Goal: Task Accomplishment & Management: Complete application form

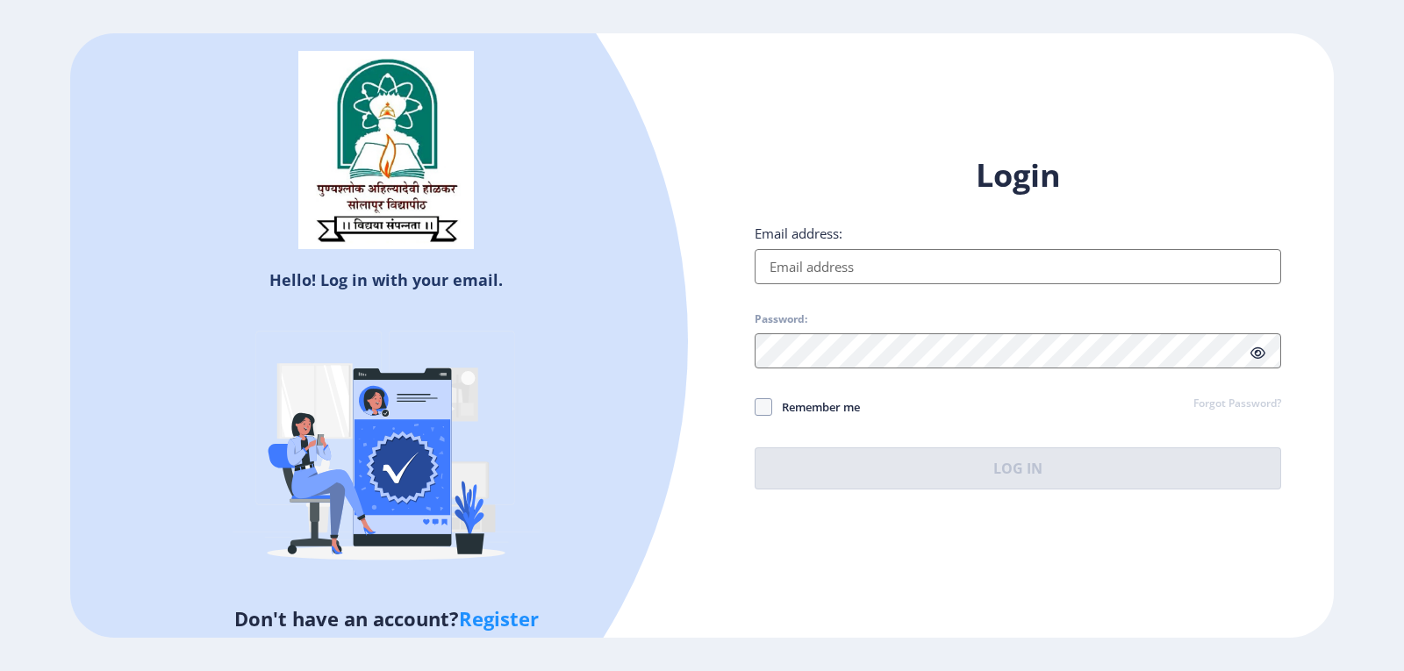
click at [855, 268] on input "Email address:" at bounding box center [1018, 266] width 527 height 35
type input "[EMAIL_ADDRESS][DOMAIN_NAME]"
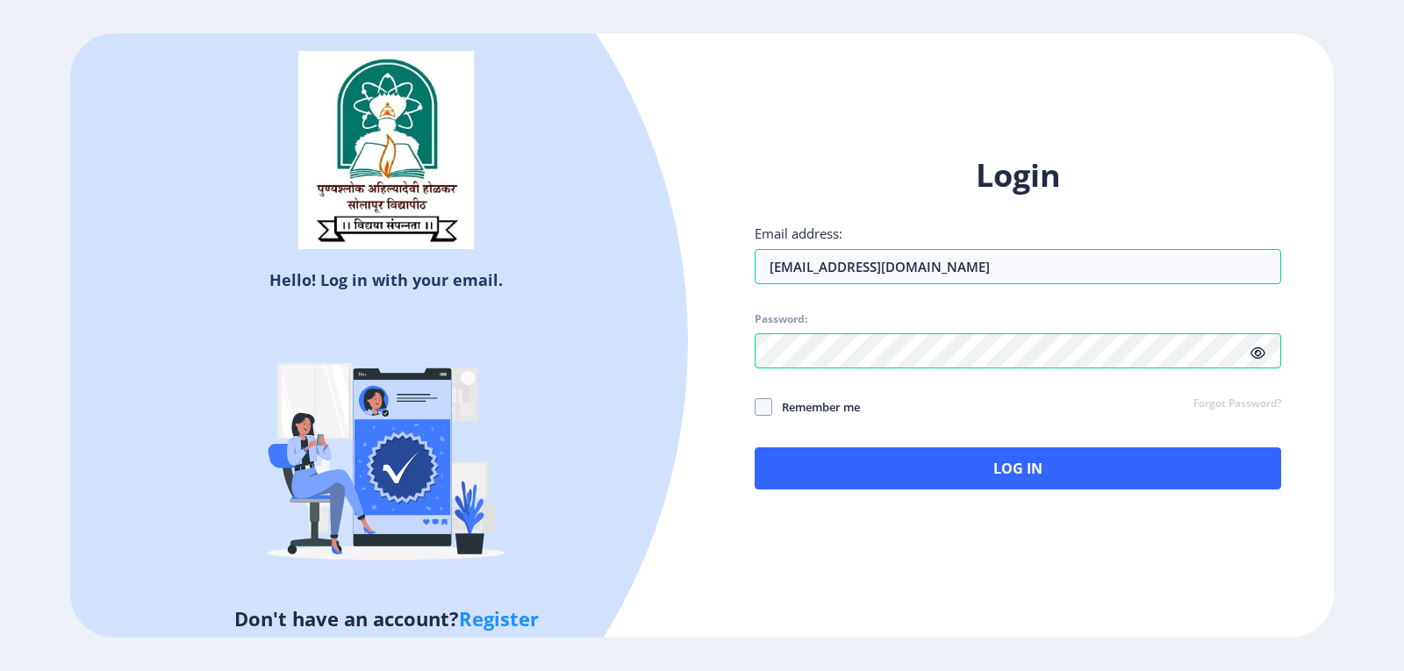
click at [1264, 355] on icon at bounding box center [1258, 353] width 15 height 13
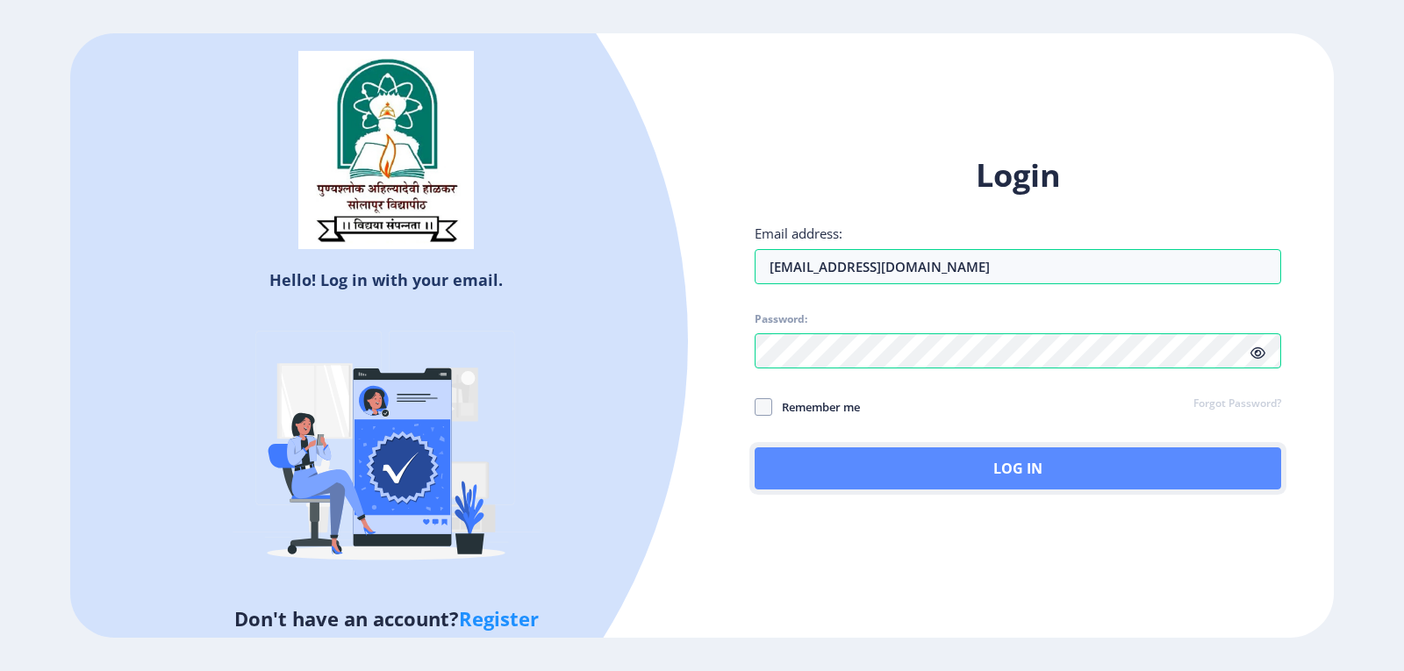
click at [1073, 474] on button "Log In" at bounding box center [1018, 469] width 527 height 42
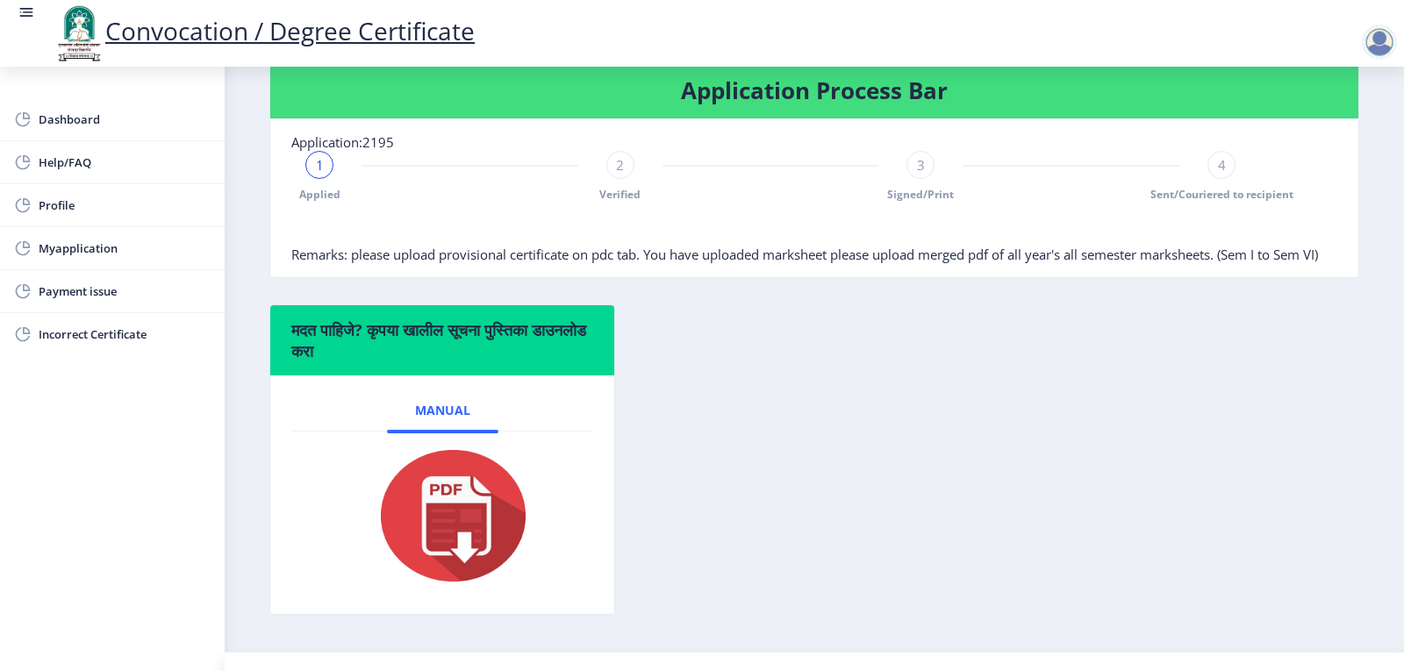
scroll to position [285, 0]
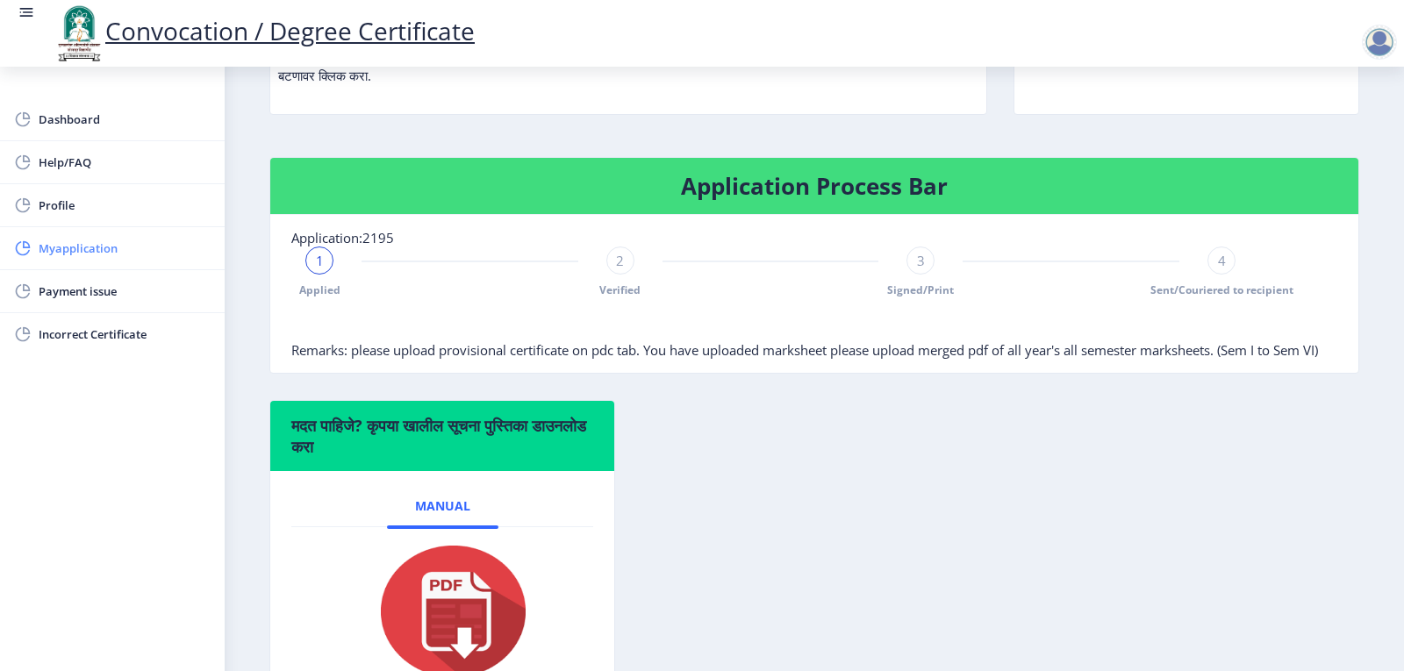
click at [95, 252] on span "Myapplication" at bounding box center [125, 248] width 172 height 21
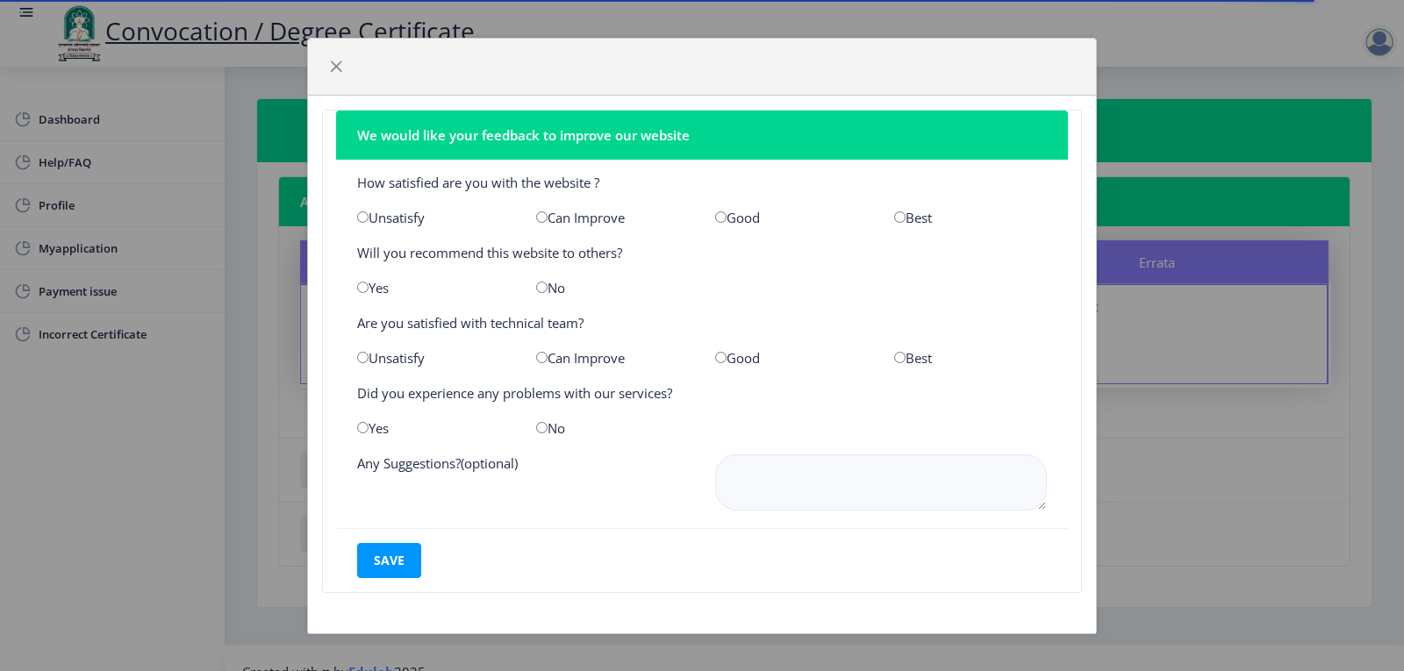
click at [1297, 495] on div "We would like your feedback to improve our website How satisfied are you with t…" at bounding box center [702, 335] width 1404 height 671
click at [336, 69] on span "button" at bounding box center [336, 67] width 14 height 14
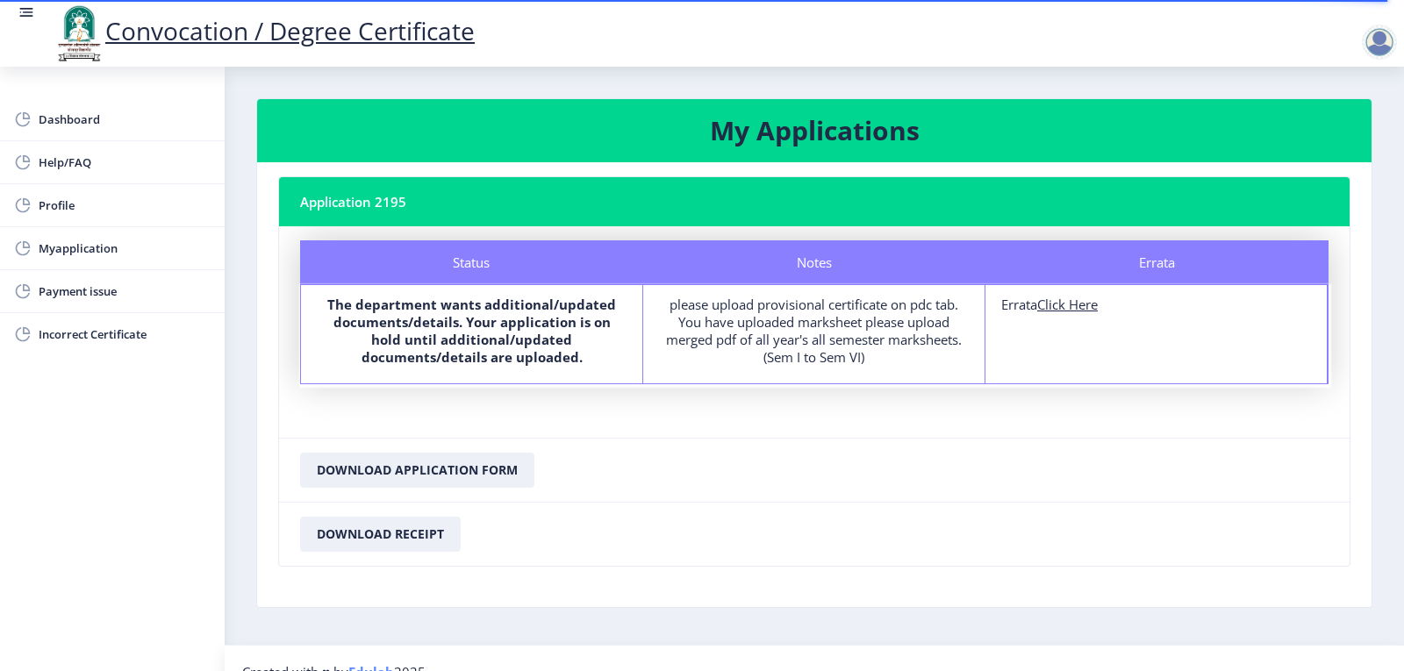
click at [1387, 41] on div at bounding box center [1379, 42] width 35 height 35
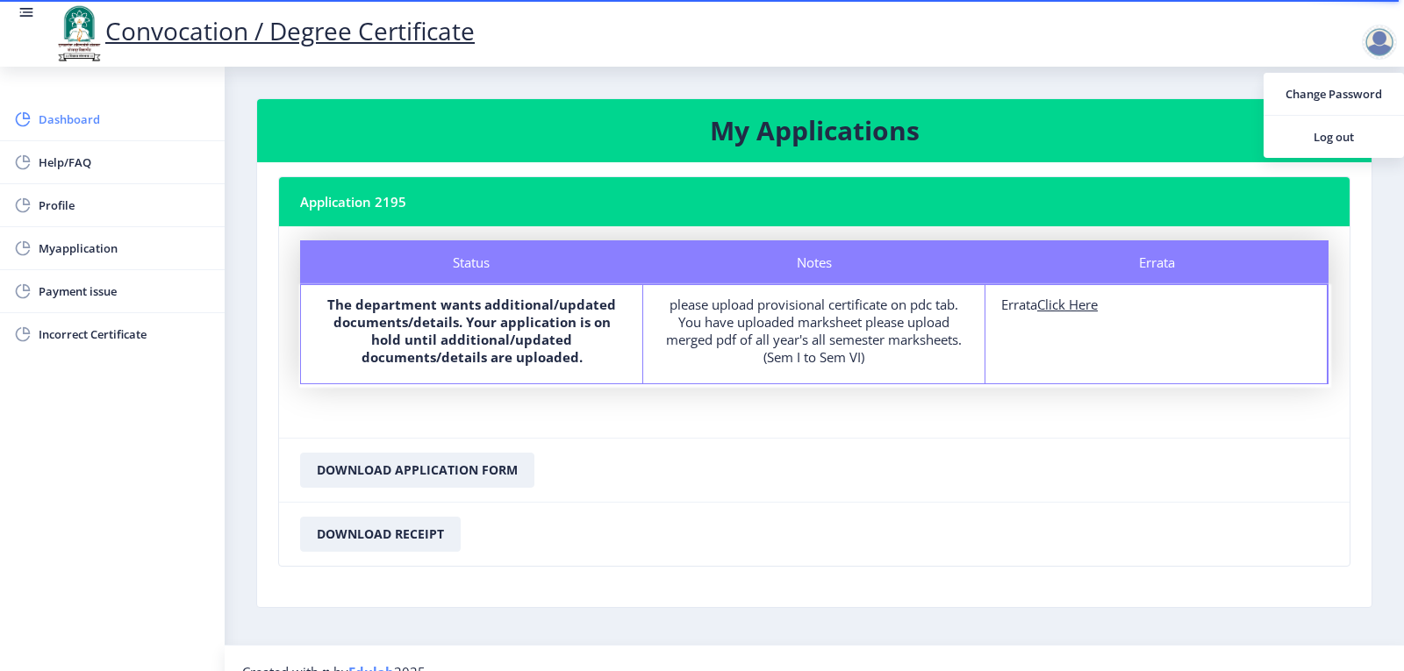
click at [81, 115] on span "Dashboard" at bounding box center [125, 119] width 172 height 21
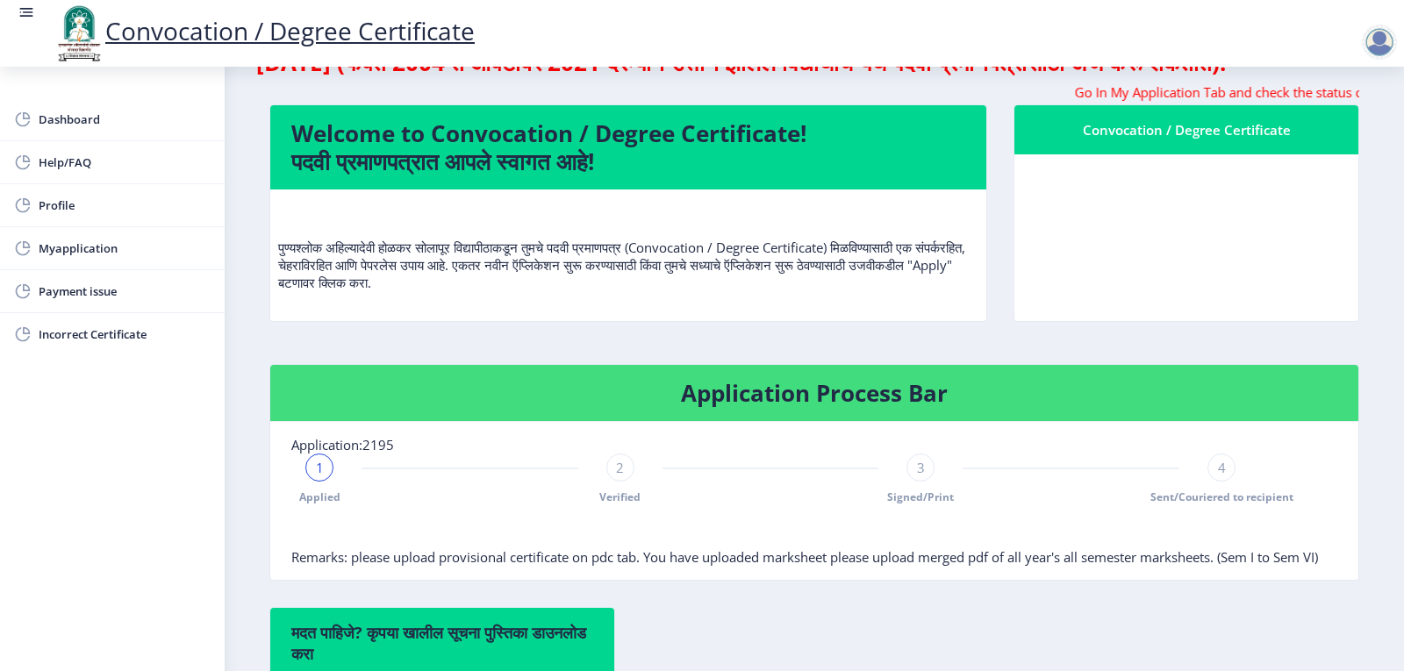
scroll to position [110, 0]
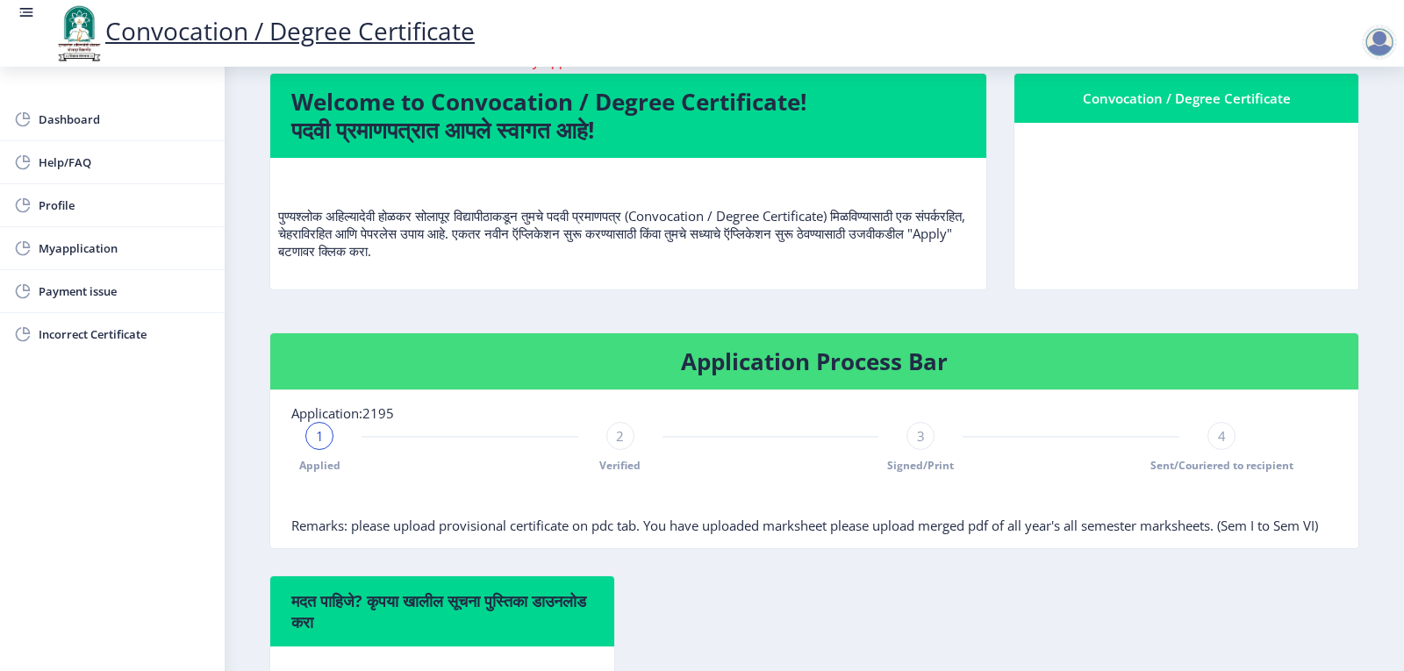
click at [316, 445] on span "1" at bounding box center [320, 436] width 8 height 18
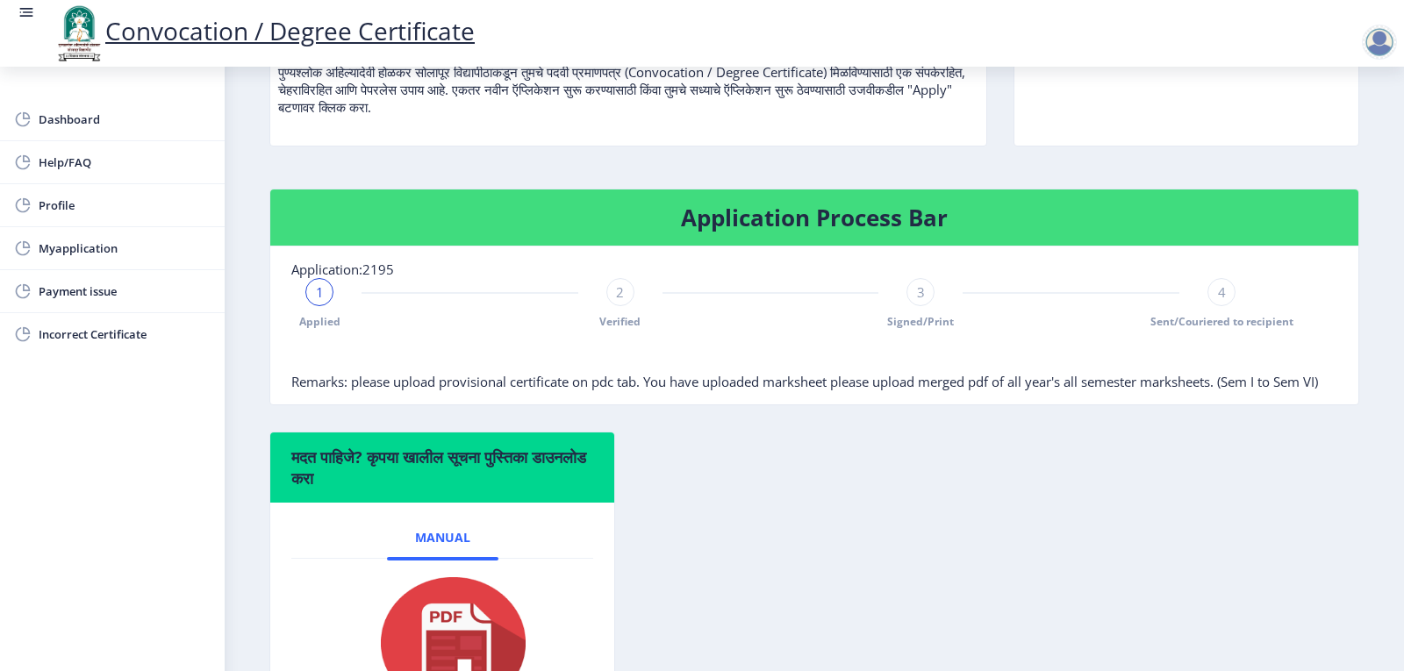
scroll to position [285, 0]
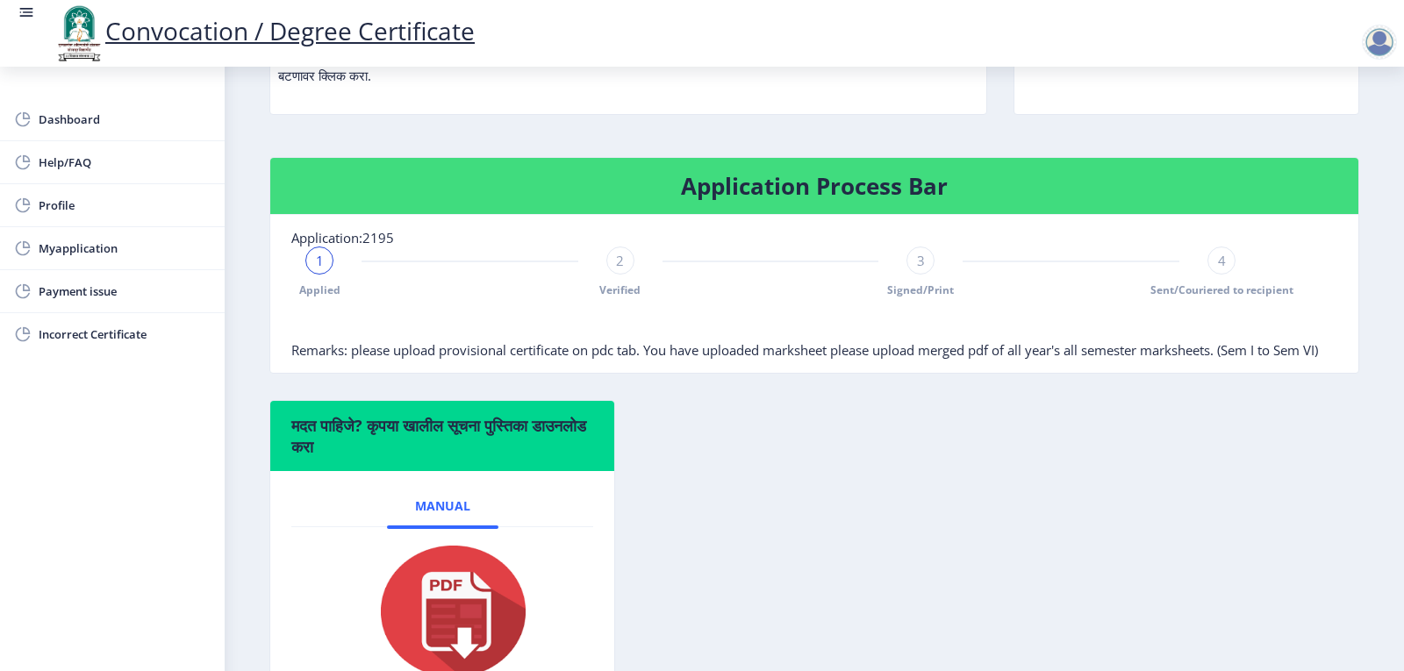
click at [621, 269] on span "2" at bounding box center [620, 261] width 8 height 18
click at [618, 269] on span "2" at bounding box center [620, 261] width 8 height 18
click at [925, 275] on div "3" at bounding box center [921, 261] width 28 height 28
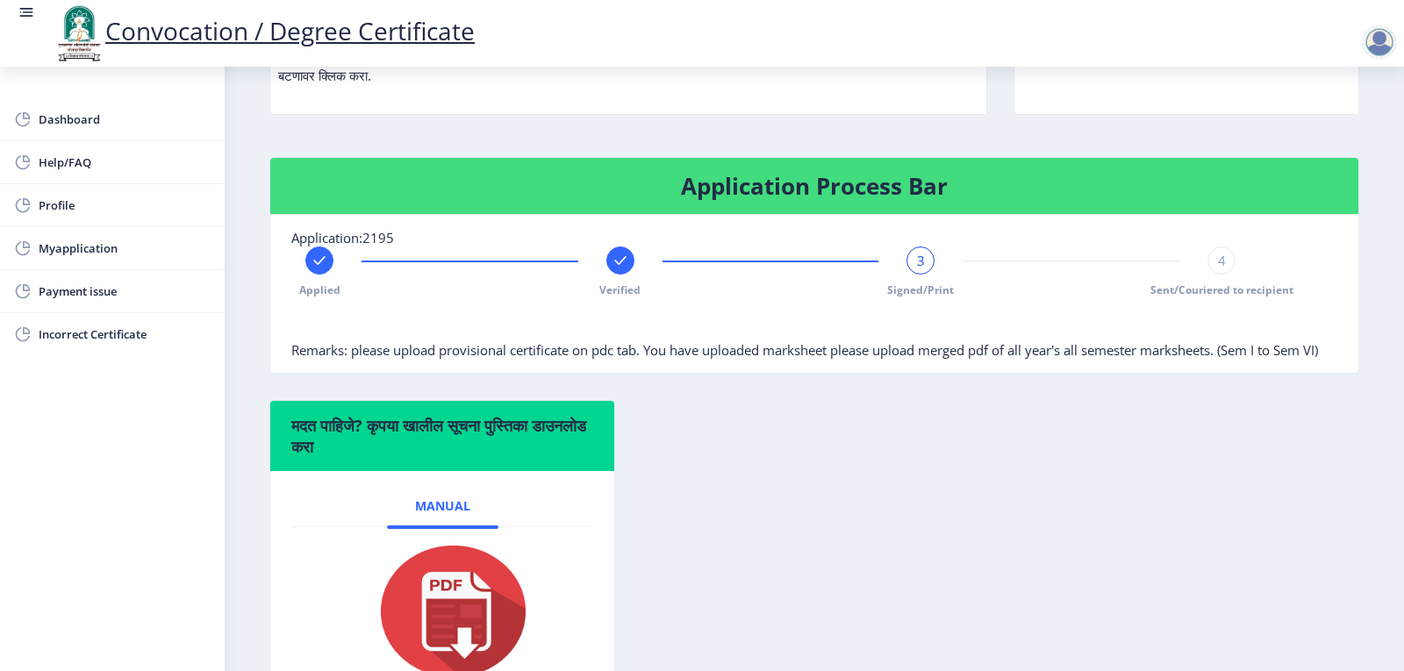
click at [1212, 275] on div "4" at bounding box center [1222, 261] width 28 height 28
click at [1236, 290] on div "Applied Verified Signed/Print 4 Sent/Couriered to recipient" at bounding box center [770, 272] width 958 height 51
click at [915, 269] on rect at bounding box center [921, 261] width 18 height 18
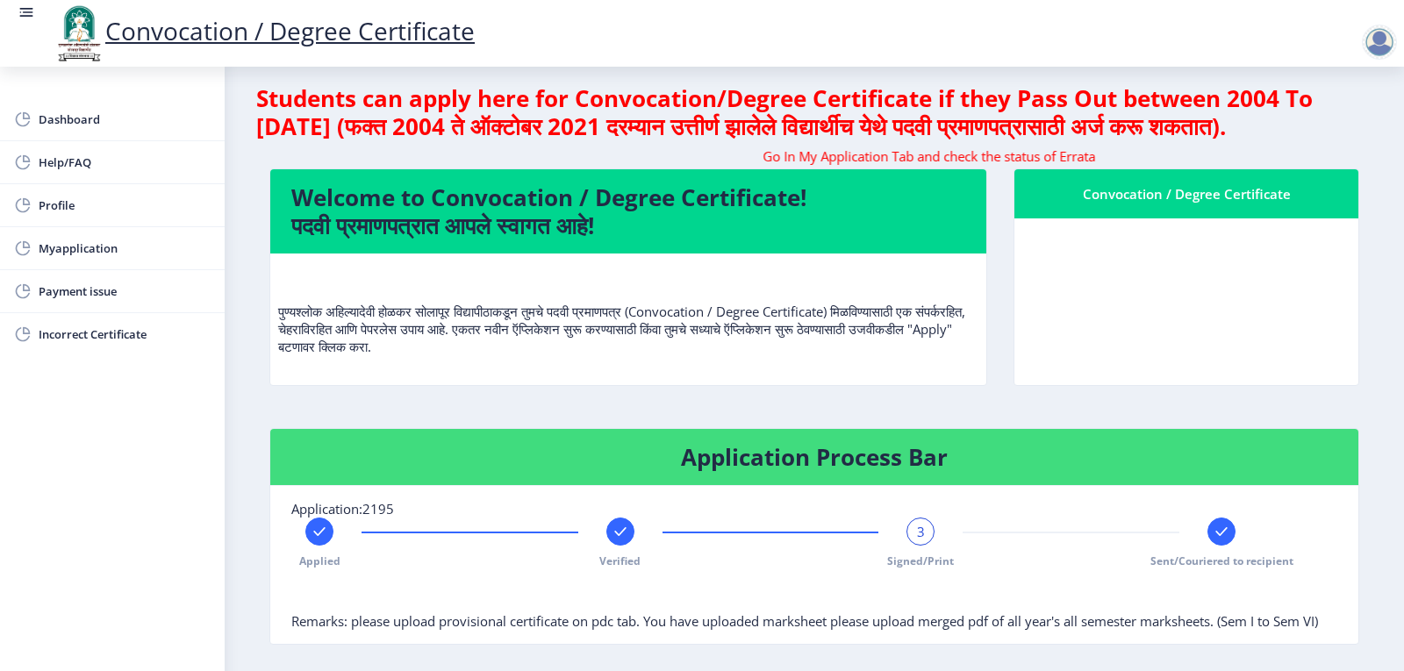
scroll to position [0, 0]
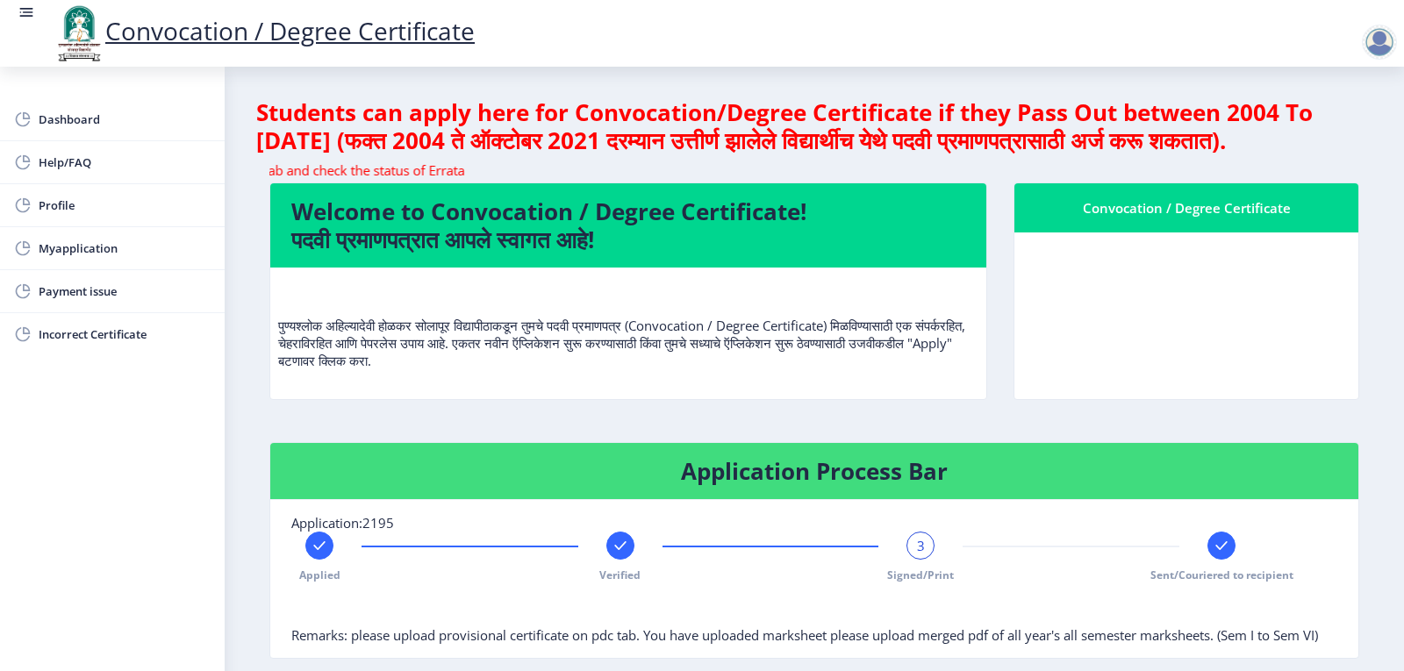
click at [1375, 47] on div at bounding box center [1379, 42] width 35 height 35
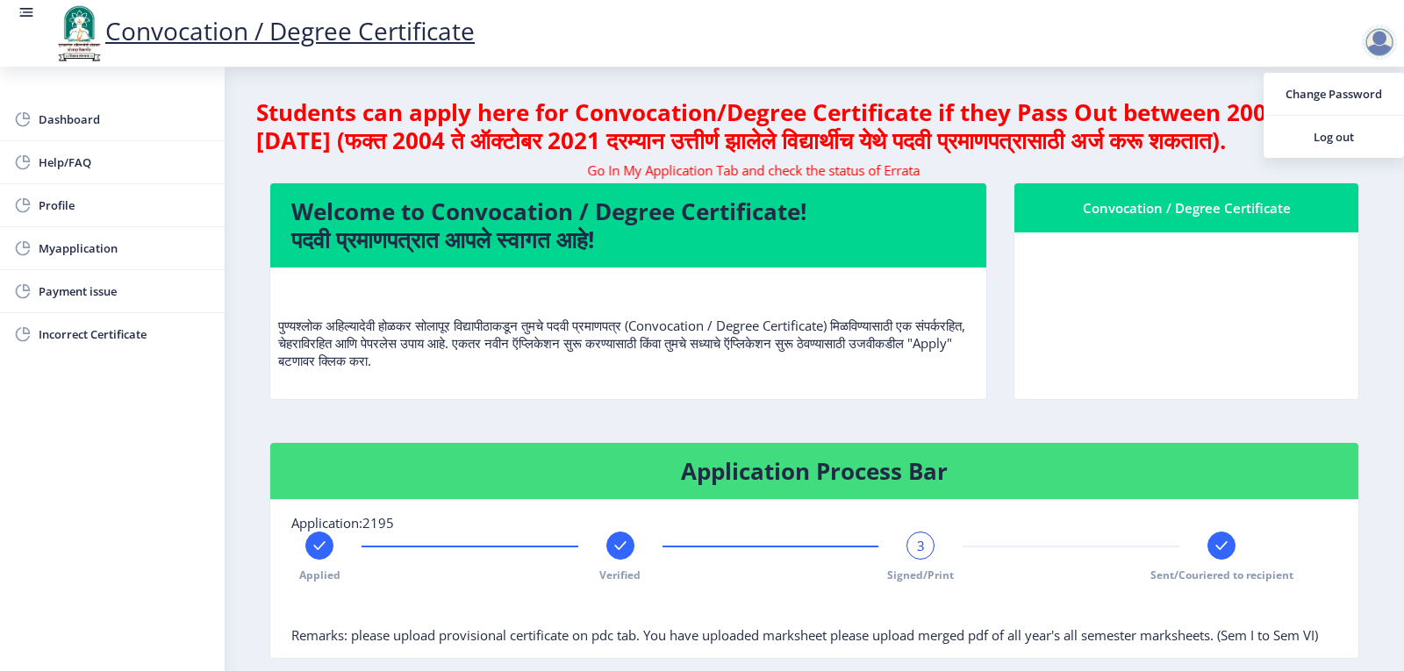
click at [316, 38] on link "Convocation / Degree Certificate" at bounding box center [264, 30] width 422 height 33
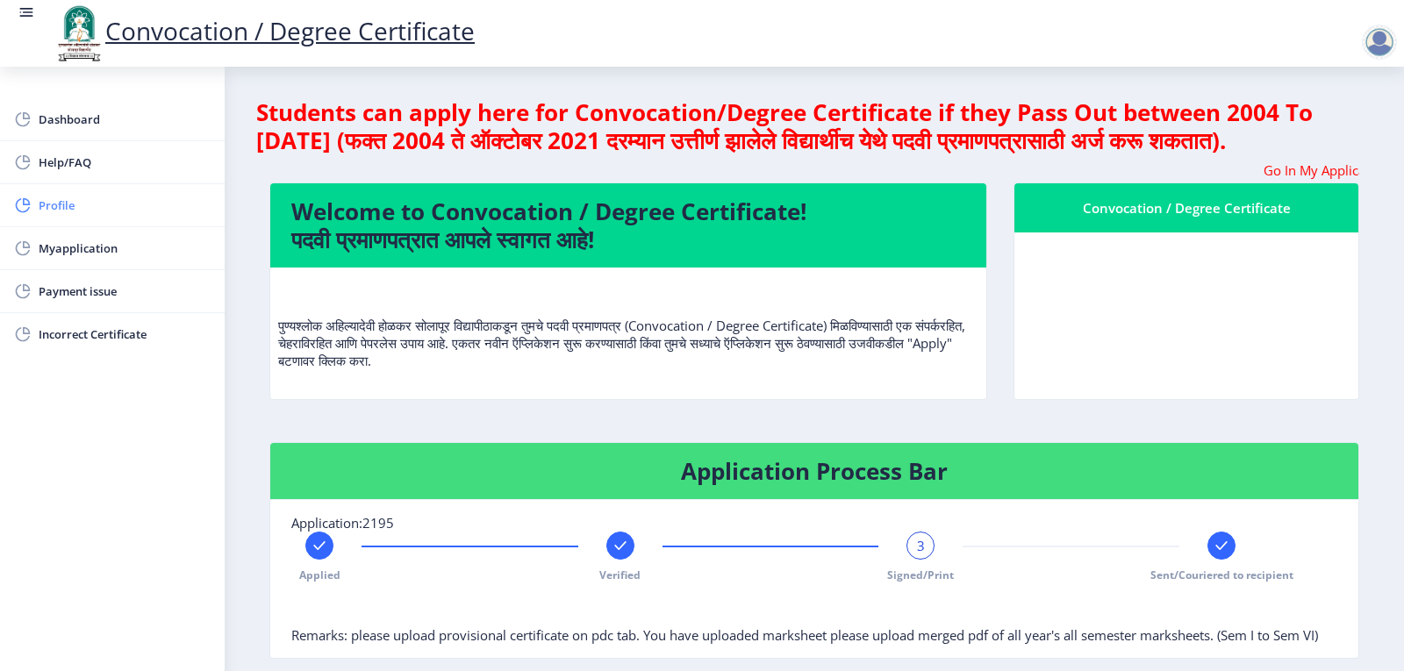
click at [69, 211] on span "Profile" at bounding box center [125, 205] width 172 height 21
select select
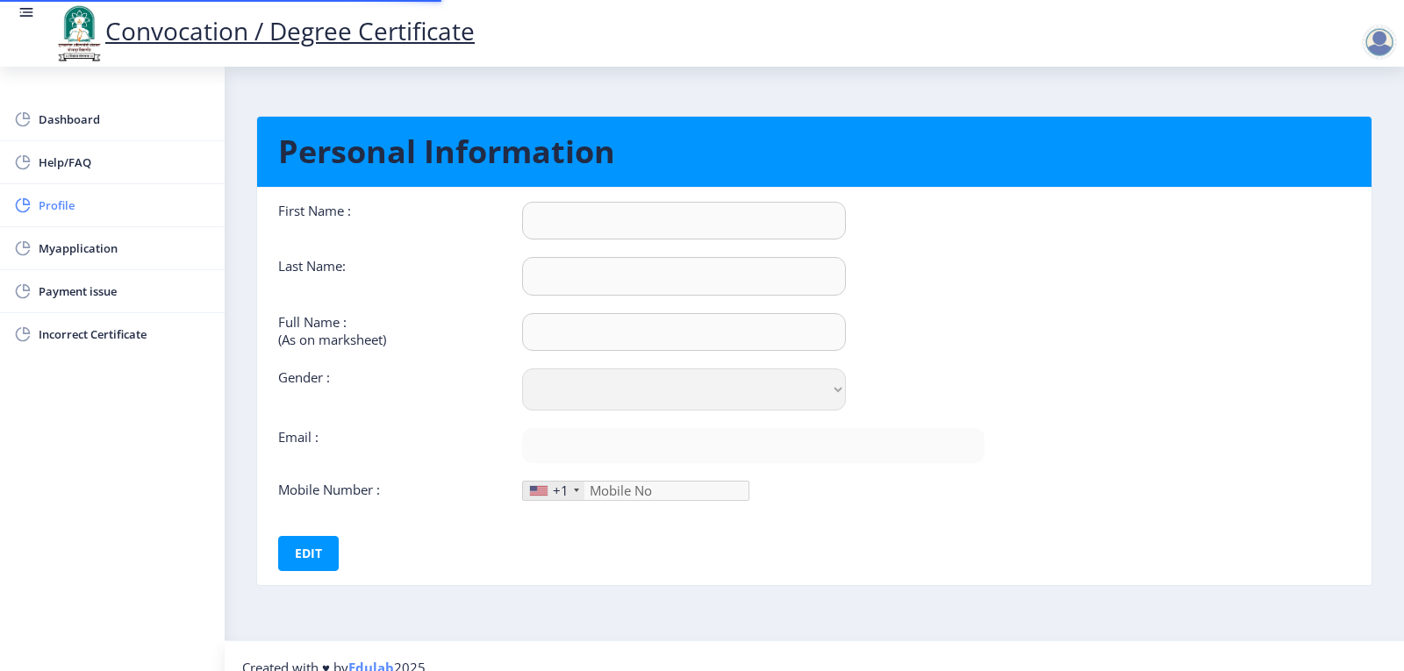
type input "PRIYANKA"
type input "[PERSON_NAME]"
type input "[PERSON_NAME] [PERSON_NAME]"
select select "[DEMOGRAPHIC_DATA]"
type input "[EMAIL_ADDRESS][DOMAIN_NAME]"
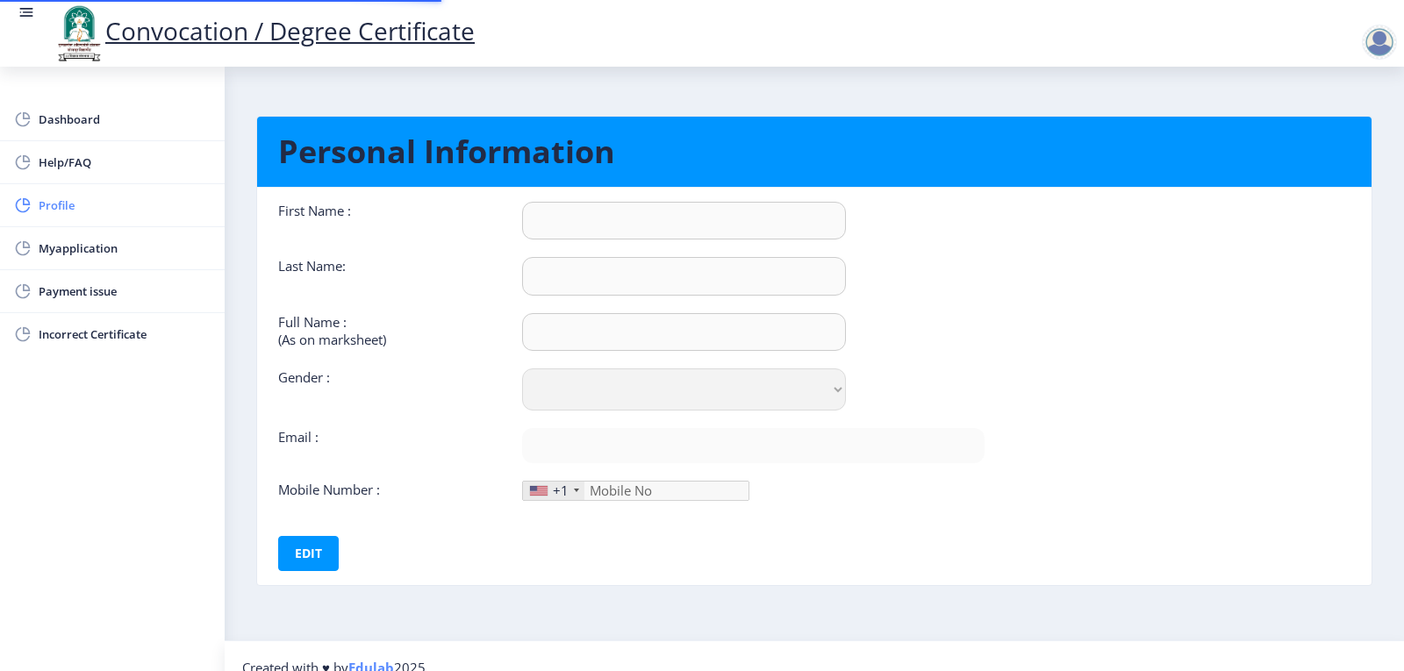
type input "8605676856"
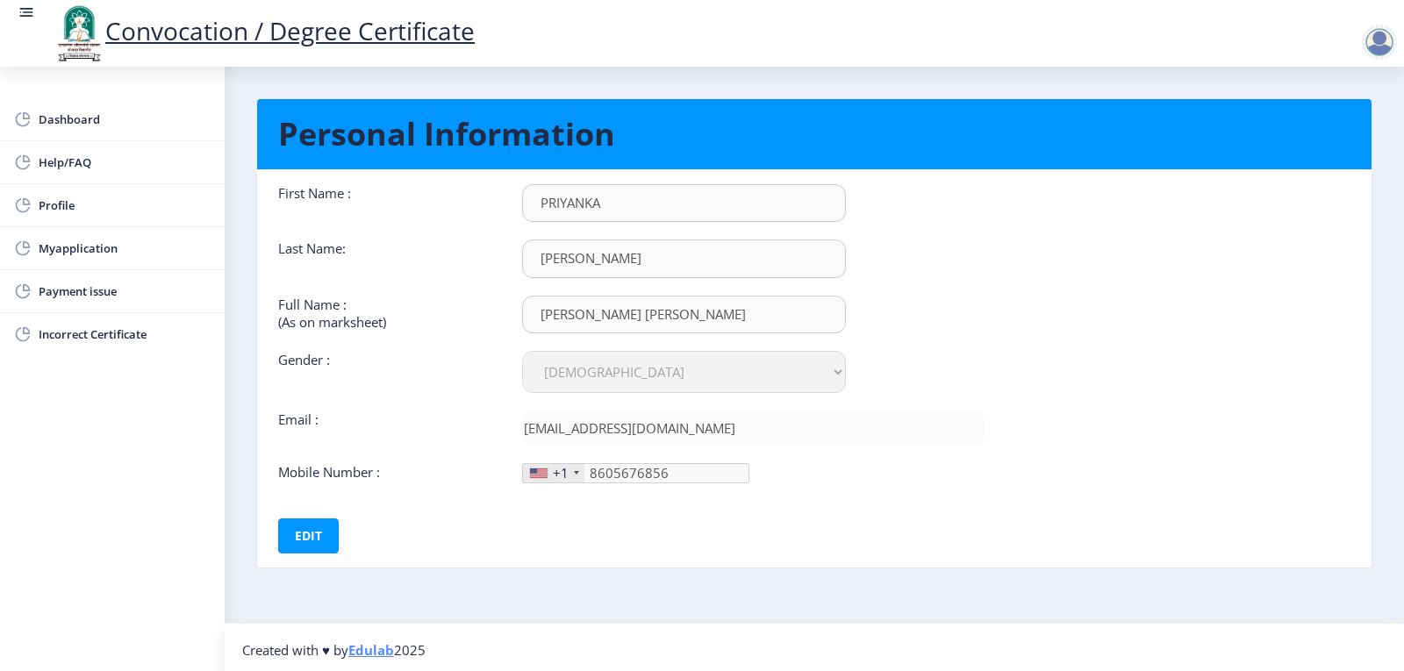
scroll to position [23, 0]
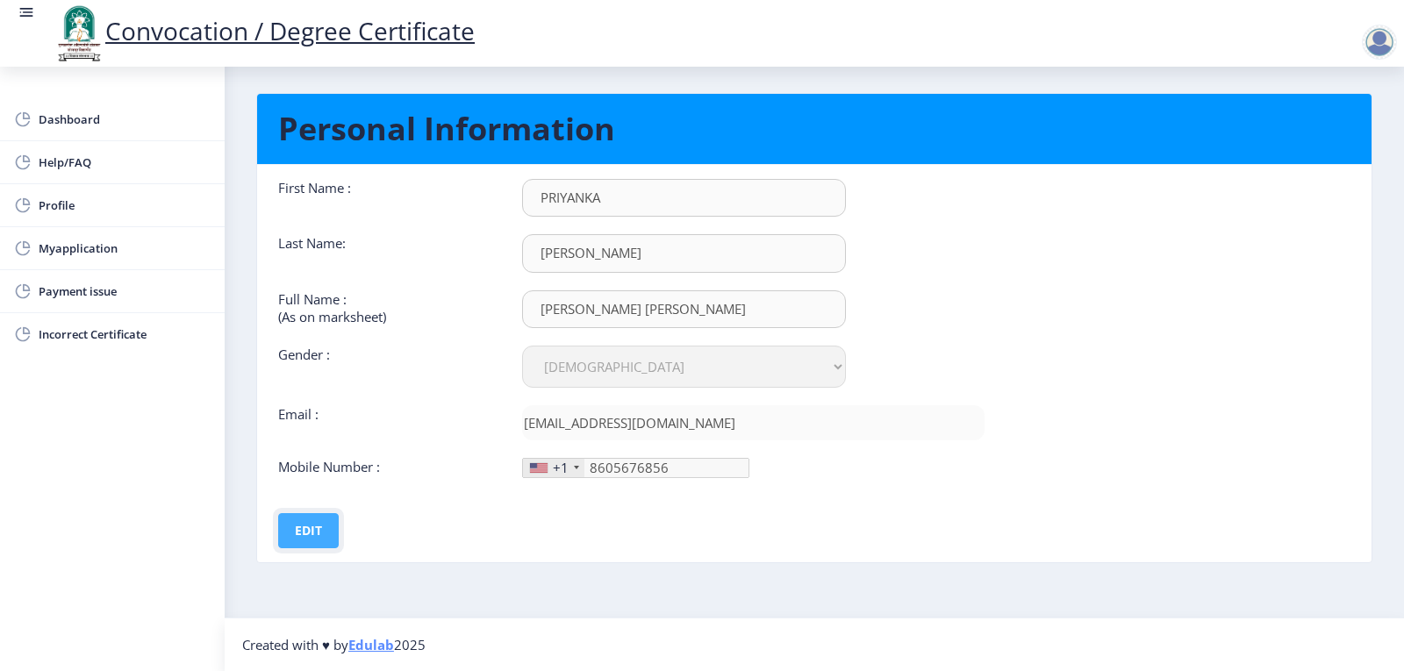
click at [310, 535] on button "Edit" at bounding box center [308, 530] width 61 height 35
click at [331, 530] on button "Save" at bounding box center [321, 530] width 64 height 35
click at [100, 249] on span "Myapplication" at bounding box center [125, 248] width 172 height 21
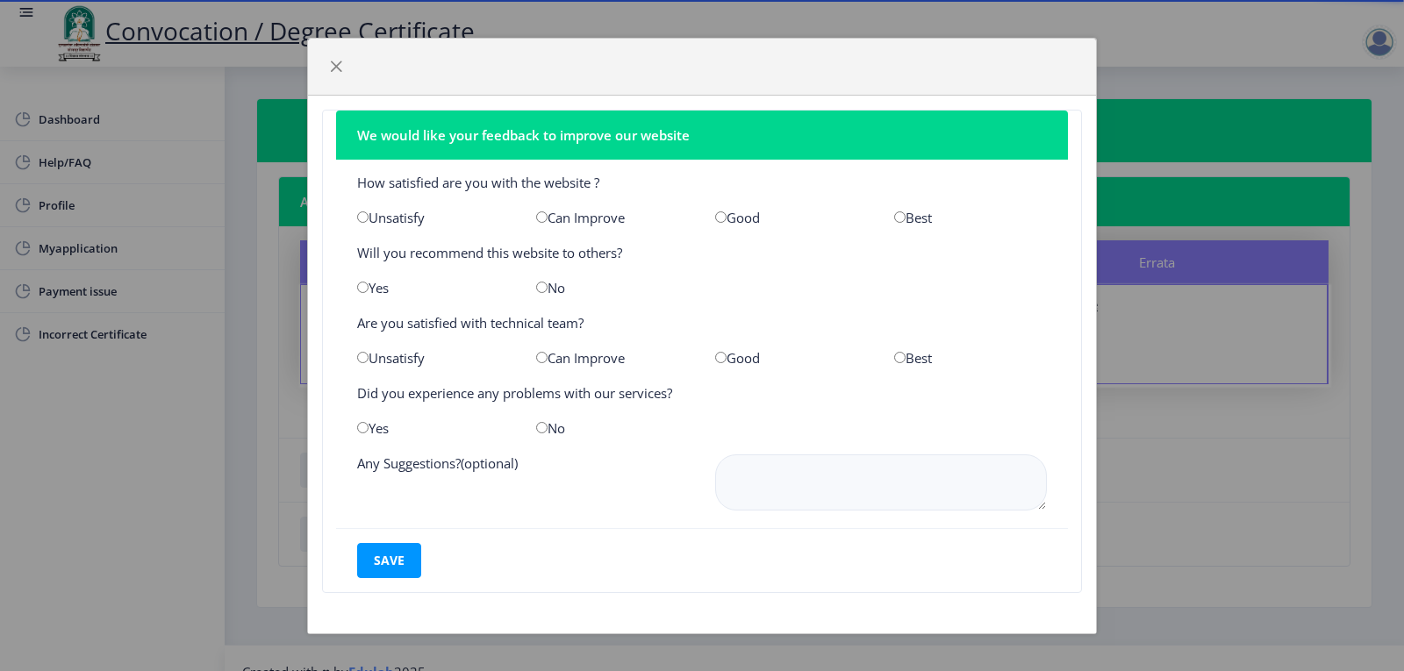
click at [718, 216] on input "radio" at bounding box center [720, 217] width 11 height 11
radio input "true"
click at [364, 288] on input "radio" at bounding box center [362, 287] width 11 height 11
radio input "true"
click at [721, 357] on input "radio" at bounding box center [720, 357] width 11 height 11
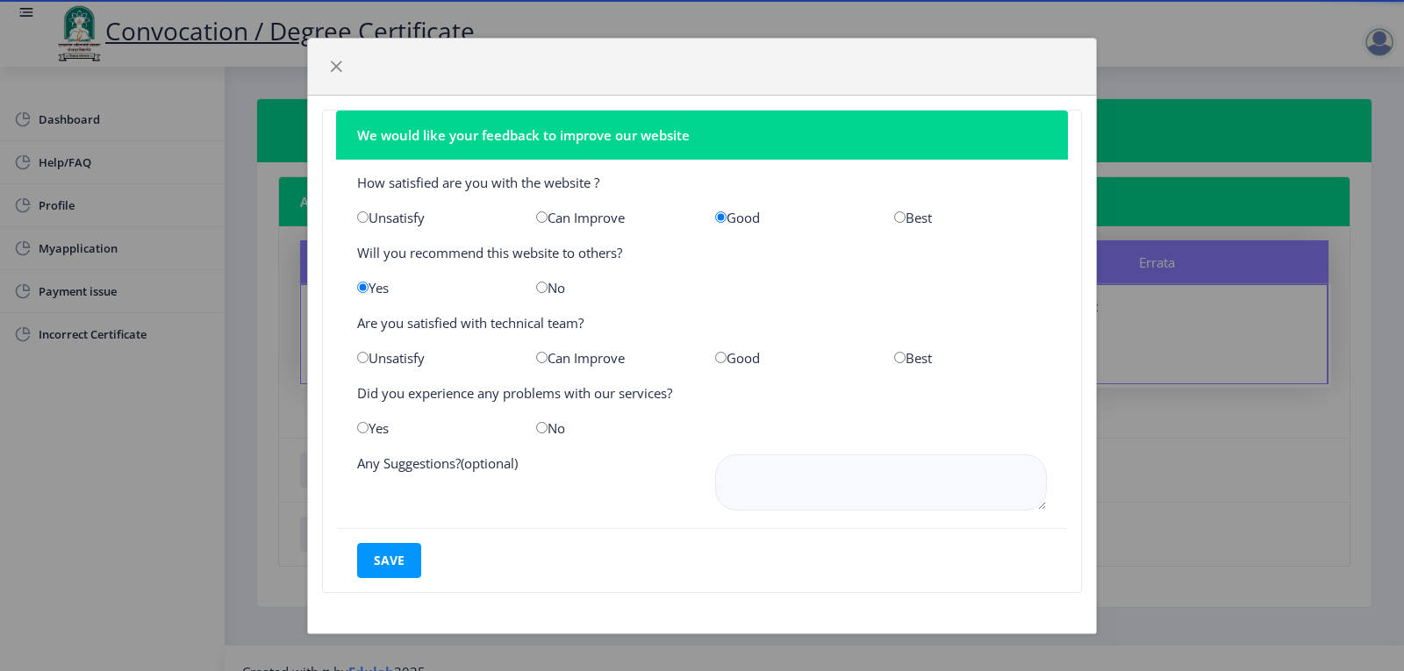
radio input "true"
click at [364, 431] on input "radio" at bounding box center [362, 427] width 11 height 11
radio input "true"
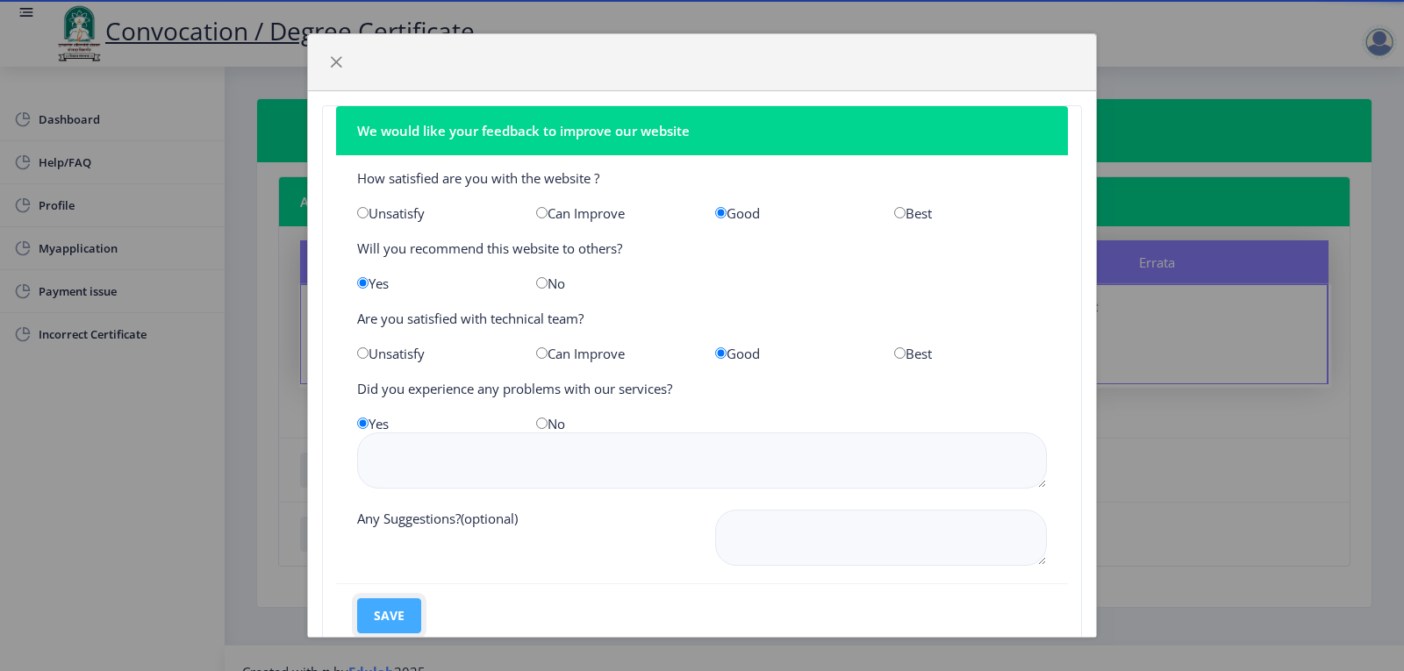
click at [399, 615] on button "save" at bounding box center [389, 616] width 64 height 35
click at [540, 427] on input "radio" at bounding box center [541, 423] width 11 height 11
radio input "true"
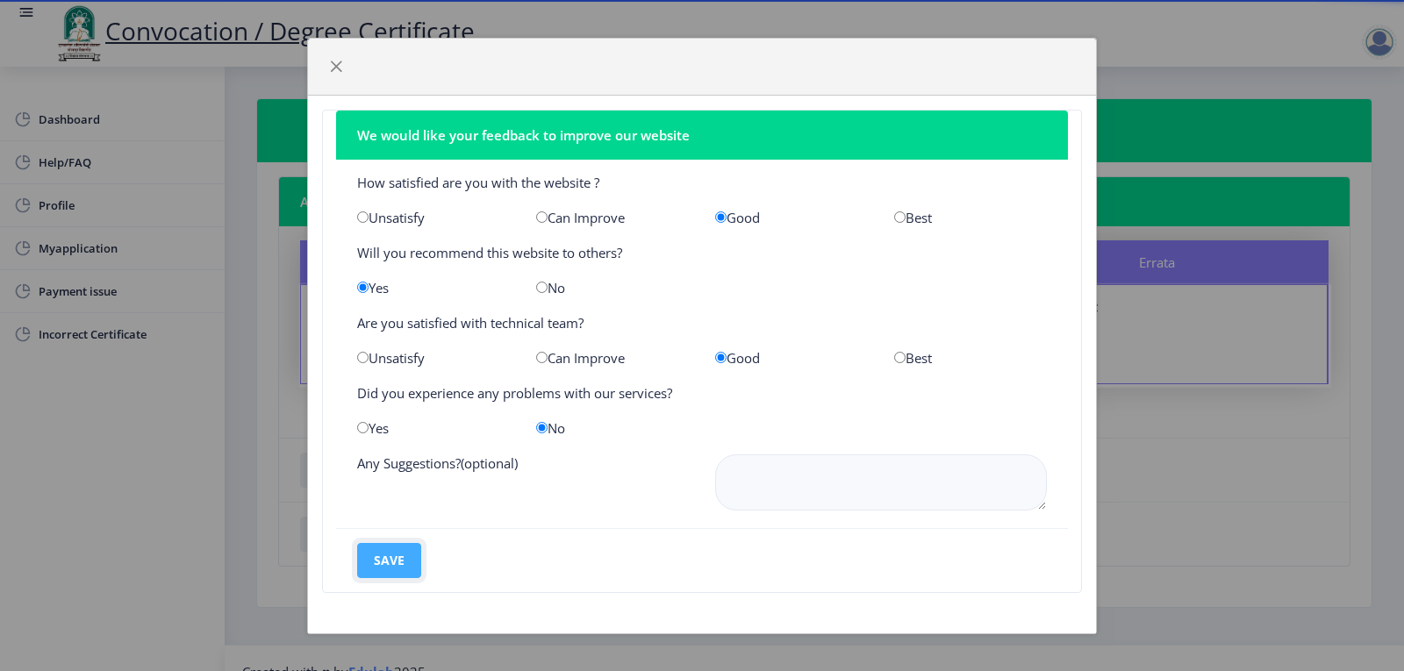
click at [400, 569] on button "save" at bounding box center [389, 560] width 64 height 35
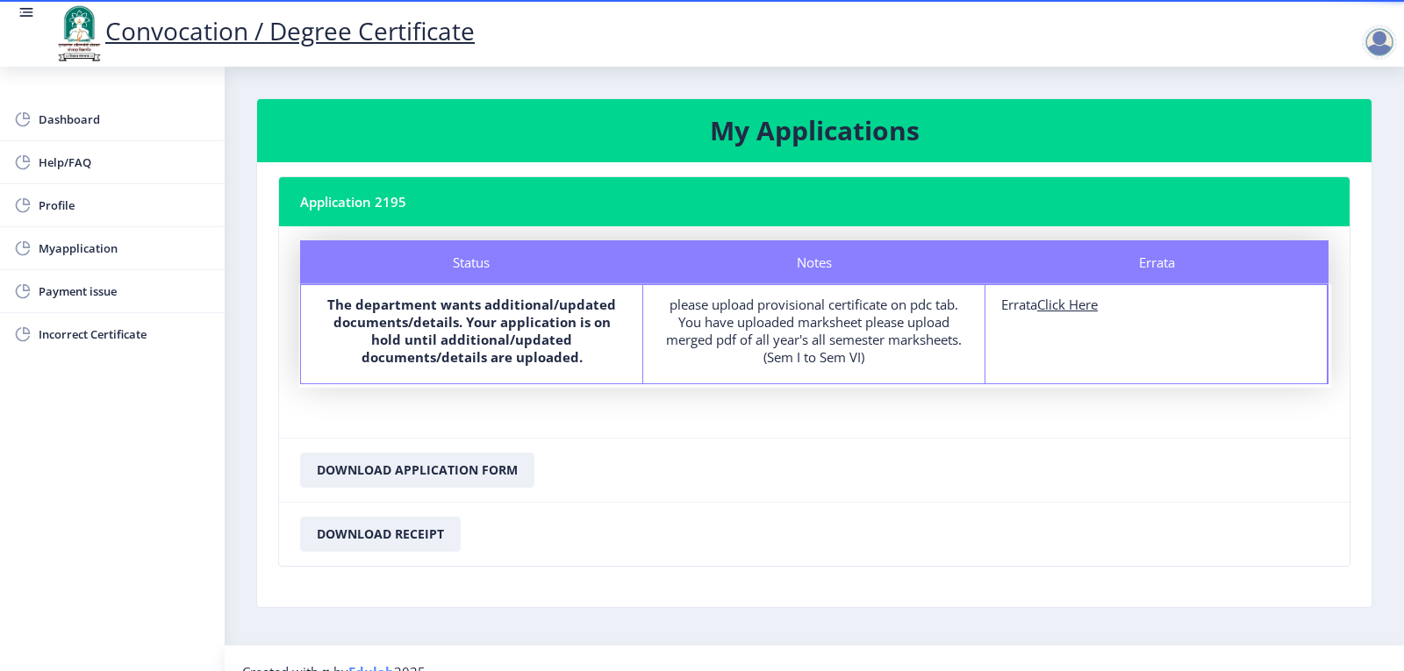
click at [1059, 310] on u "Click Here" at bounding box center [1067, 305] width 61 height 18
select select
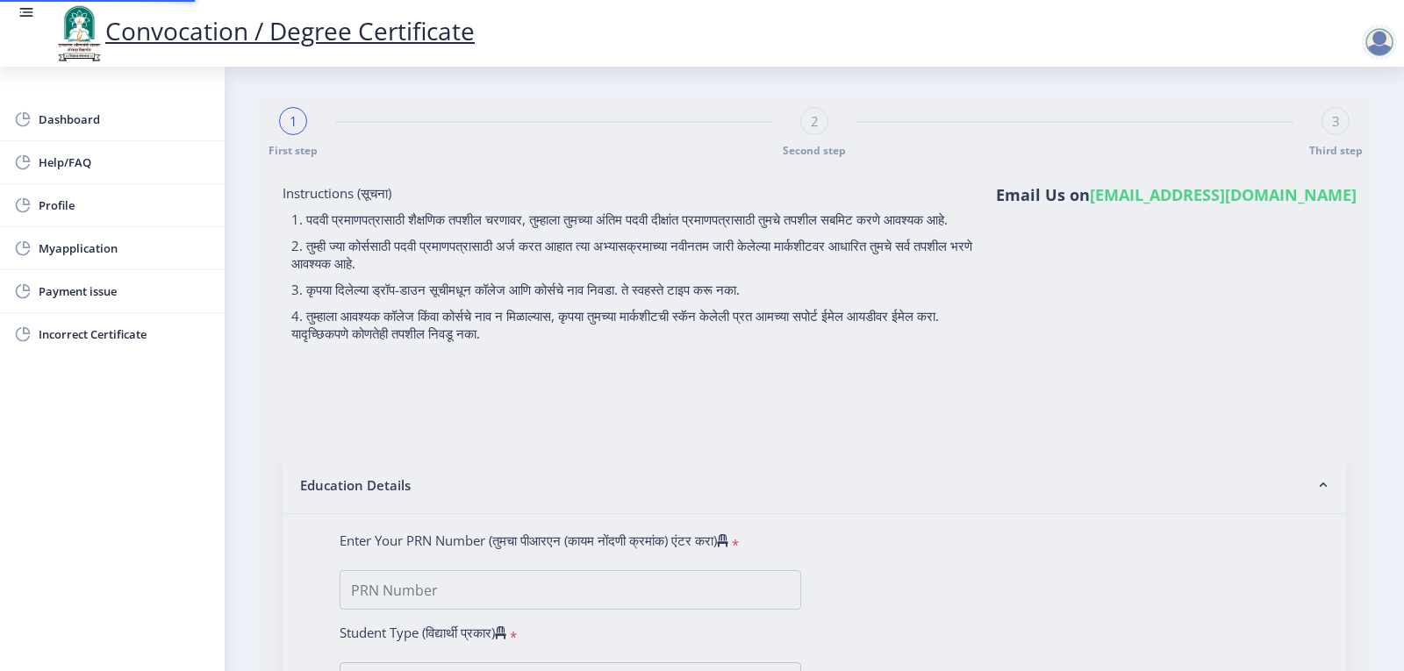
type input "2012032500185764"
select select "Regular"
select select "2015"
select select "March"
select select "FIRST CLASS"
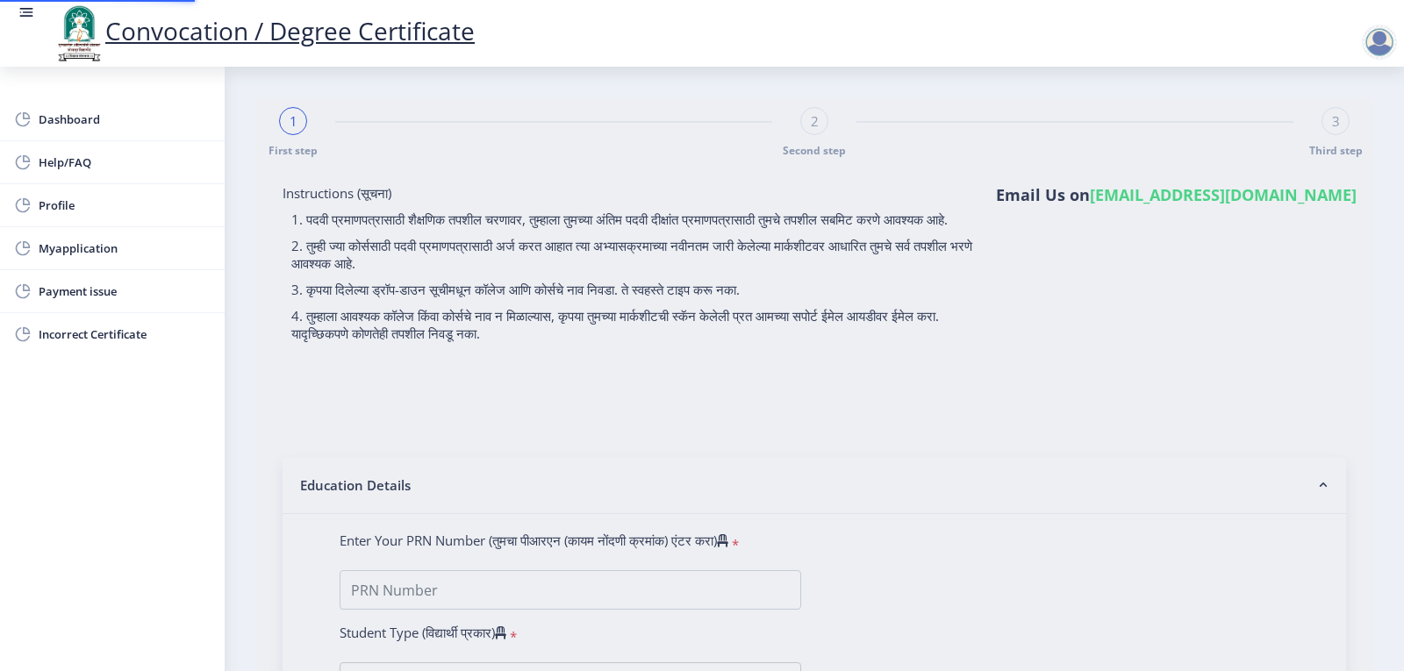
type input "348617"
select select "Chemistry"
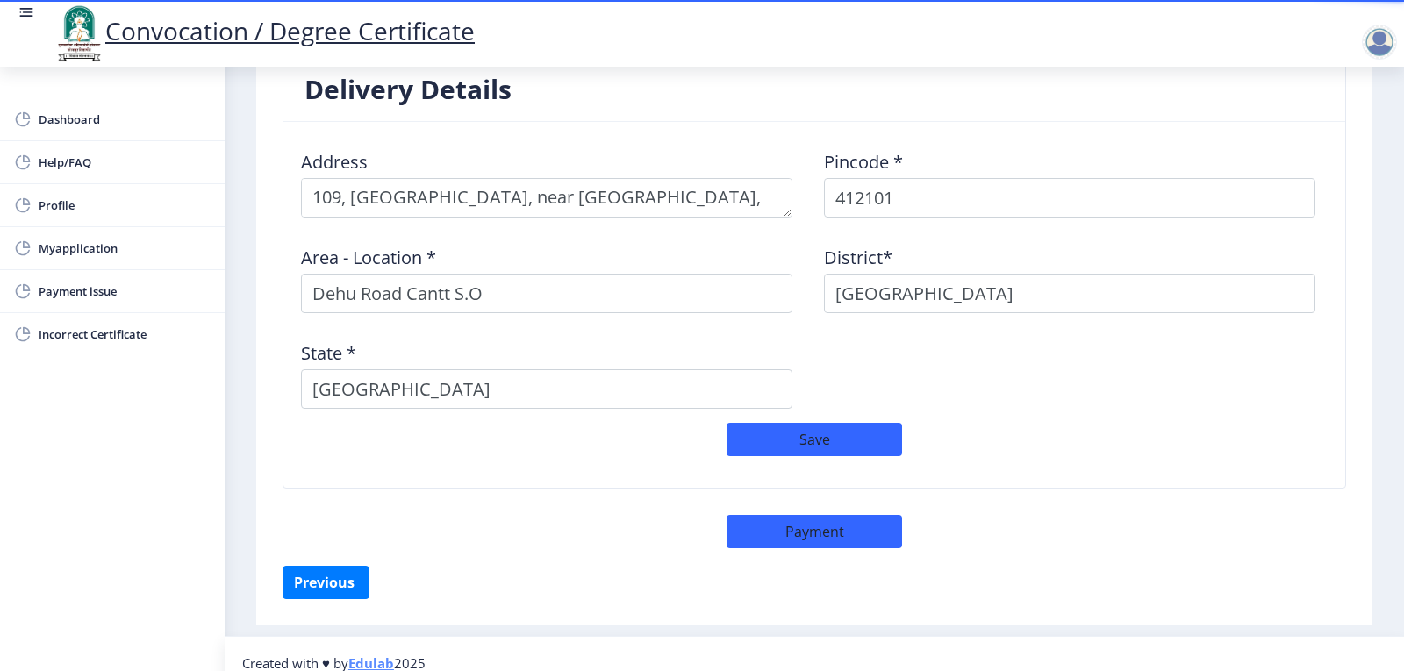
scroll to position [1423, 0]
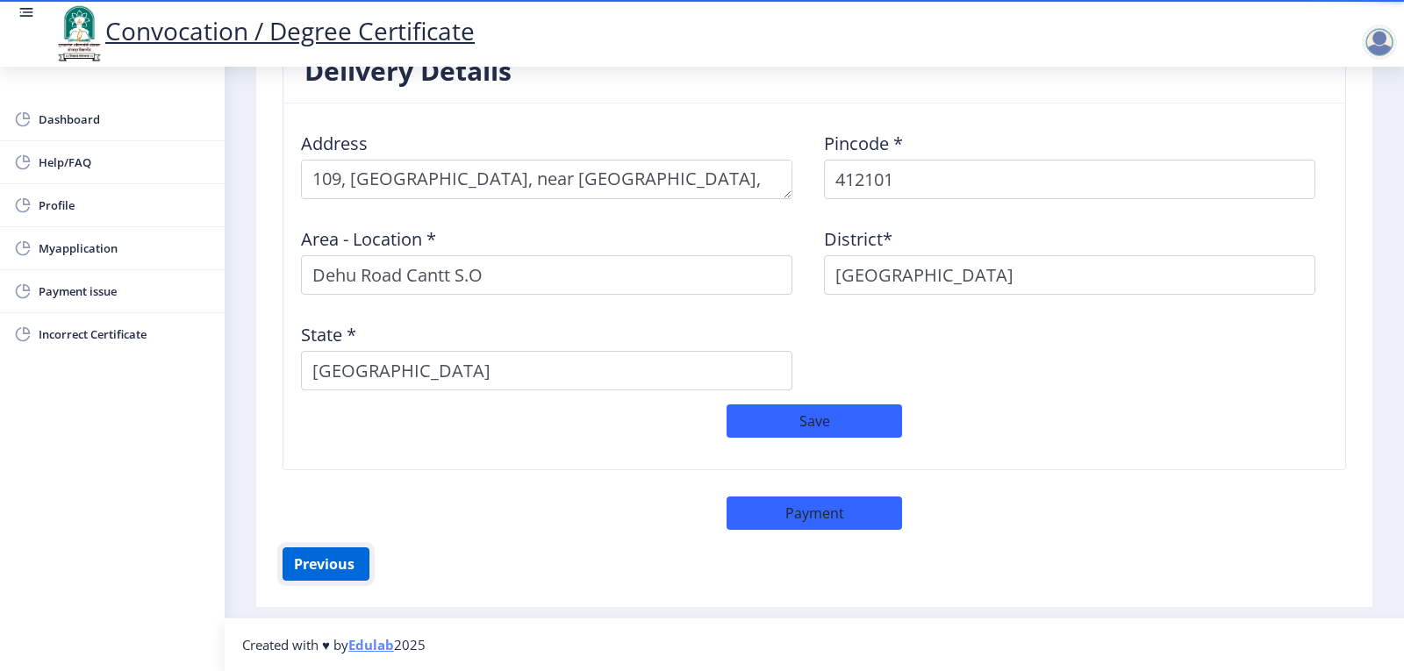
click at [328, 564] on button "Previous ‍" at bounding box center [326, 564] width 87 height 33
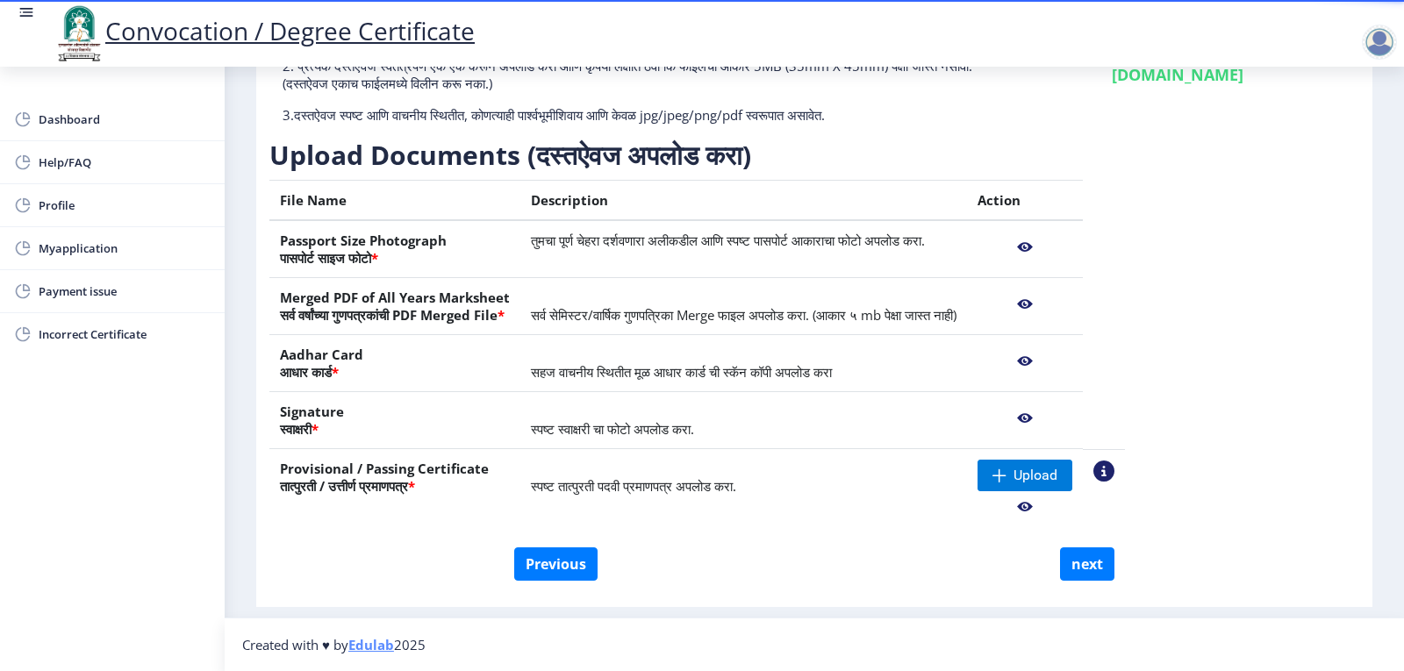
scroll to position [190, 0]
click at [1058, 473] on span "Upload" at bounding box center [1036, 476] width 44 height 18
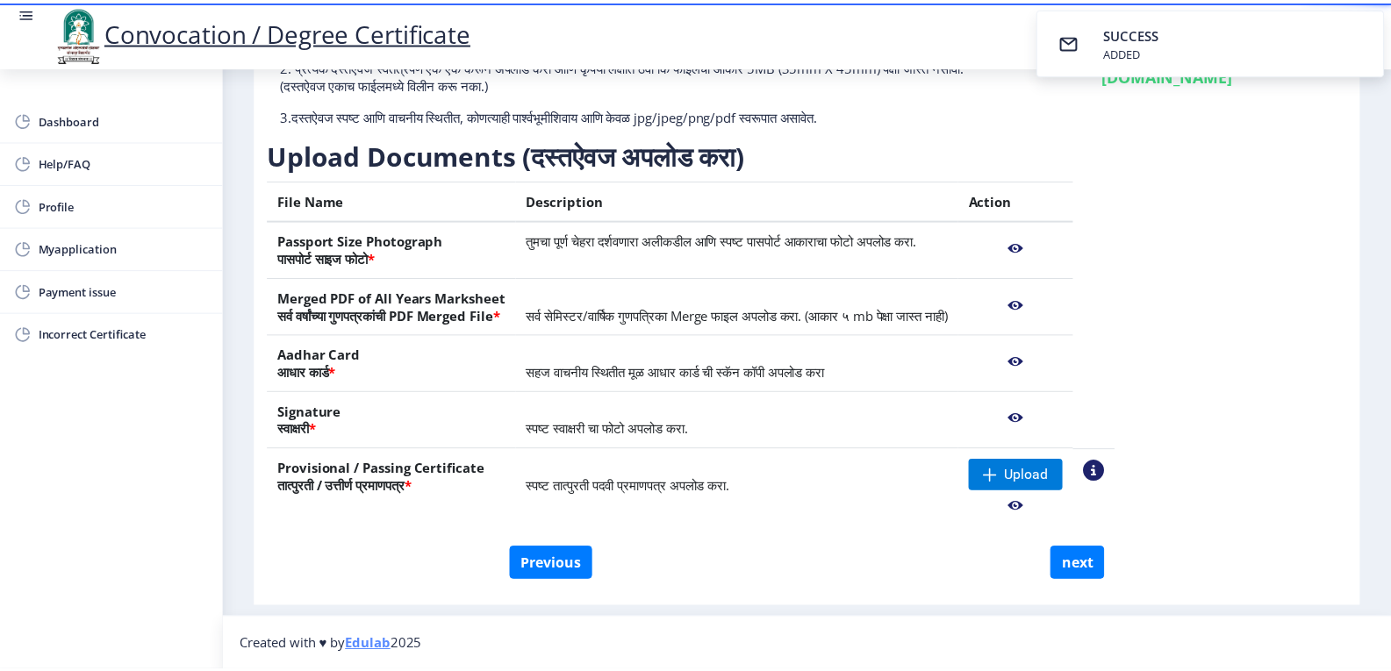
scroll to position [162, 0]
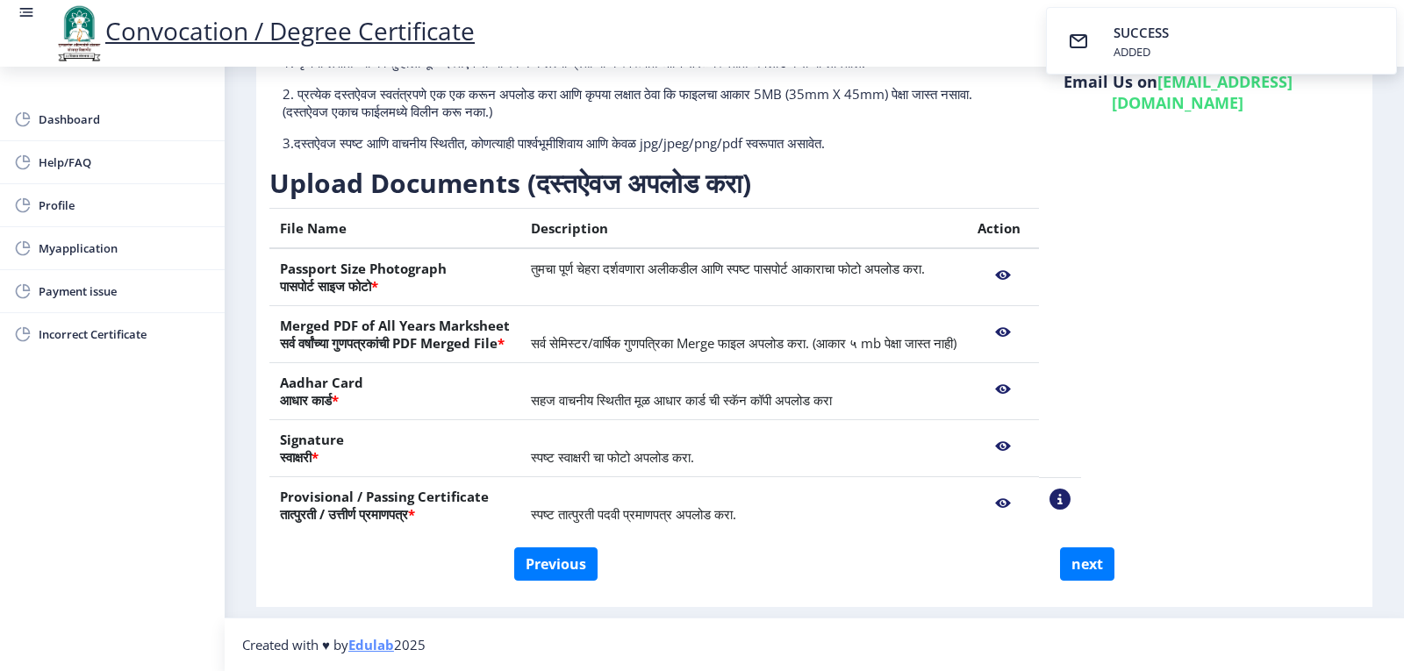
click at [1071, 499] on nb-action at bounding box center [1060, 499] width 21 height 21
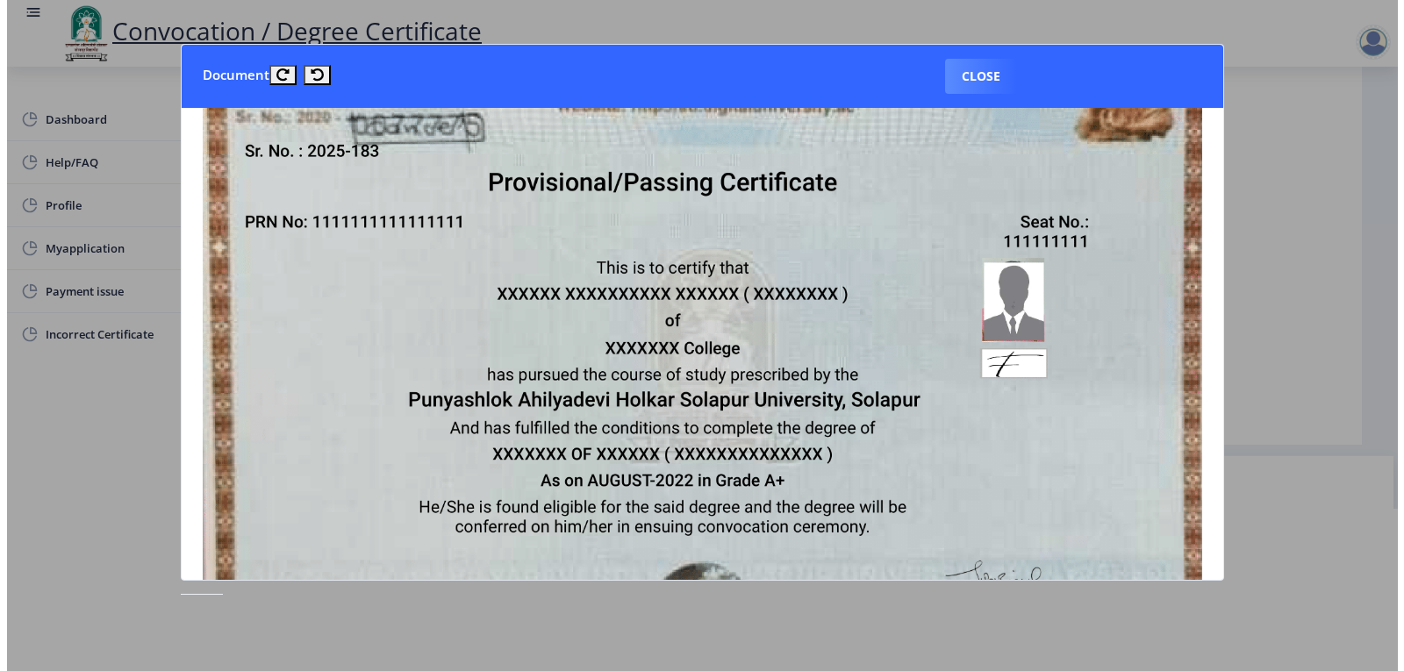
scroll to position [176, 0]
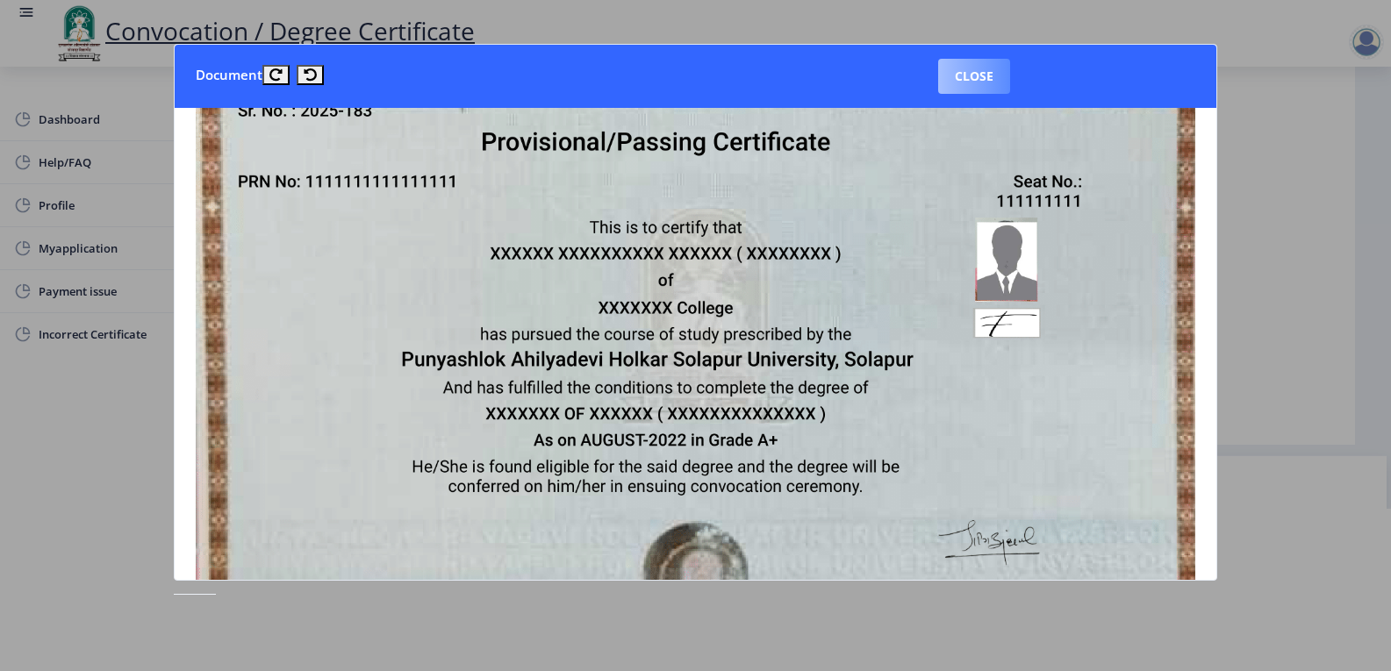
click at [988, 78] on button "Close" at bounding box center [974, 76] width 72 height 35
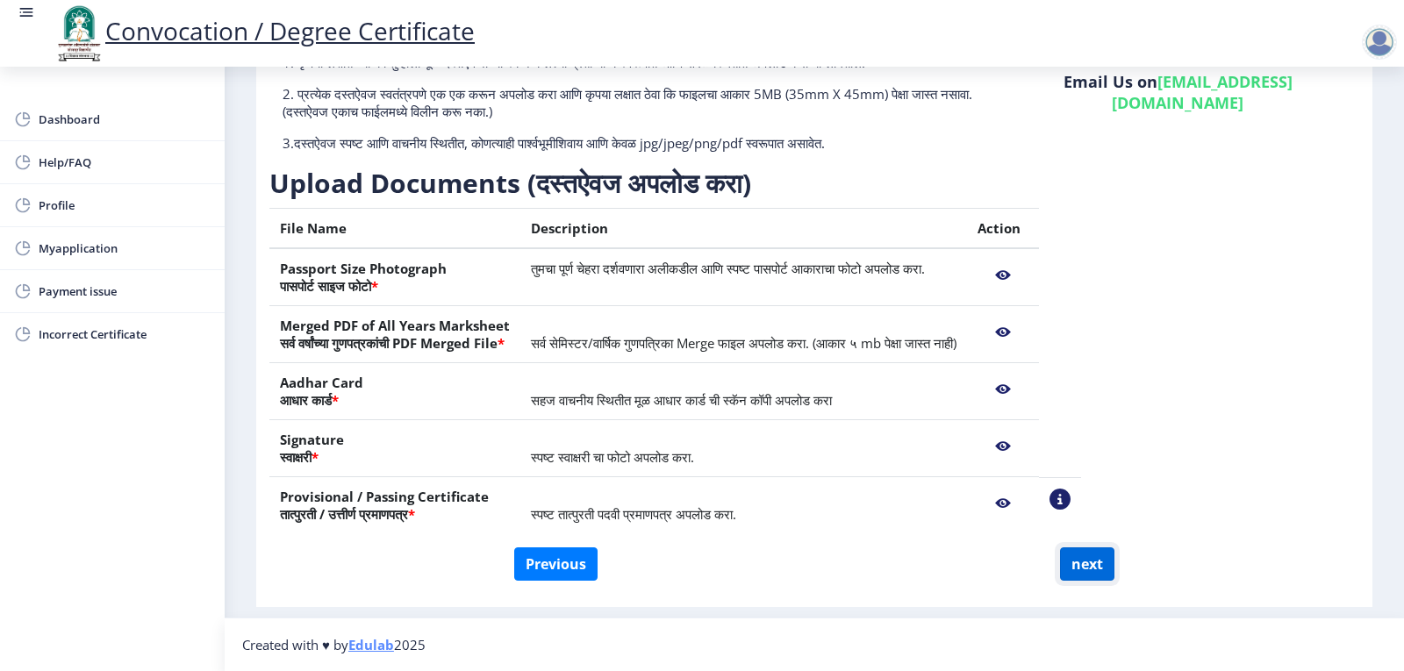
click at [1093, 575] on button "next" at bounding box center [1087, 564] width 54 height 33
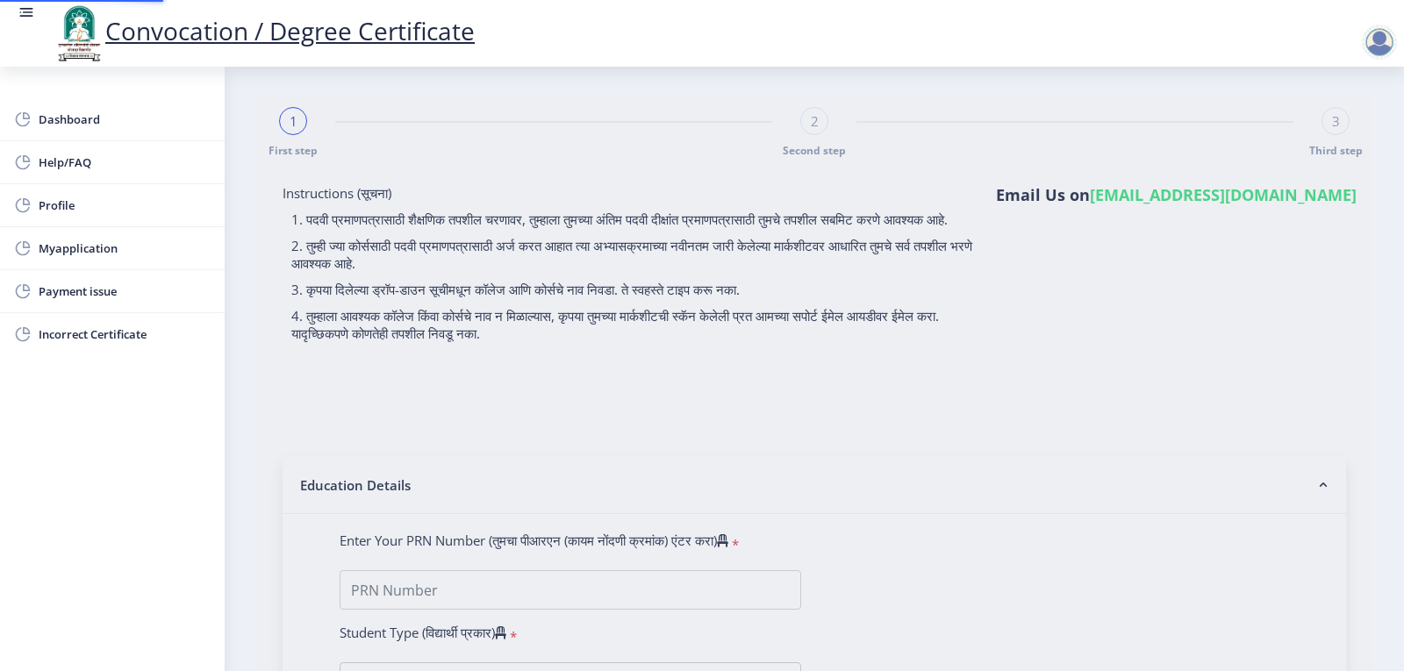
select select
type input "2012032500185764"
select select "Regular"
select select "2015"
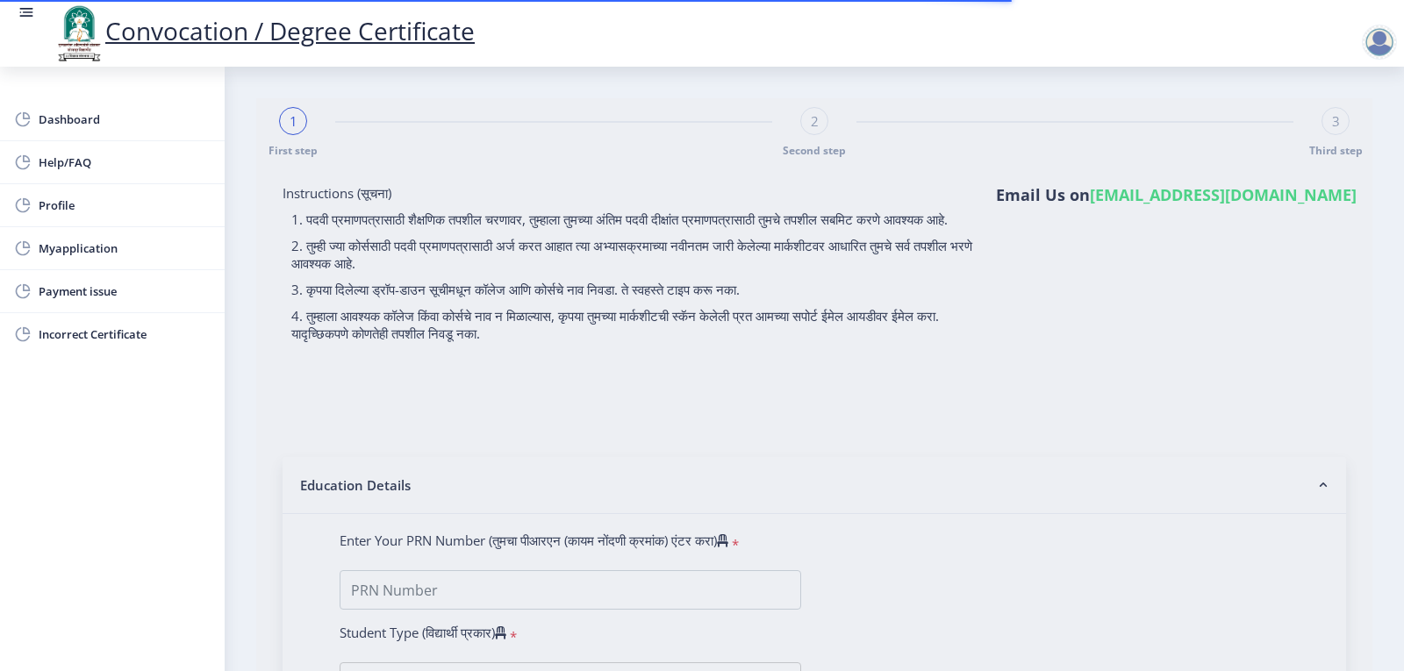
select select "March"
select select "Grade A+"
type input "348617"
select select "Chemistry"
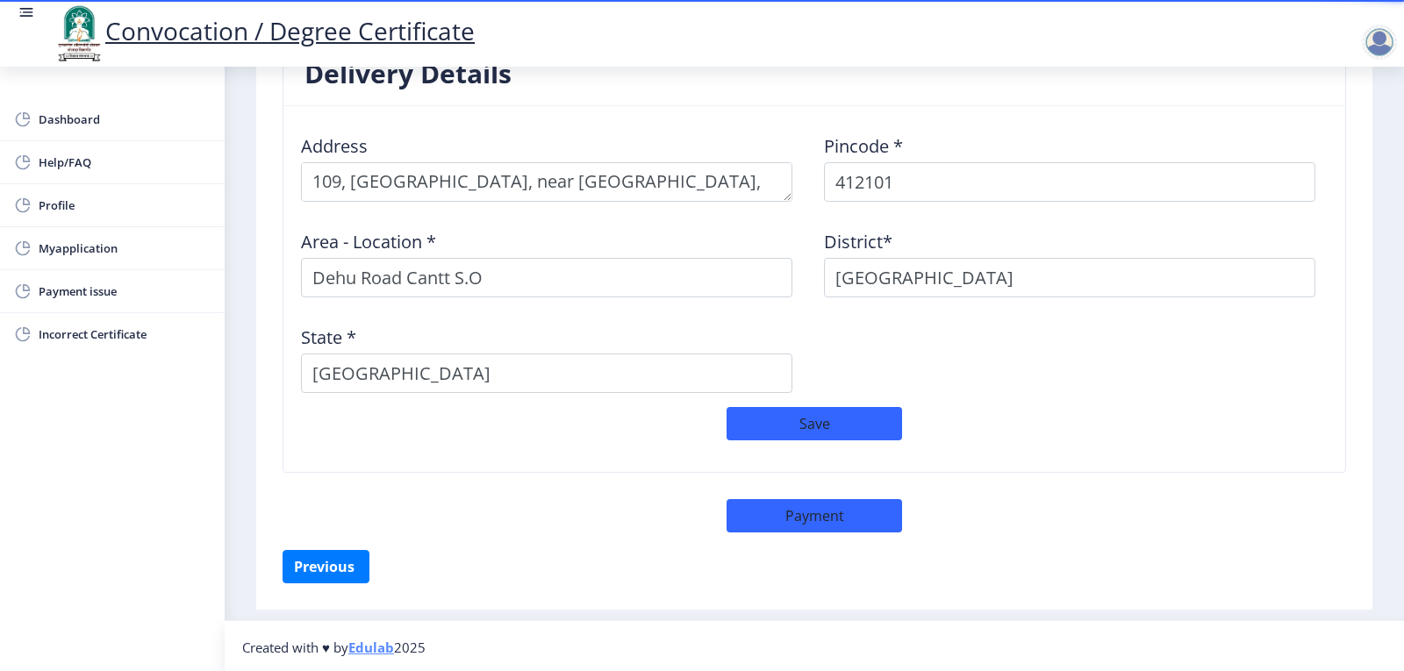
scroll to position [1423, 0]
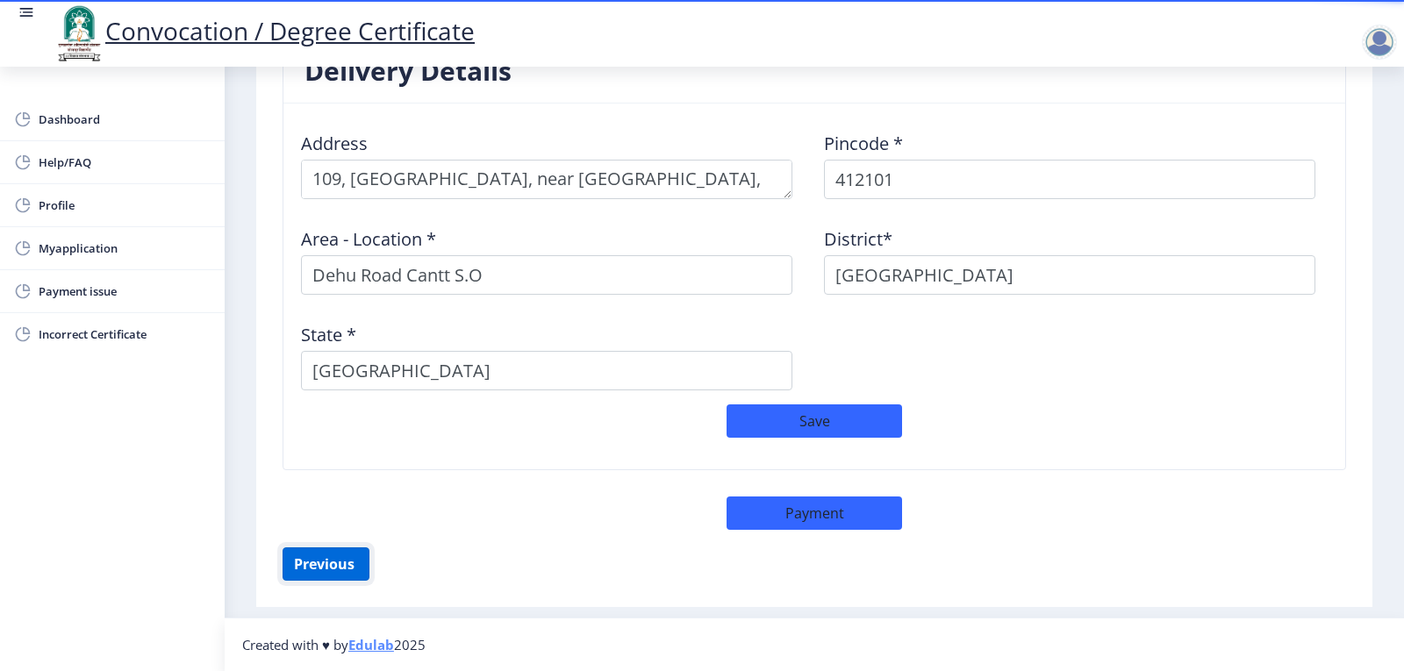
click at [302, 568] on button "Previous ‍" at bounding box center [326, 564] width 87 height 33
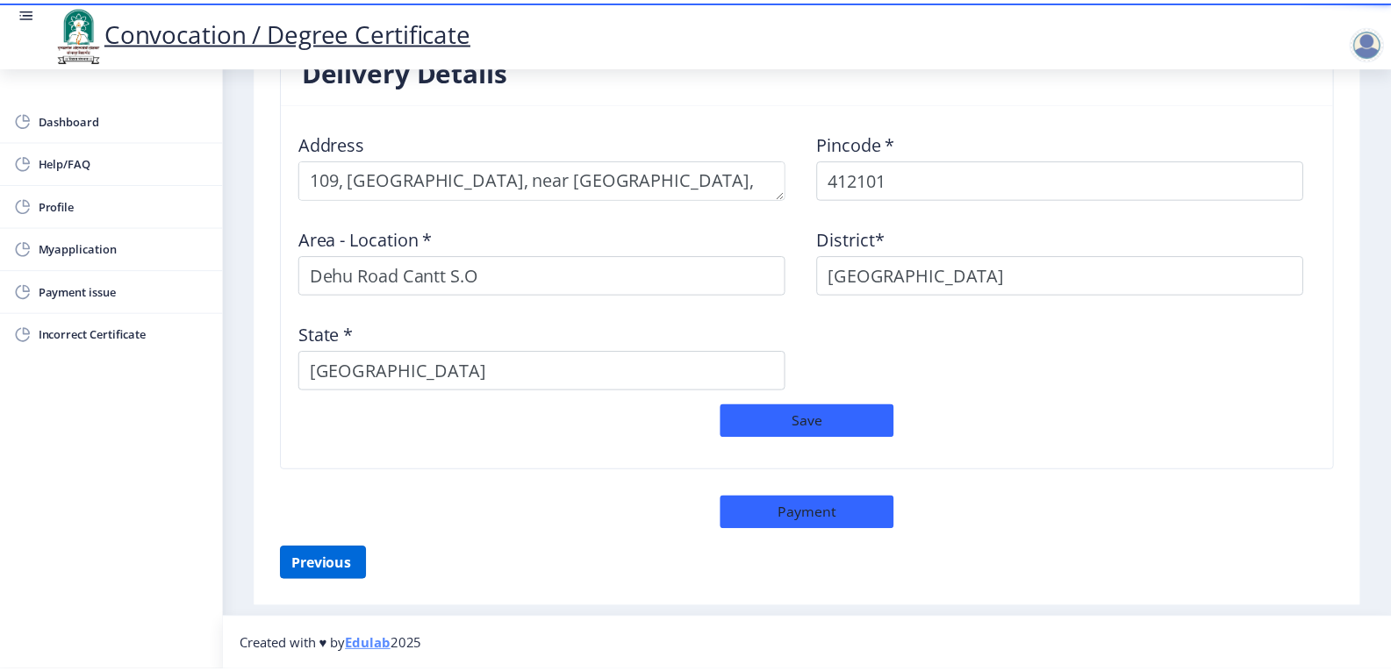
scroll to position [162, 0]
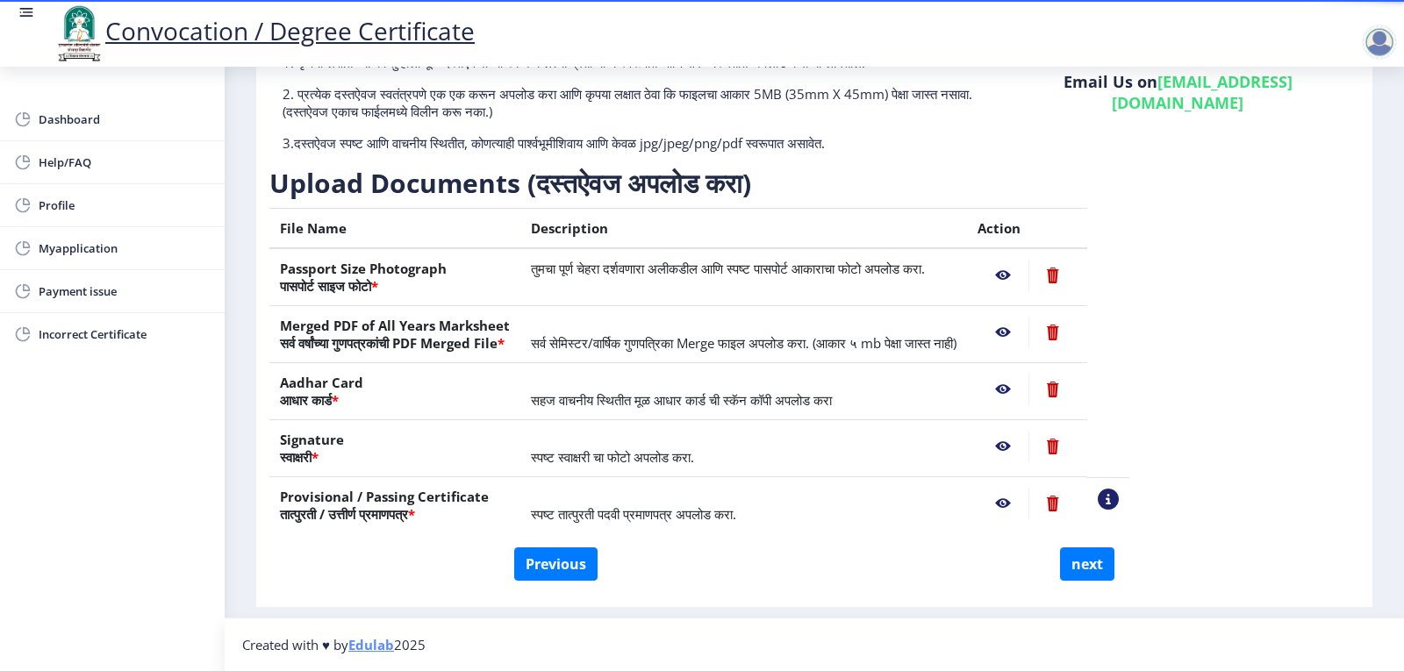
click at [1119, 499] on nb-action at bounding box center [1108, 499] width 21 height 21
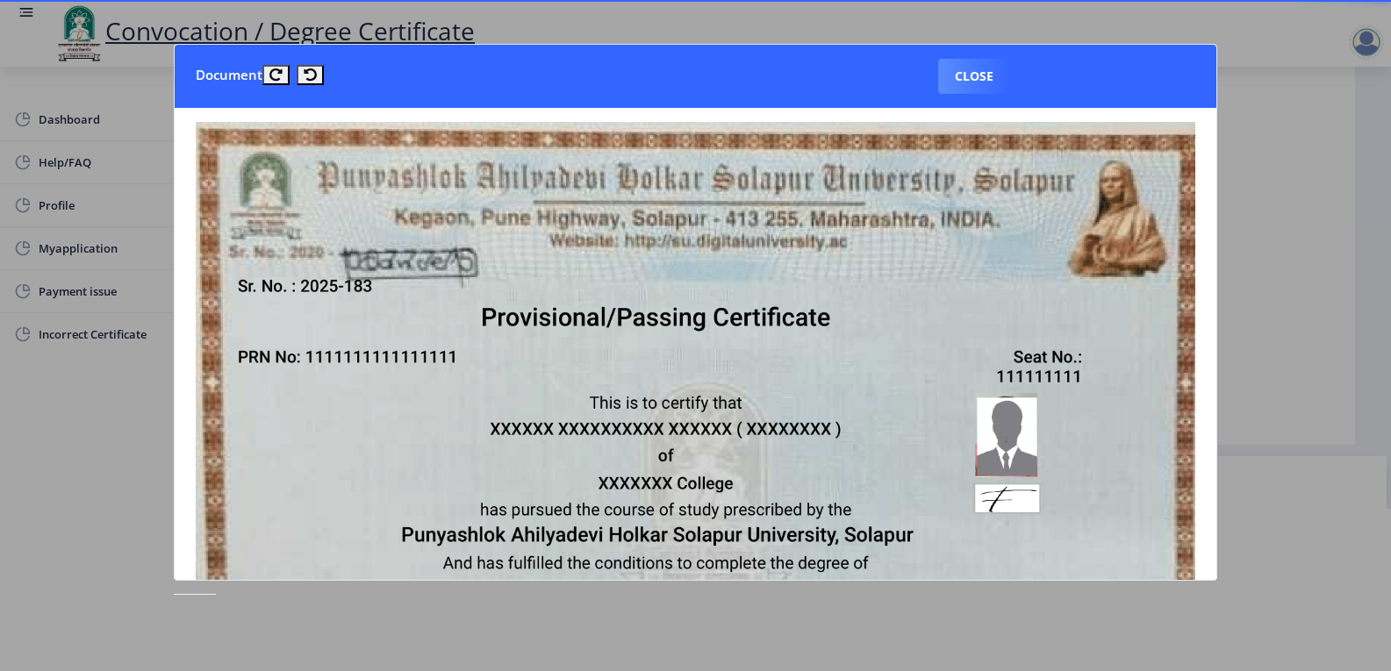
click at [1267, 90] on div at bounding box center [695, 335] width 1391 height 671
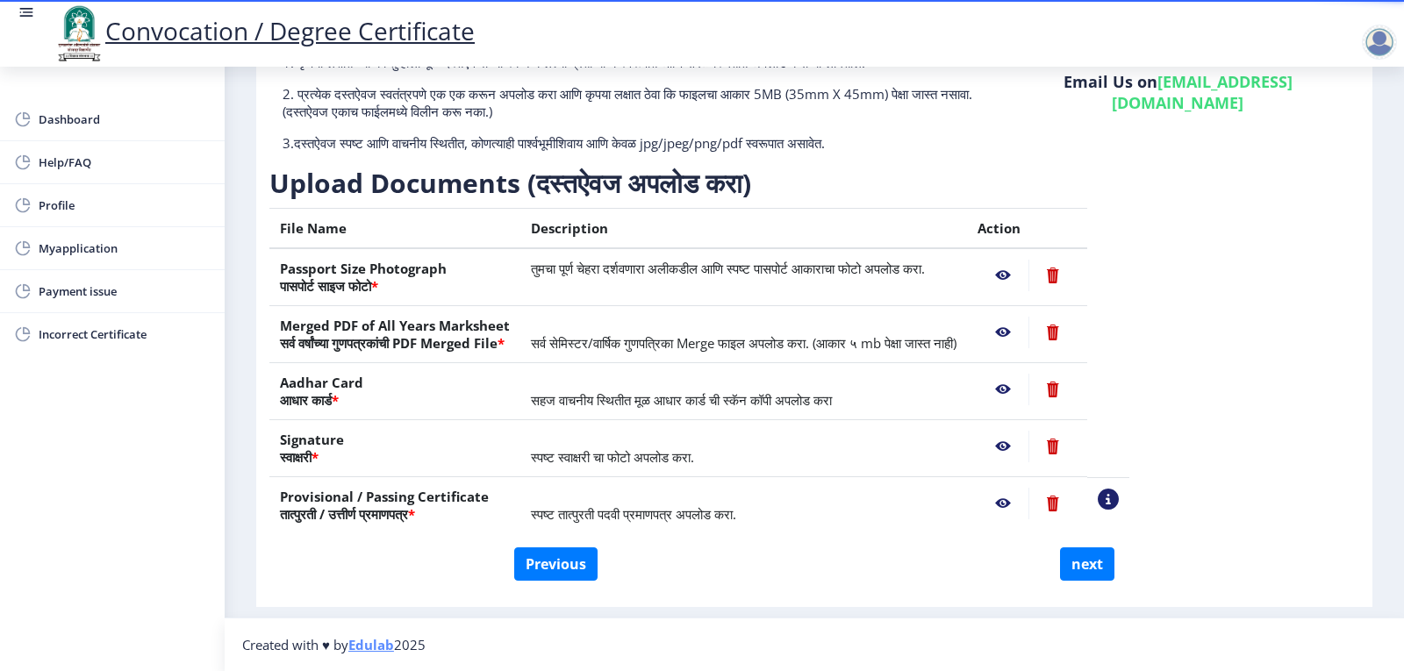
click at [1029, 501] on nb-action at bounding box center [1003, 504] width 51 height 32
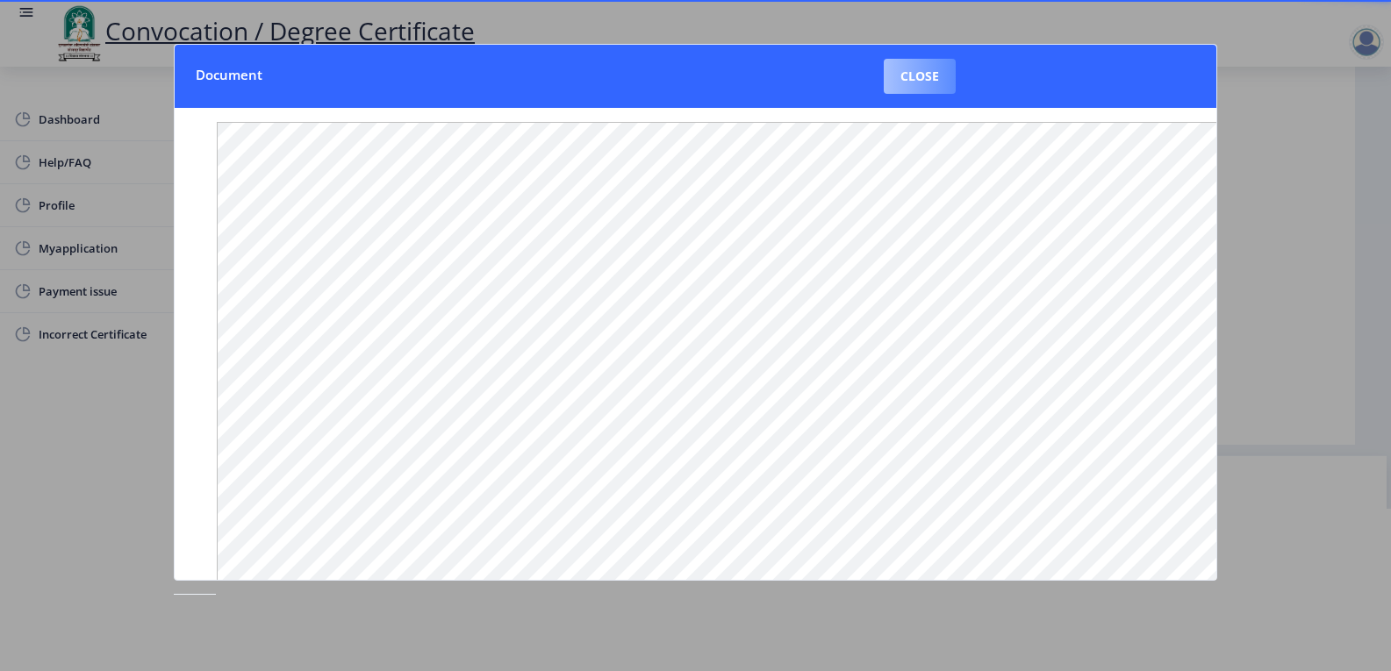
click at [926, 78] on button "Close" at bounding box center [920, 76] width 72 height 35
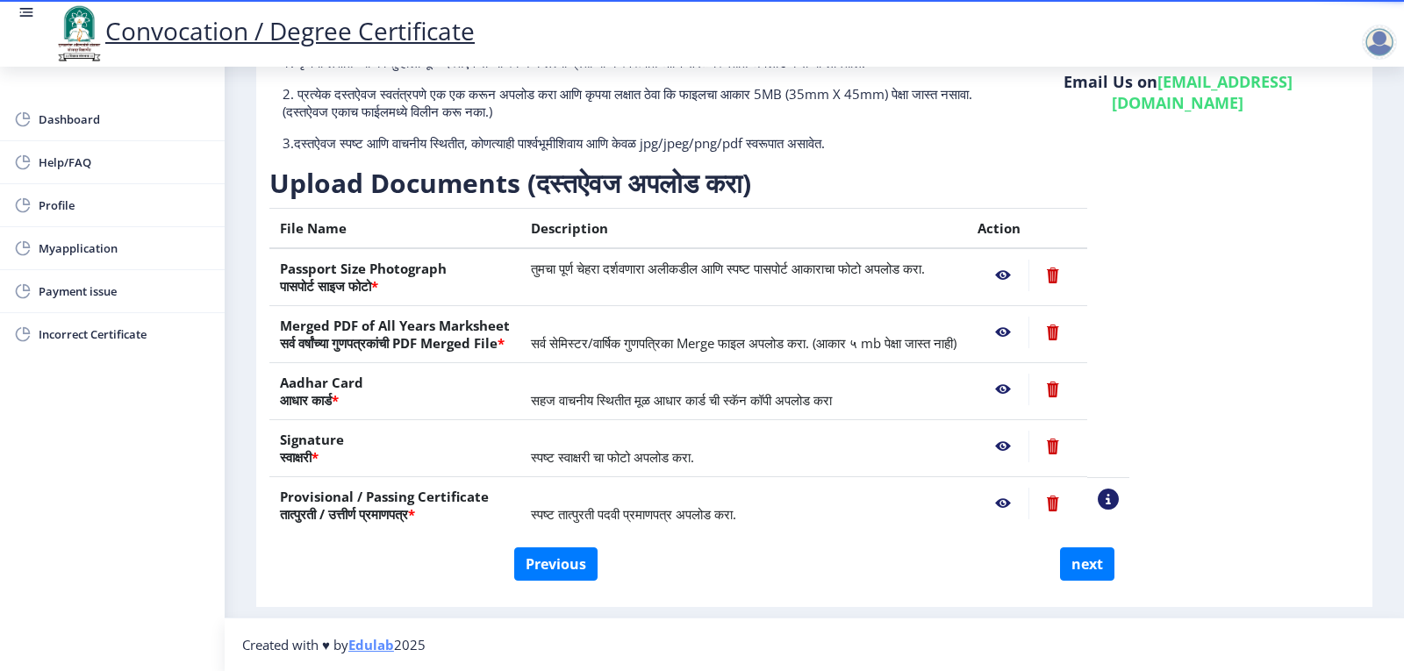
click at [1077, 509] on nb-action at bounding box center [1053, 504] width 48 height 32
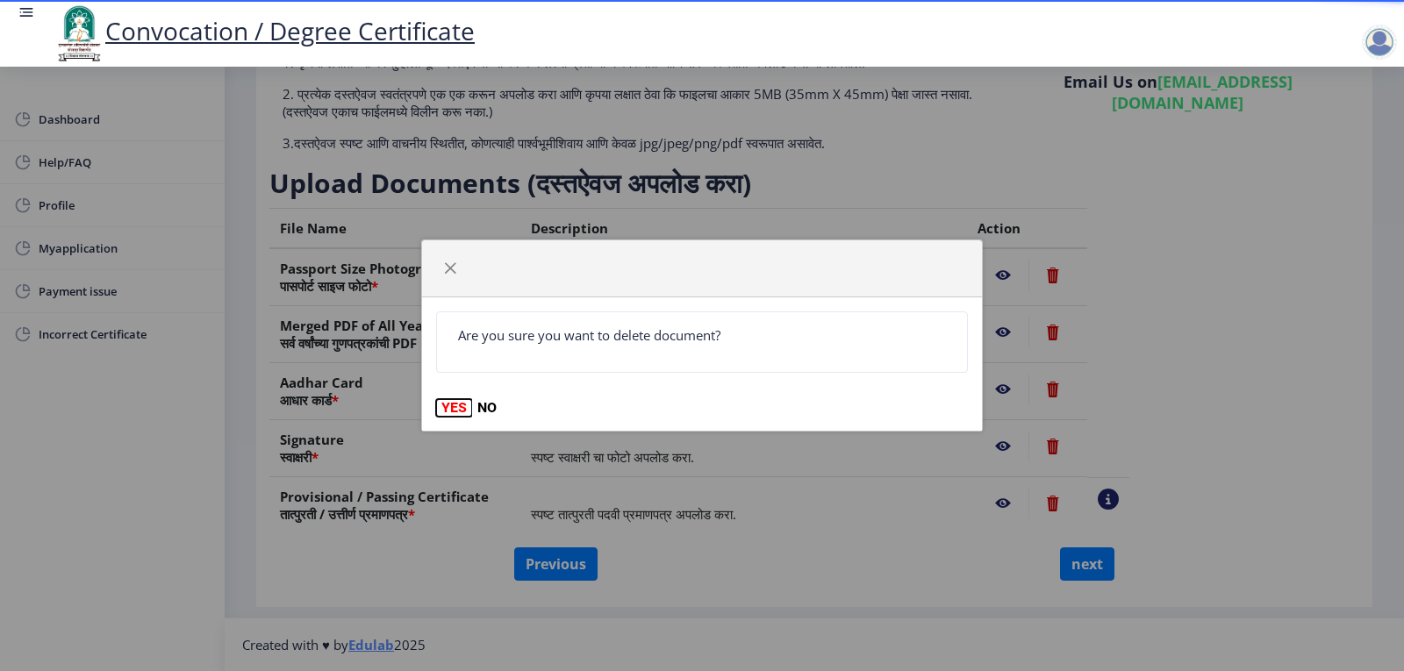
click at [452, 403] on button "YES" at bounding box center [454, 408] width 36 height 18
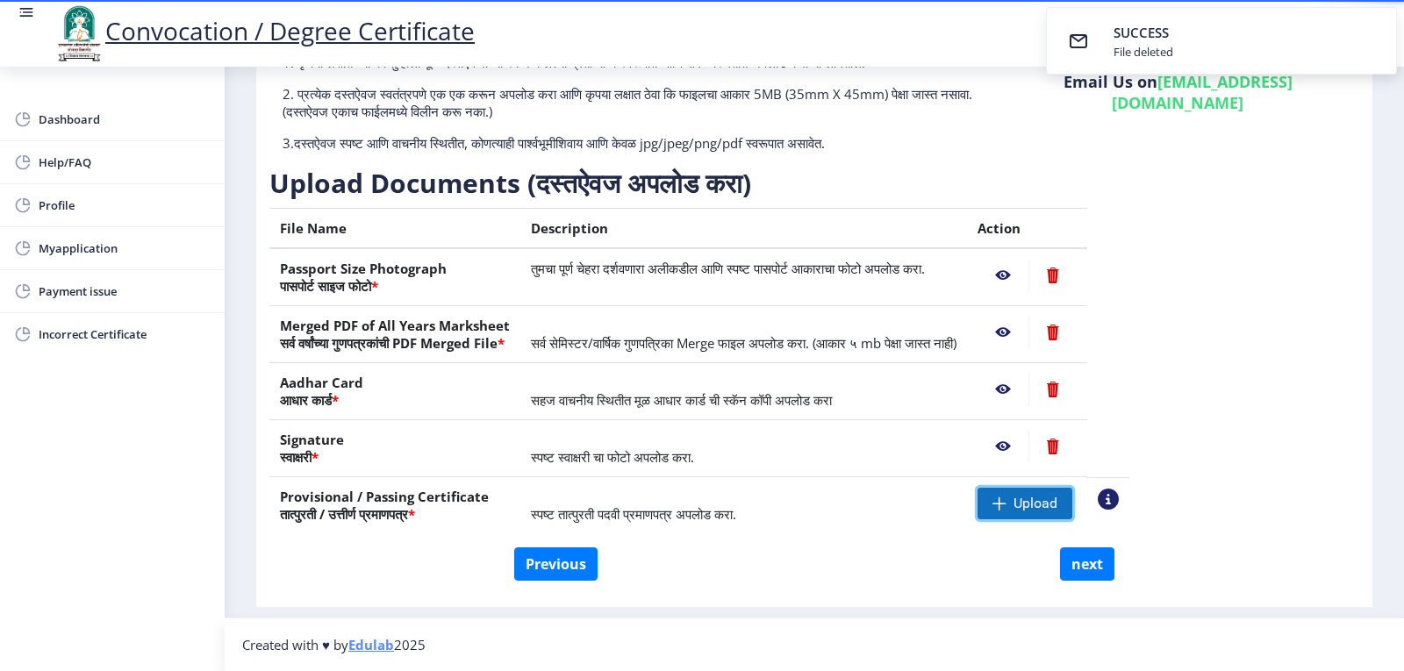
click at [1058, 505] on span "Upload" at bounding box center [1036, 504] width 44 height 18
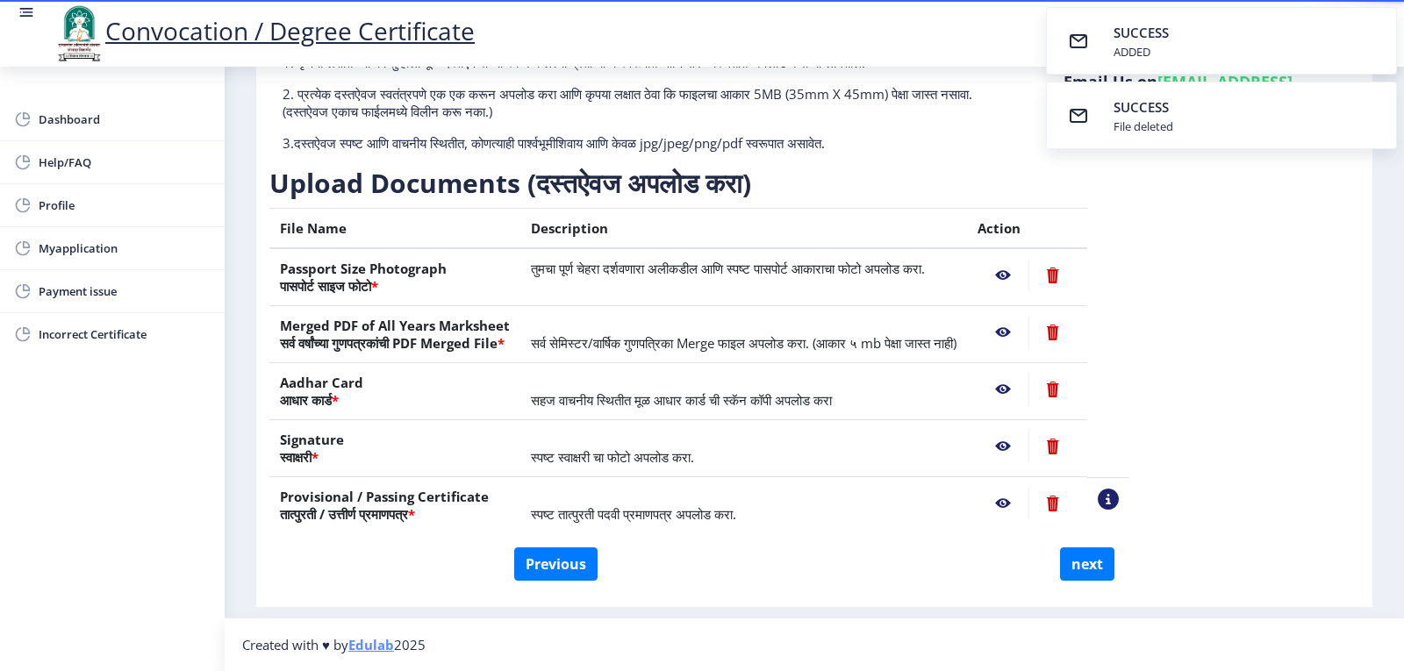
click at [1029, 500] on nb-action at bounding box center [1003, 504] width 51 height 32
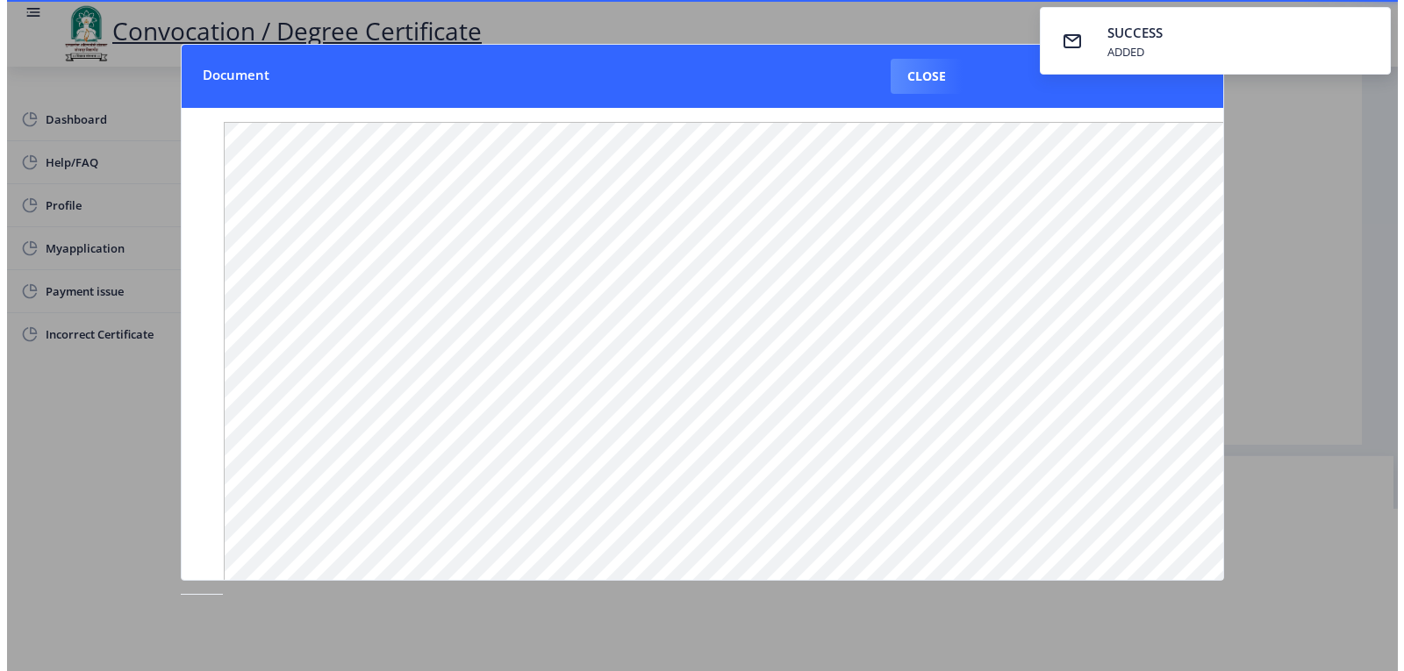
scroll to position [176, 0]
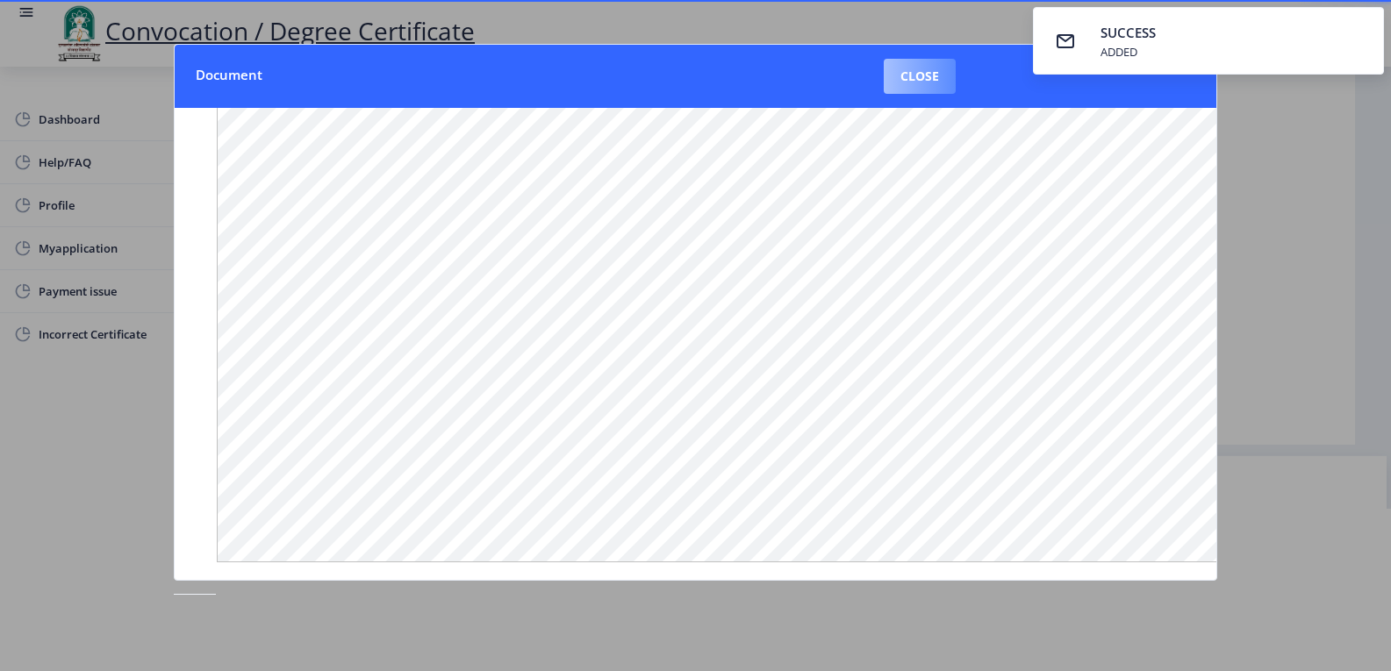
click at [943, 81] on button "Close" at bounding box center [920, 76] width 72 height 35
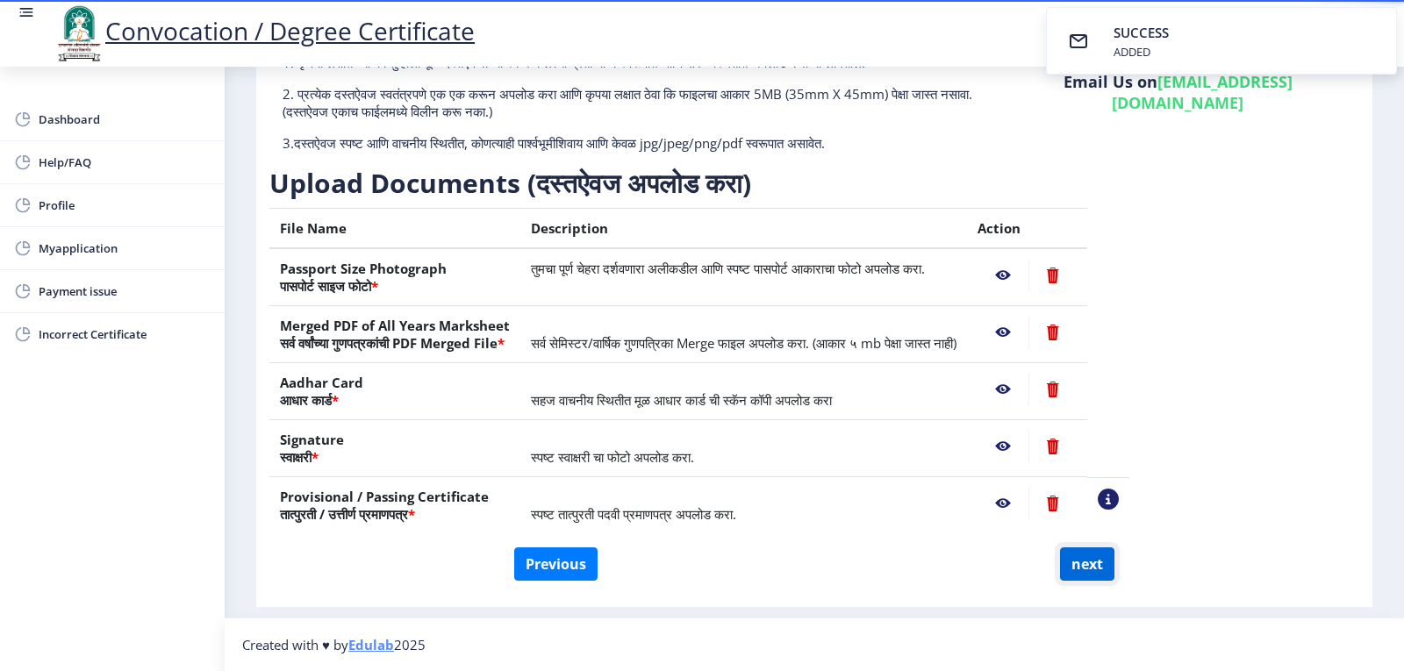
click at [1076, 565] on button "next" at bounding box center [1087, 564] width 54 height 33
select select
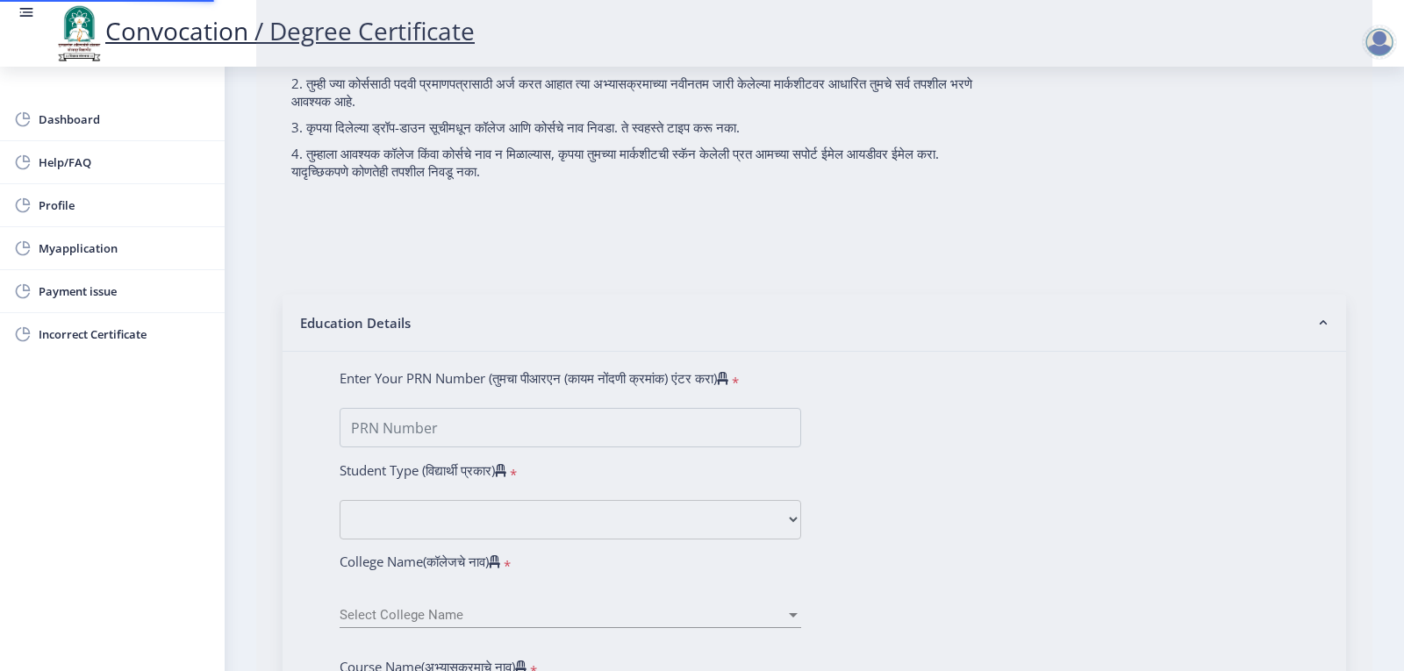
type input "[PERSON_NAME] [PERSON_NAME]"
type input "[DEMOGRAPHIC_DATA]"
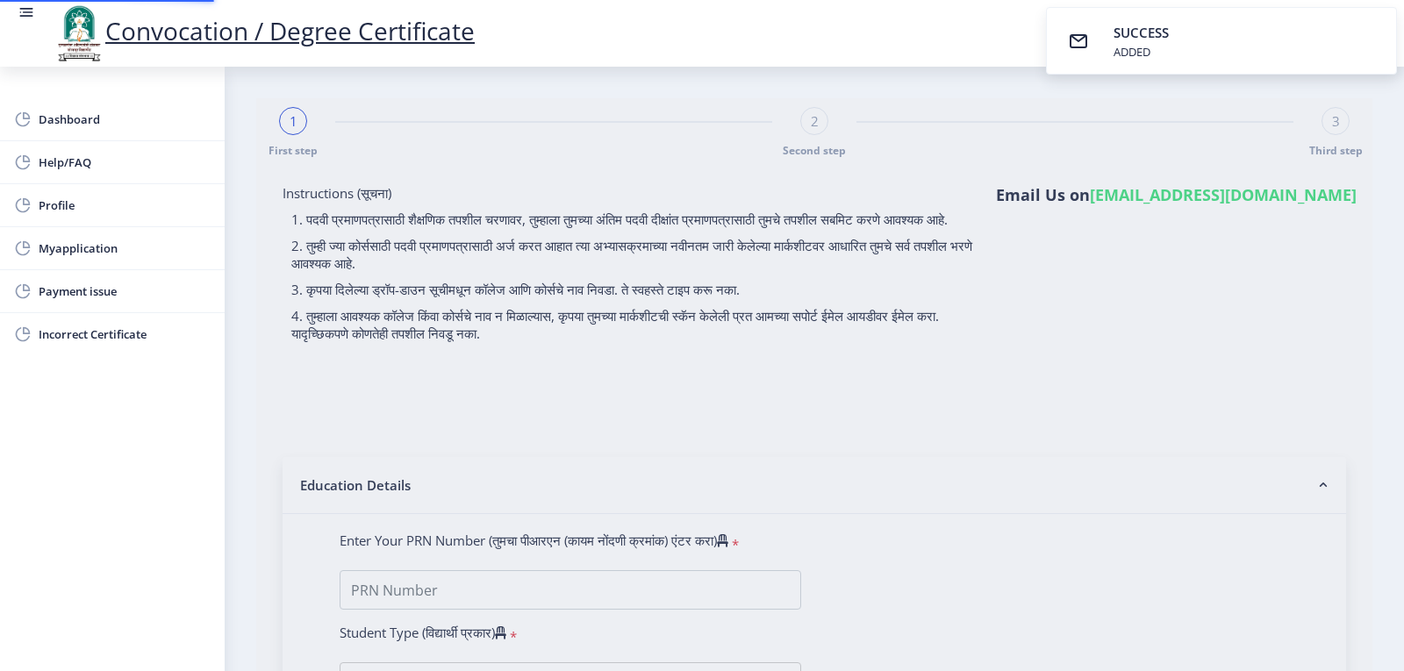
select select
type input "[PERSON_NAME] [PERSON_NAME]"
type input "[DEMOGRAPHIC_DATA]"
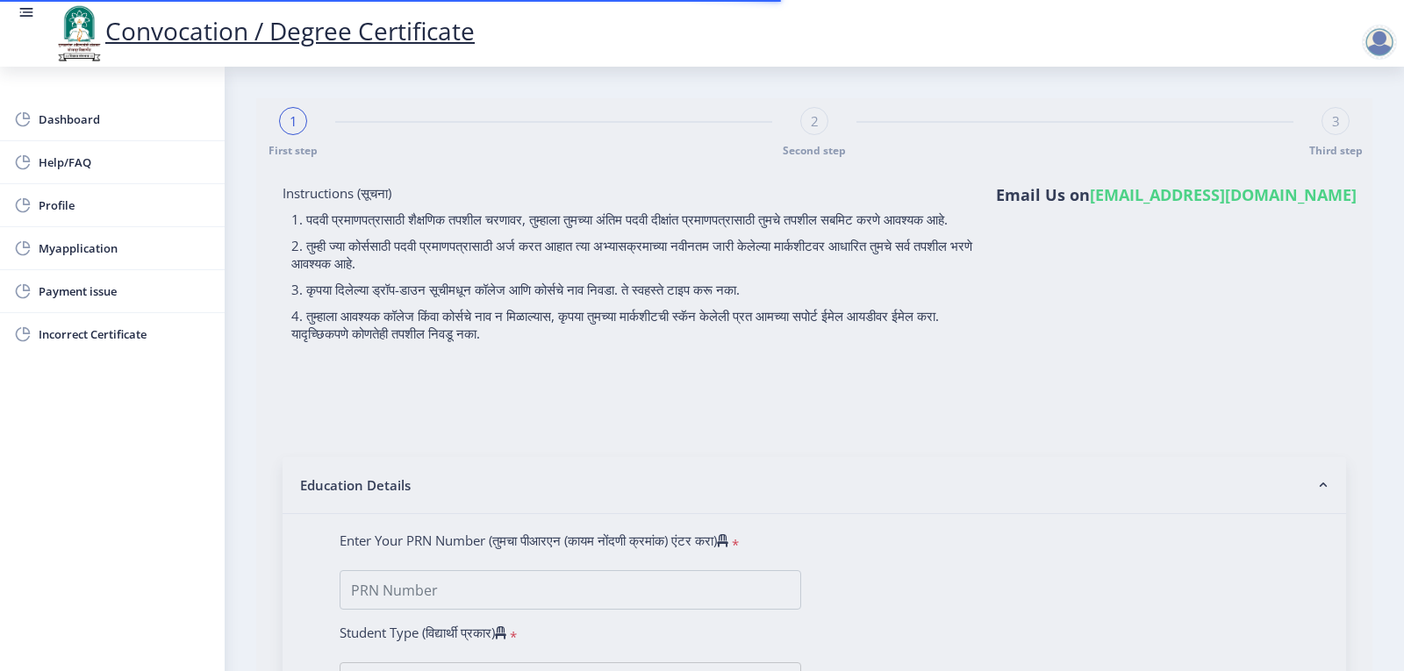
select select
type input "2012032500185764"
select select "Regular"
select select "2015"
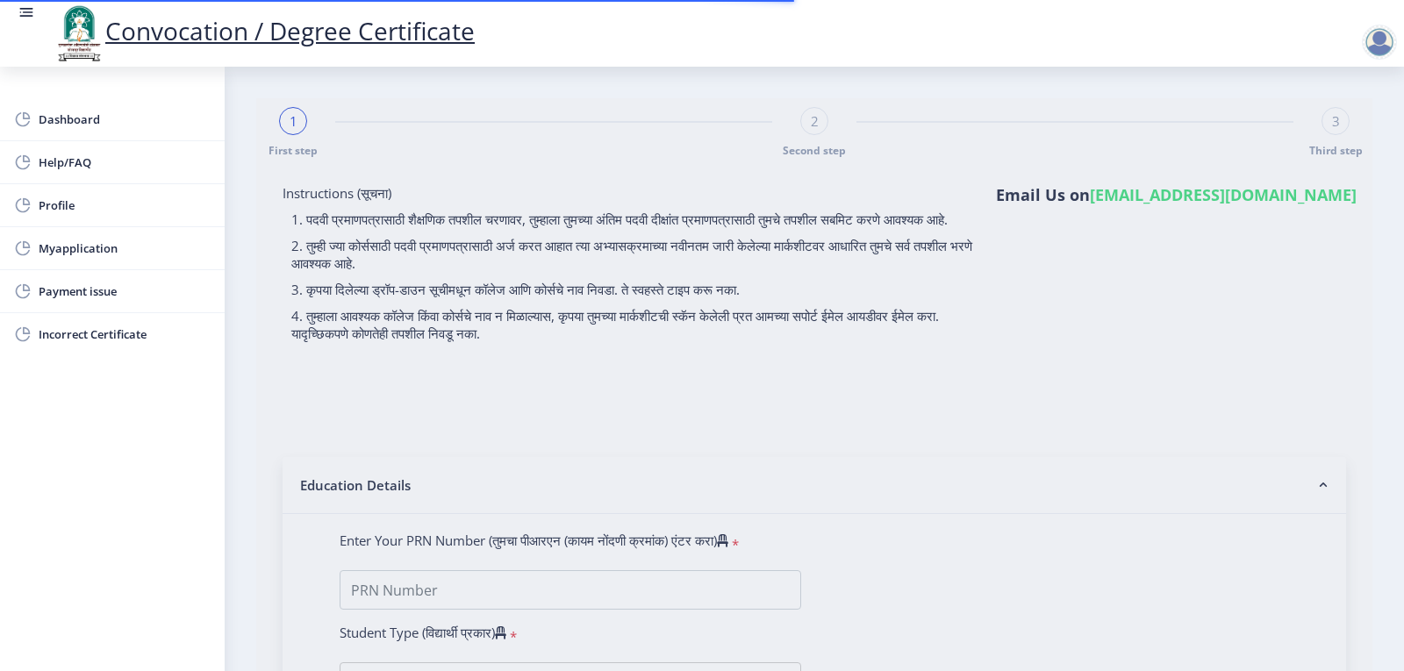
select select "March"
select select "Grade A+"
type input "348617"
select select "Chemistry"
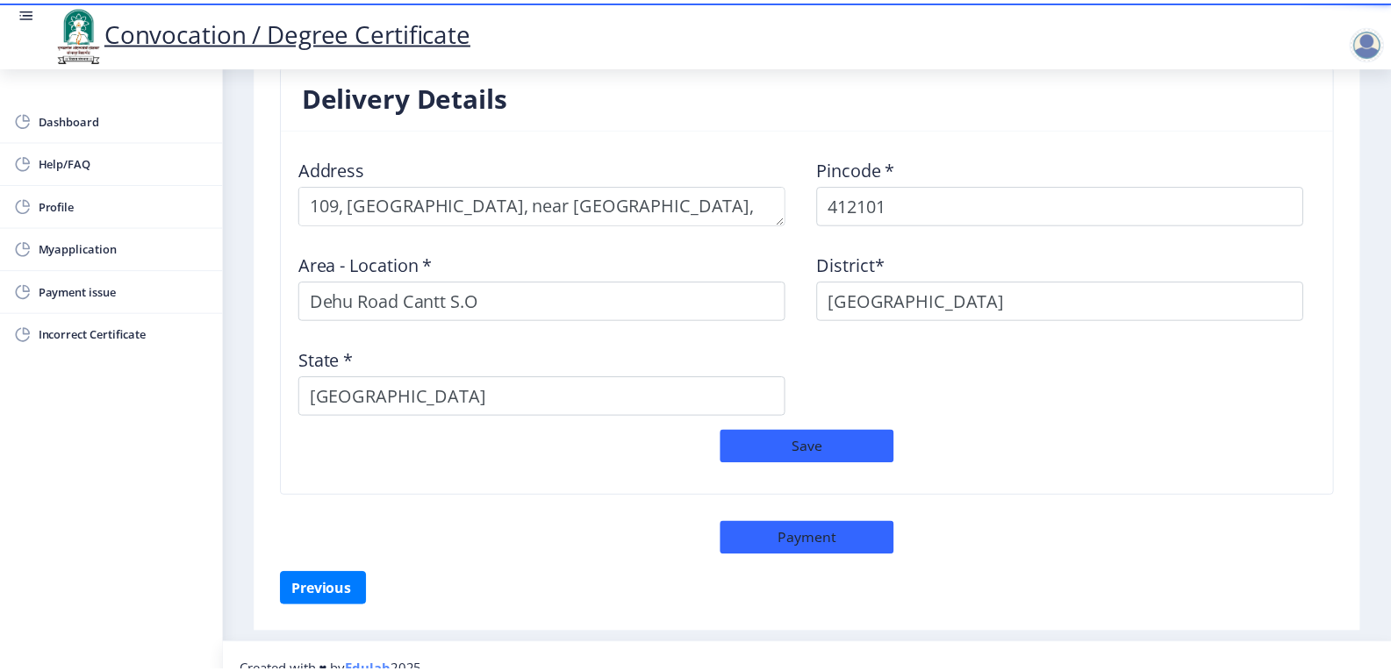
scroll to position [1404, 0]
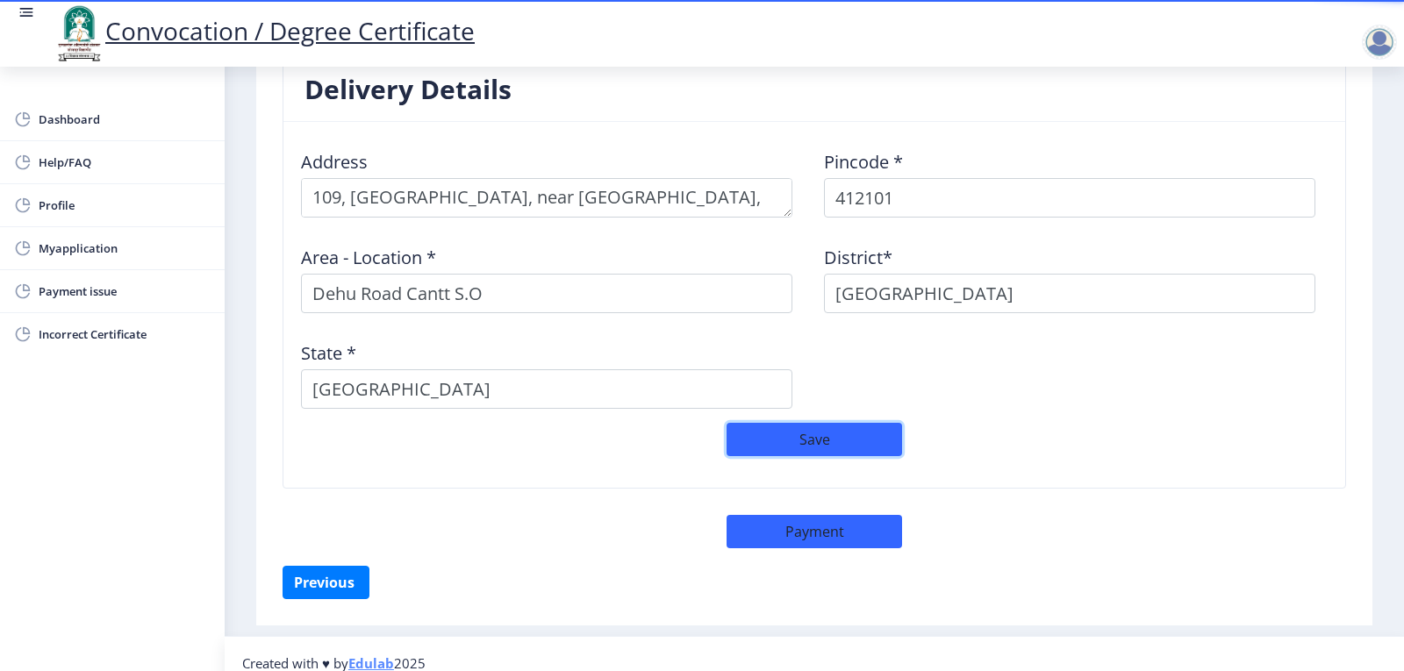
click at [831, 444] on button "Save" at bounding box center [815, 439] width 176 height 33
click at [844, 534] on button "Payment" at bounding box center [815, 531] width 176 height 33
select select "sealed"
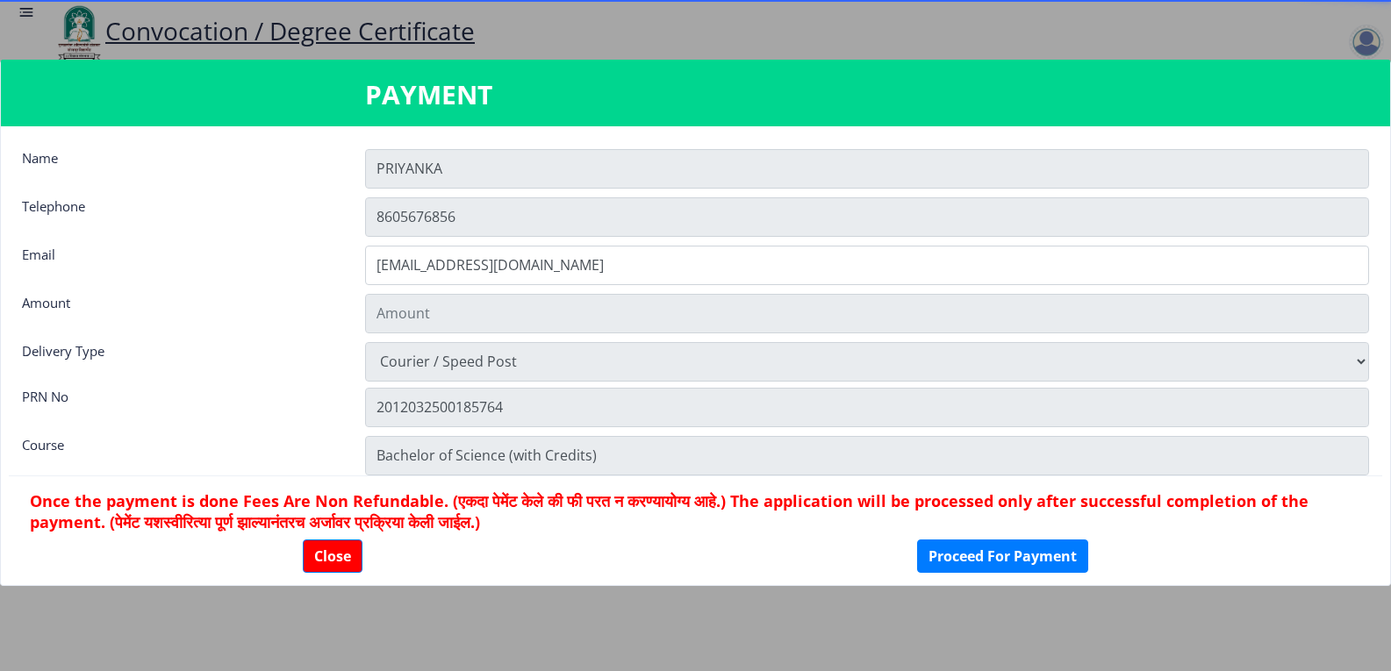
type input "1885"
click at [356, 556] on button "Close" at bounding box center [333, 556] width 60 height 33
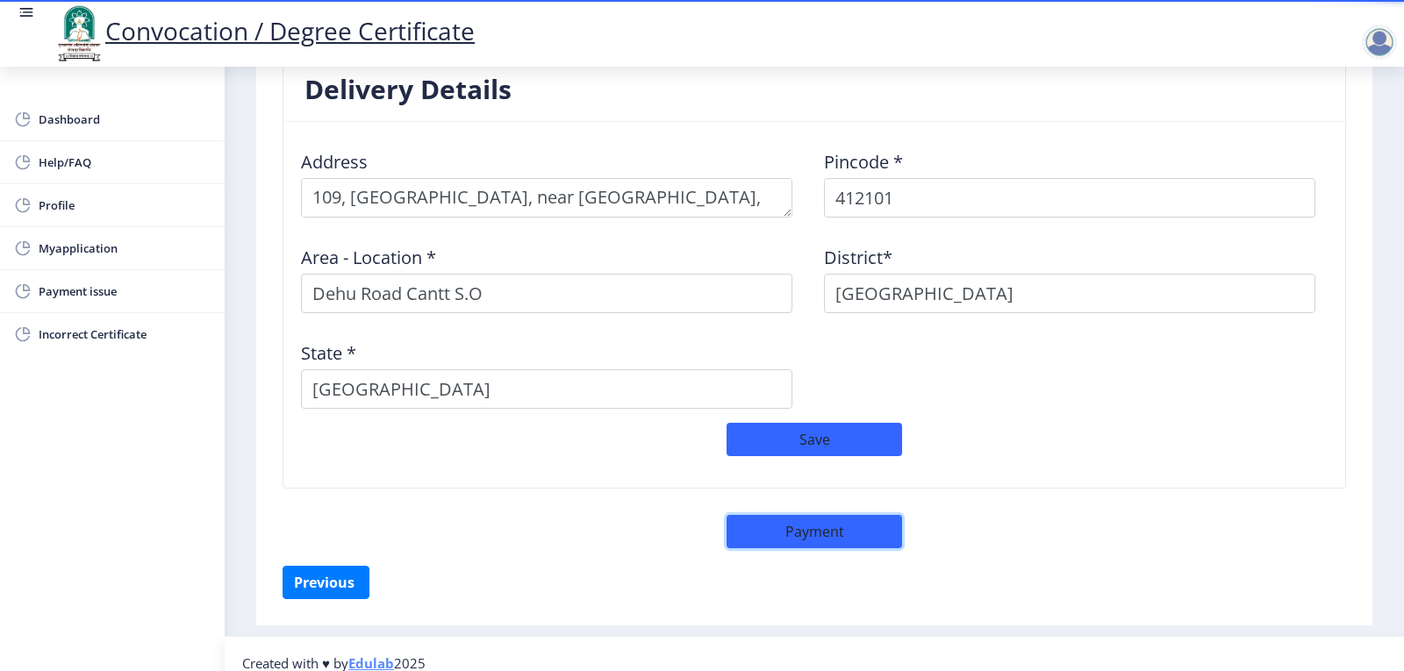
click at [798, 535] on button "Payment" at bounding box center [815, 531] width 176 height 33
select select "sealed"
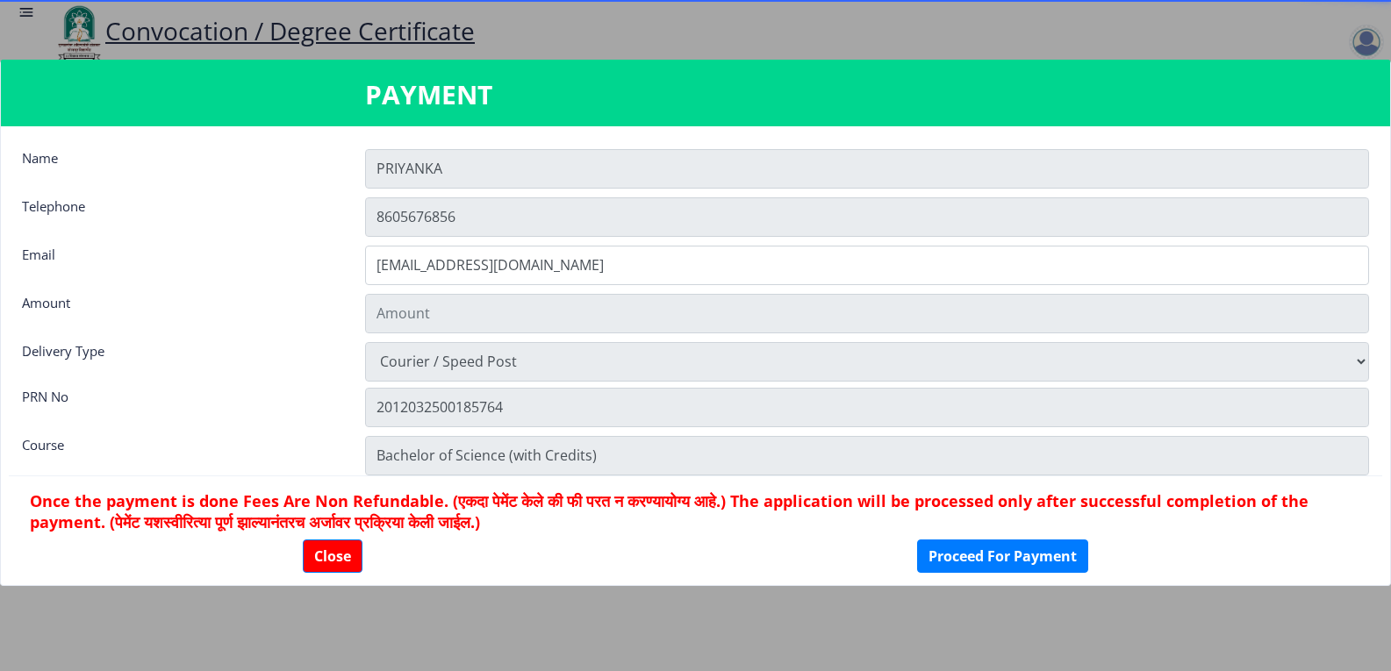
type input "1885"
click at [1009, 560] on button "Proceed For Payment" at bounding box center [1002, 556] width 171 height 33
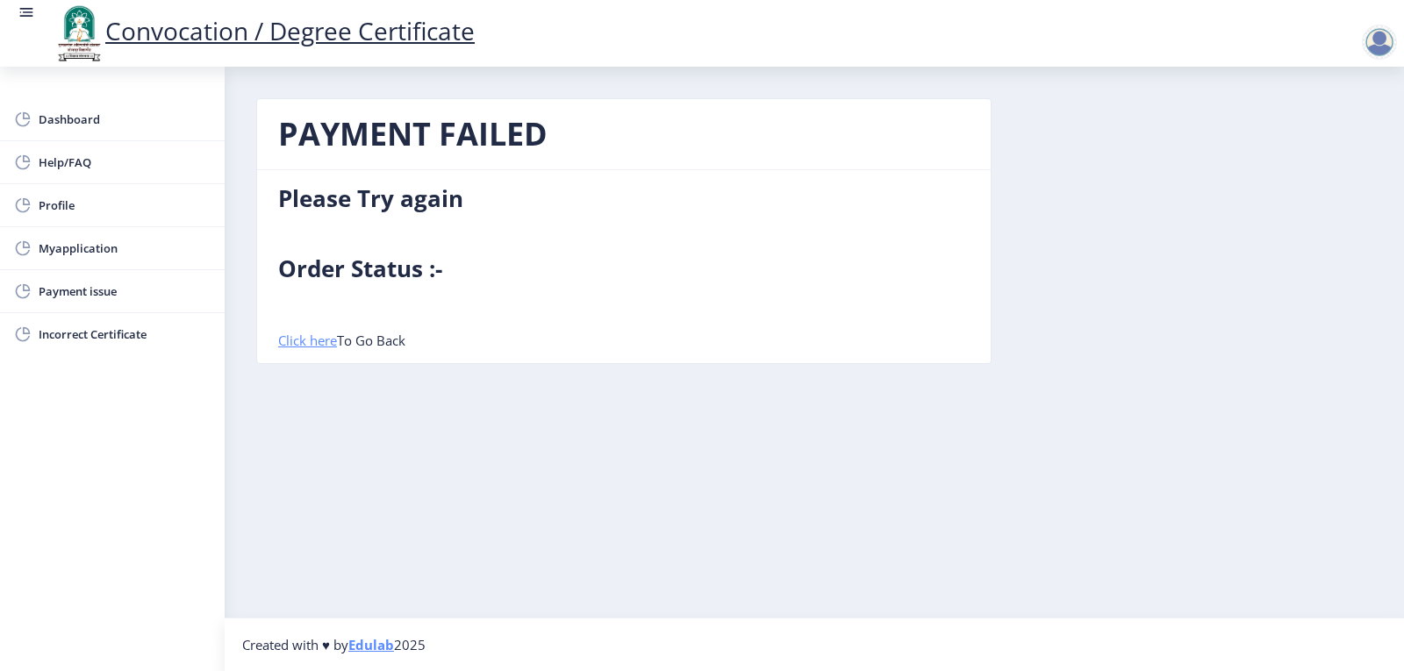
click at [319, 346] on link "Click here" at bounding box center [307, 341] width 59 height 18
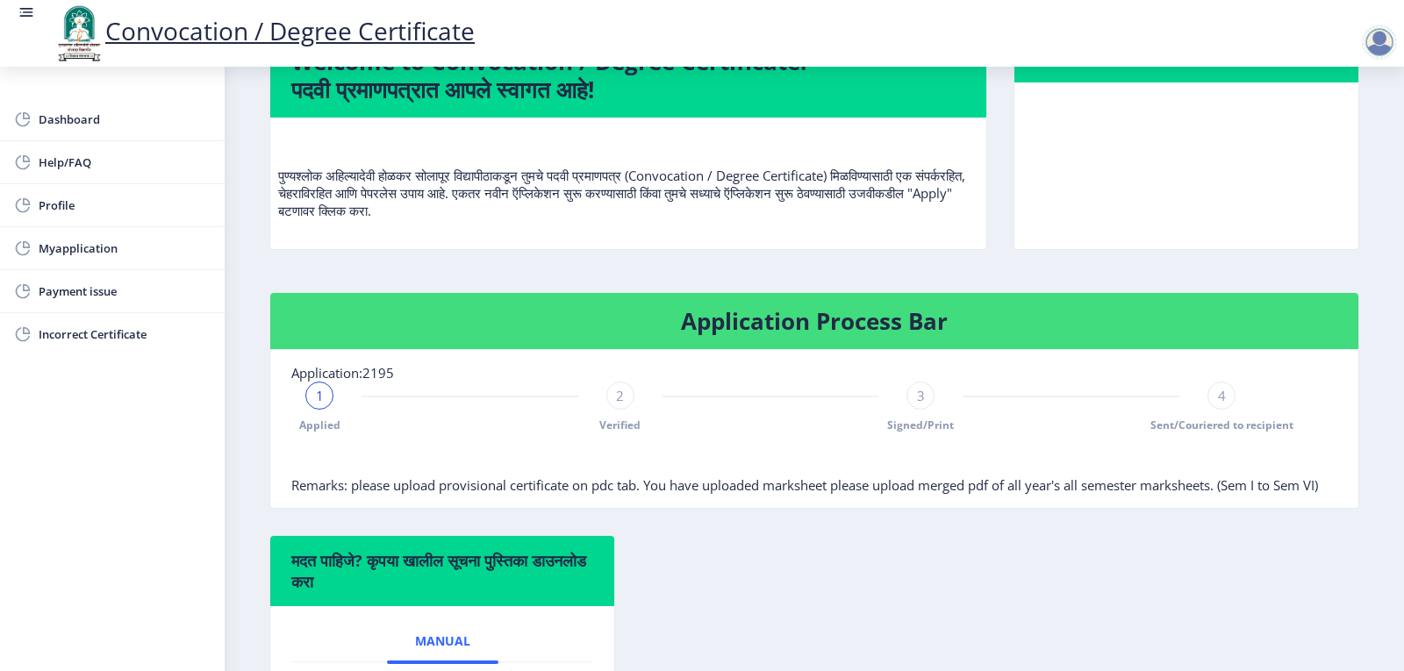
scroll to position [176, 0]
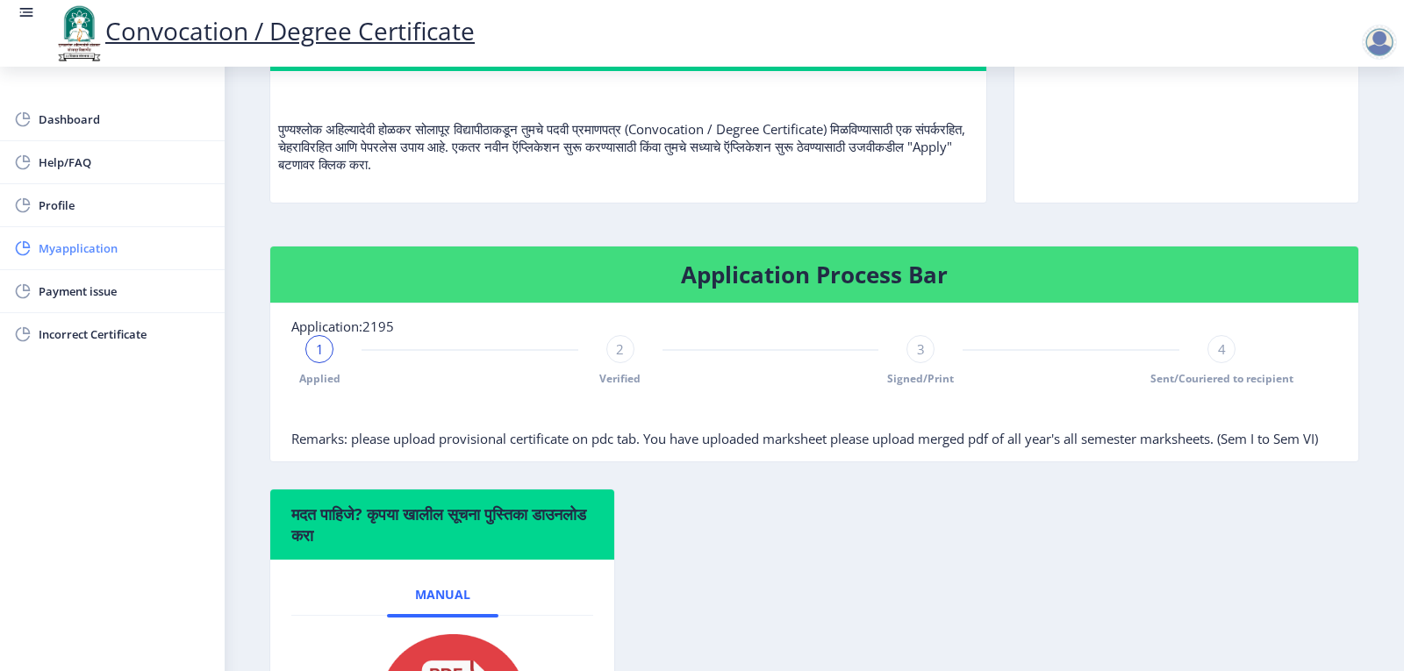
click at [85, 246] on span "Myapplication" at bounding box center [125, 248] width 172 height 21
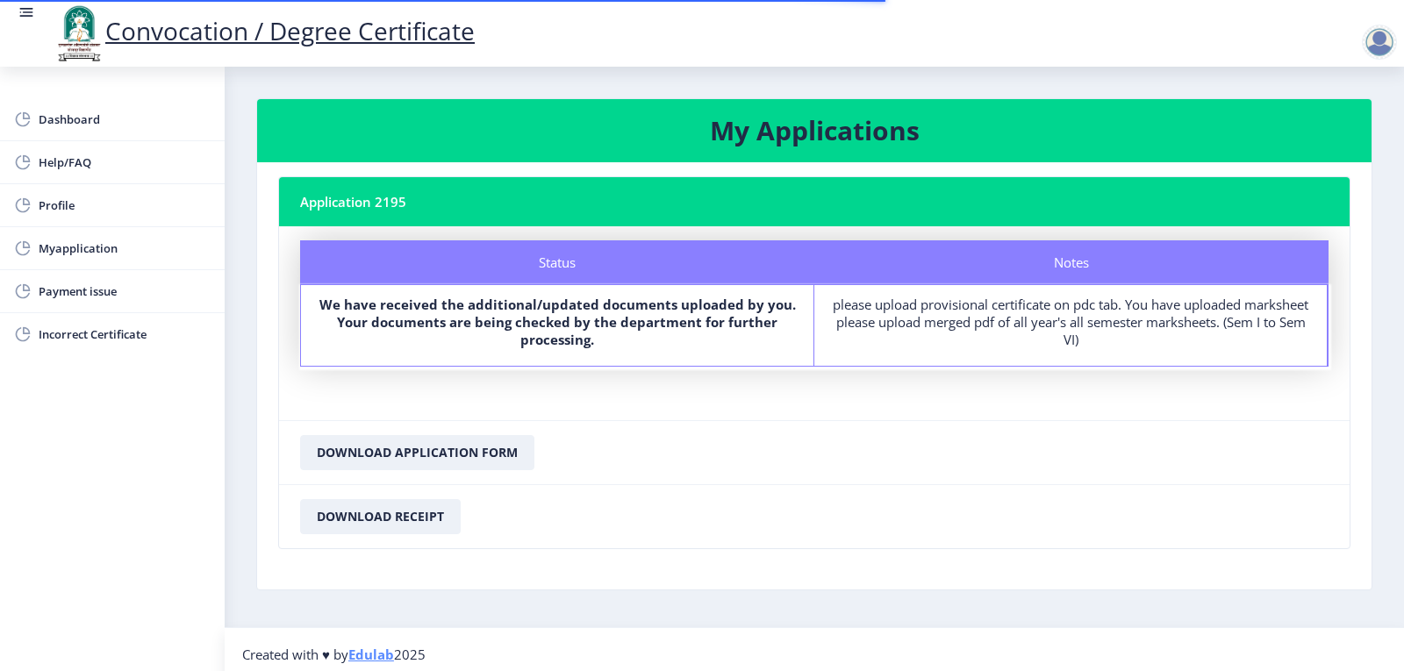
scroll to position [10, 0]
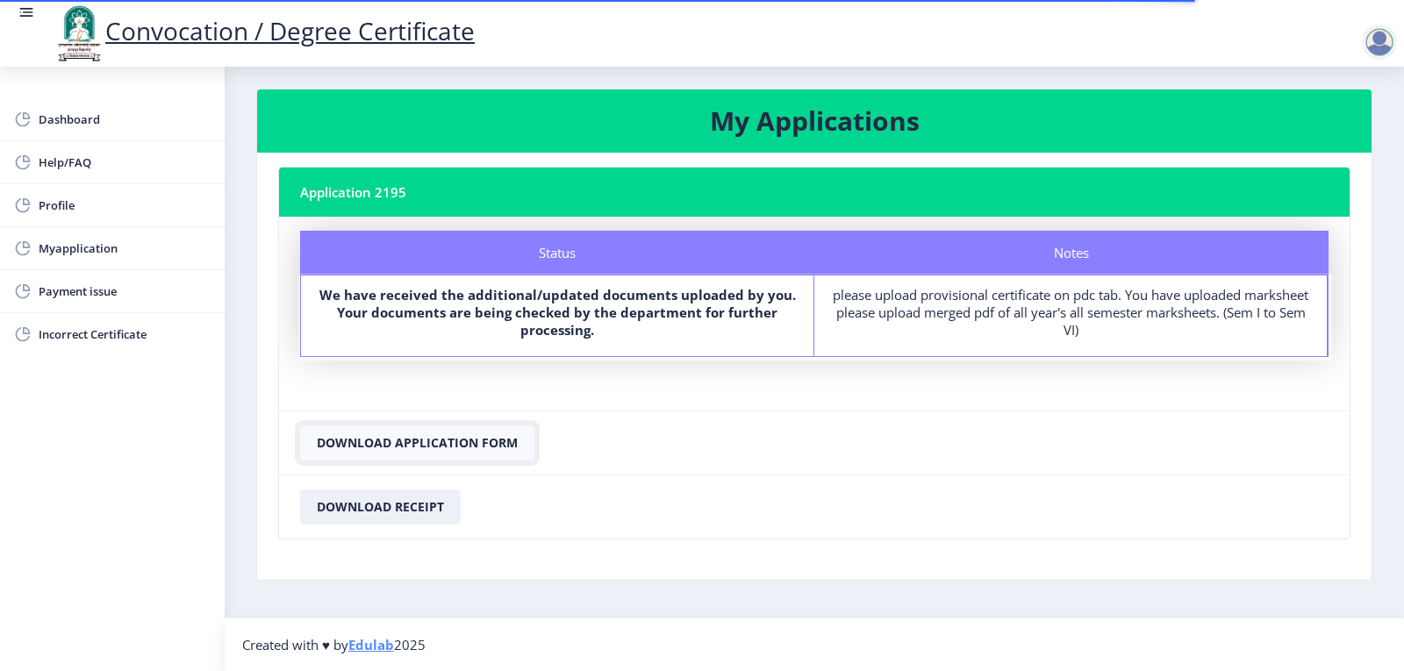
click at [441, 440] on button "Download Application Form" at bounding box center [417, 443] width 234 height 35
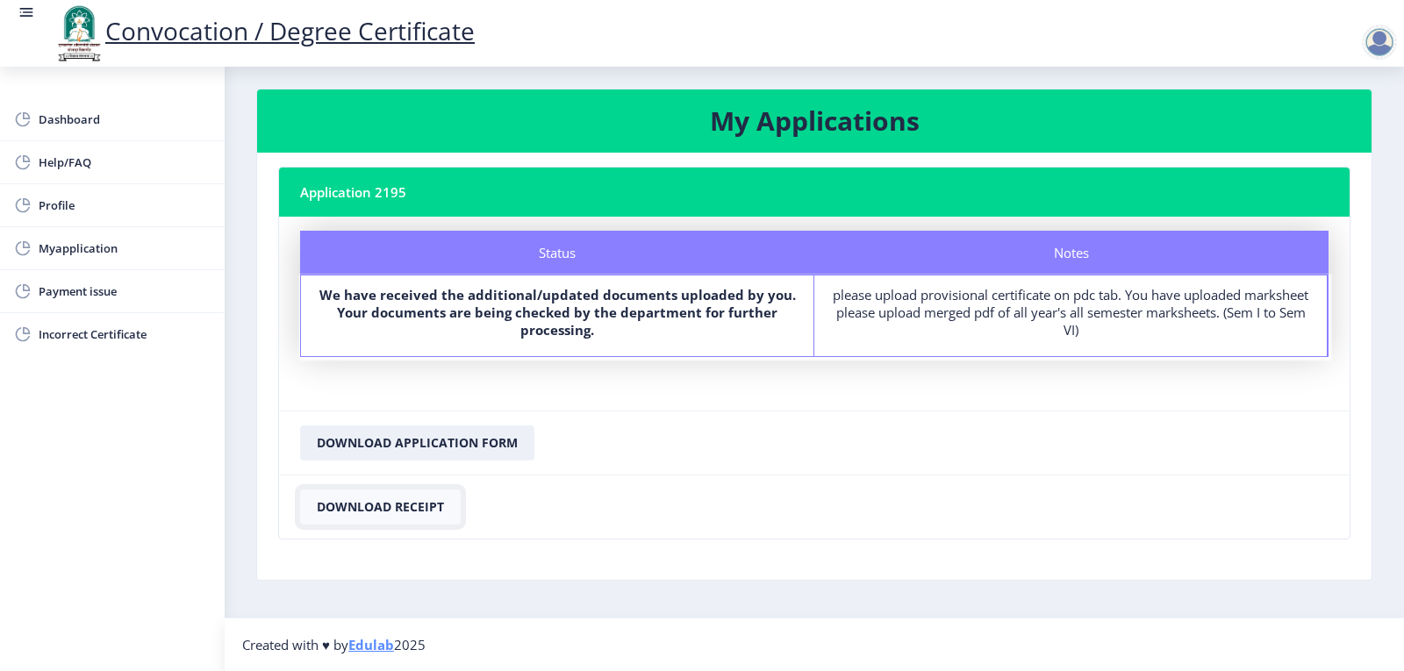
click at [425, 511] on button "Download Receipt" at bounding box center [380, 507] width 161 height 35
click at [67, 253] on span "Myapplication" at bounding box center [125, 248] width 172 height 21
click at [98, 255] on span "Myapplication" at bounding box center [125, 248] width 172 height 21
click at [54, 205] on span "Profile" at bounding box center [125, 205] width 172 height 21
select select
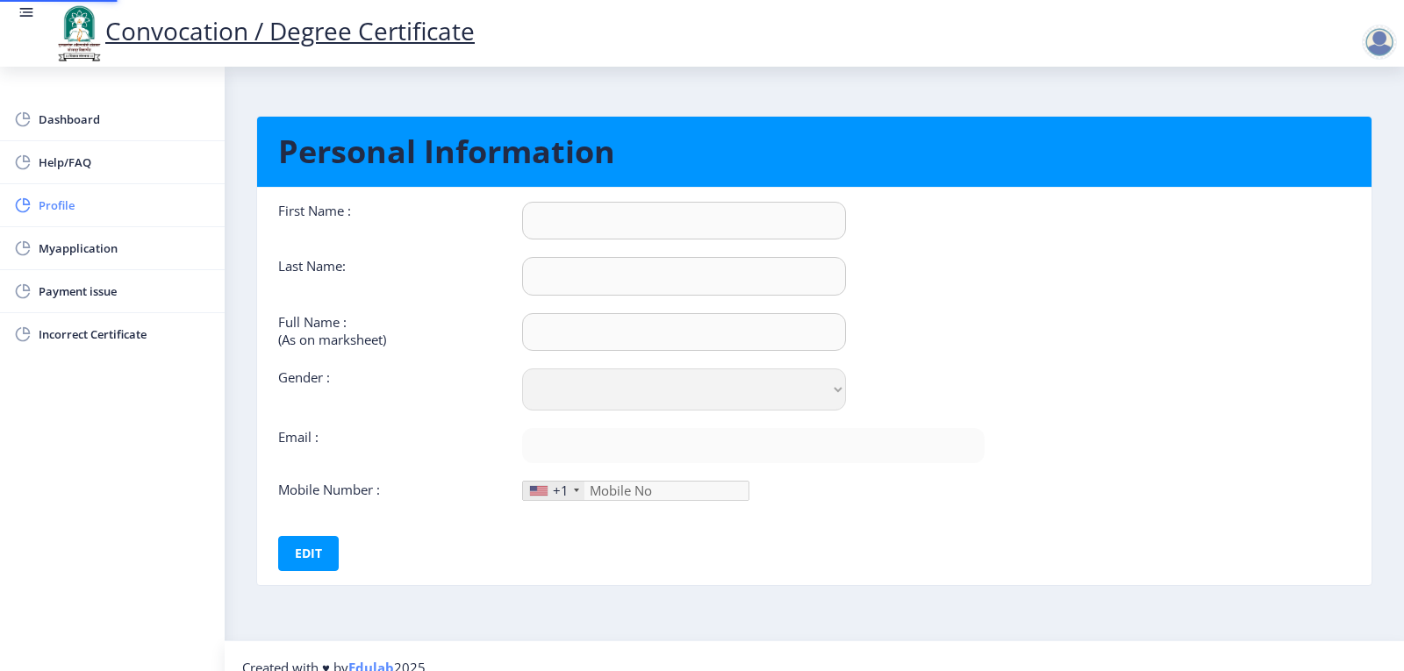
type input "PRIYANKA"
type input "[PERSON_NAME]"
type input "[PERSON_NAME] [PERSON_NAME]"
select select "[DEMOGRAPHIC_DATA]"
type input "[EMAIL_ADDRESS][DOMAIN_NAME]"
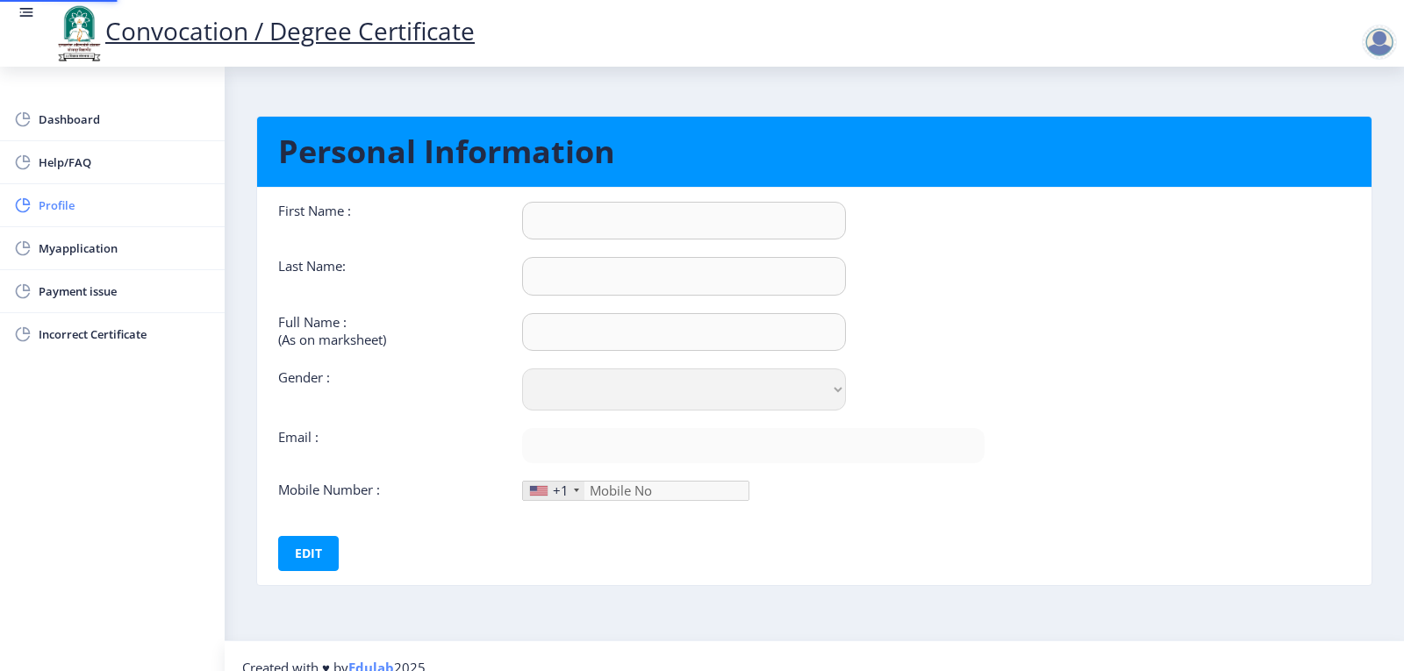
type input "8605676856"
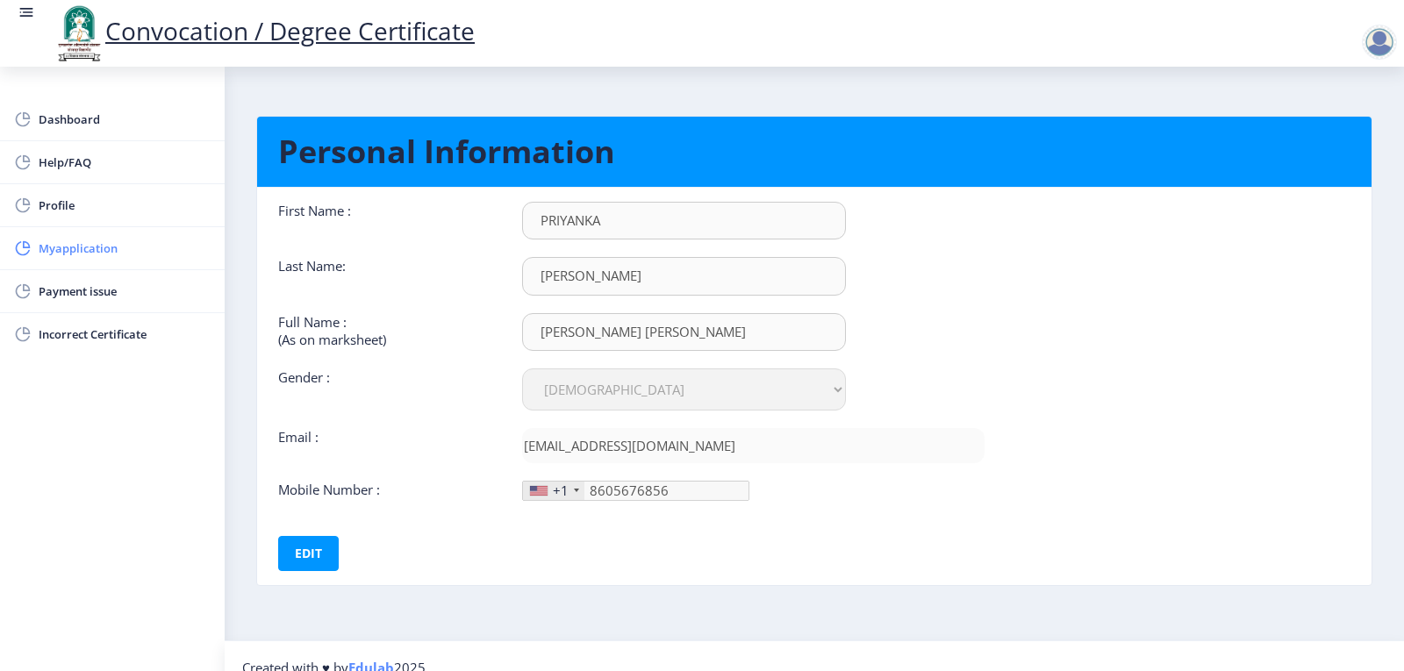
click at [68, 251] on span "Myapplication" at bounding box center [125, 248] width 172 height 21
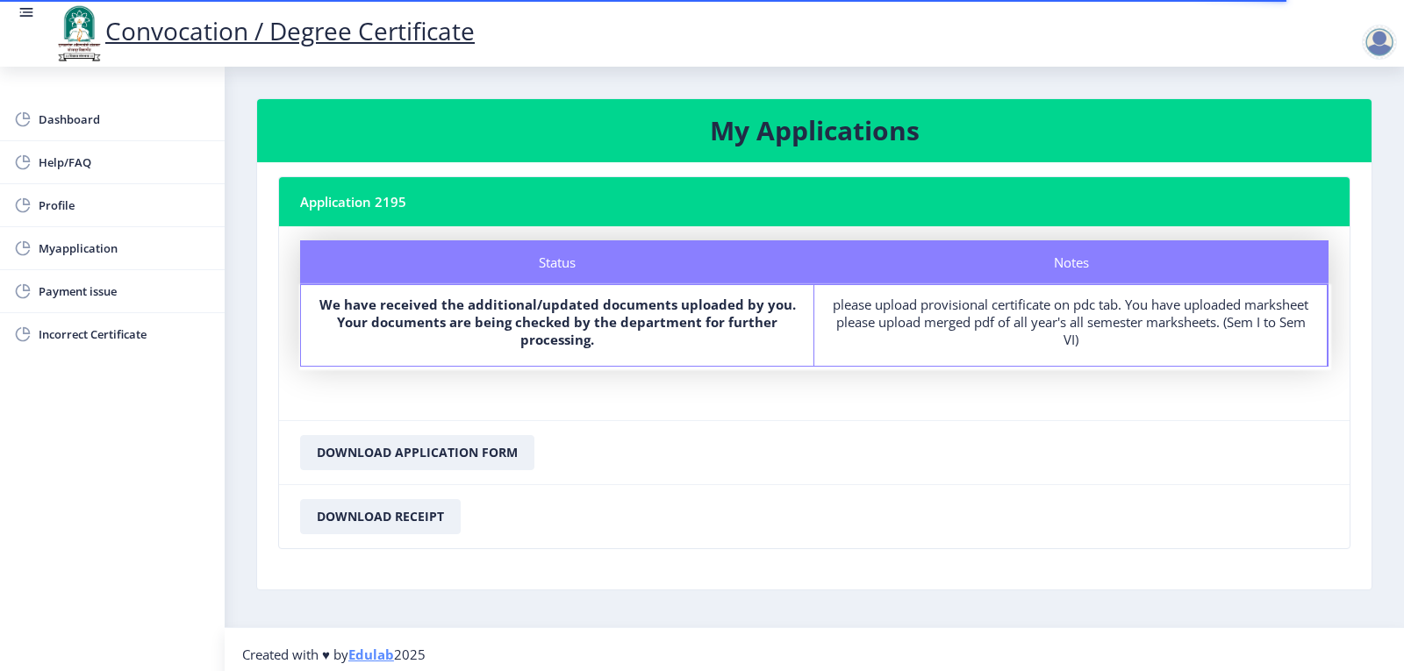
click at [880, 139] on h3 "My Applications" at bounding box center [814, 130] width 1073 height 35
click at [404, 204] on nb-card-header "Application 2195" at bounding box center [814, 201] width 1071 height 49
drag, startPoint x: 570, startPoint y: 286, endPoint x: 826, endPoint y: 265, distance: 257.2
click at [579, 284] on div "Status Notes Status We have received the additional/updated documents uploaded …" at bounding box center [814, 303] width 1029 height 126
click at [831, 431] on nb-card-footer "Download Application Form" at bounding box center [814, 452] width 1071 height 64
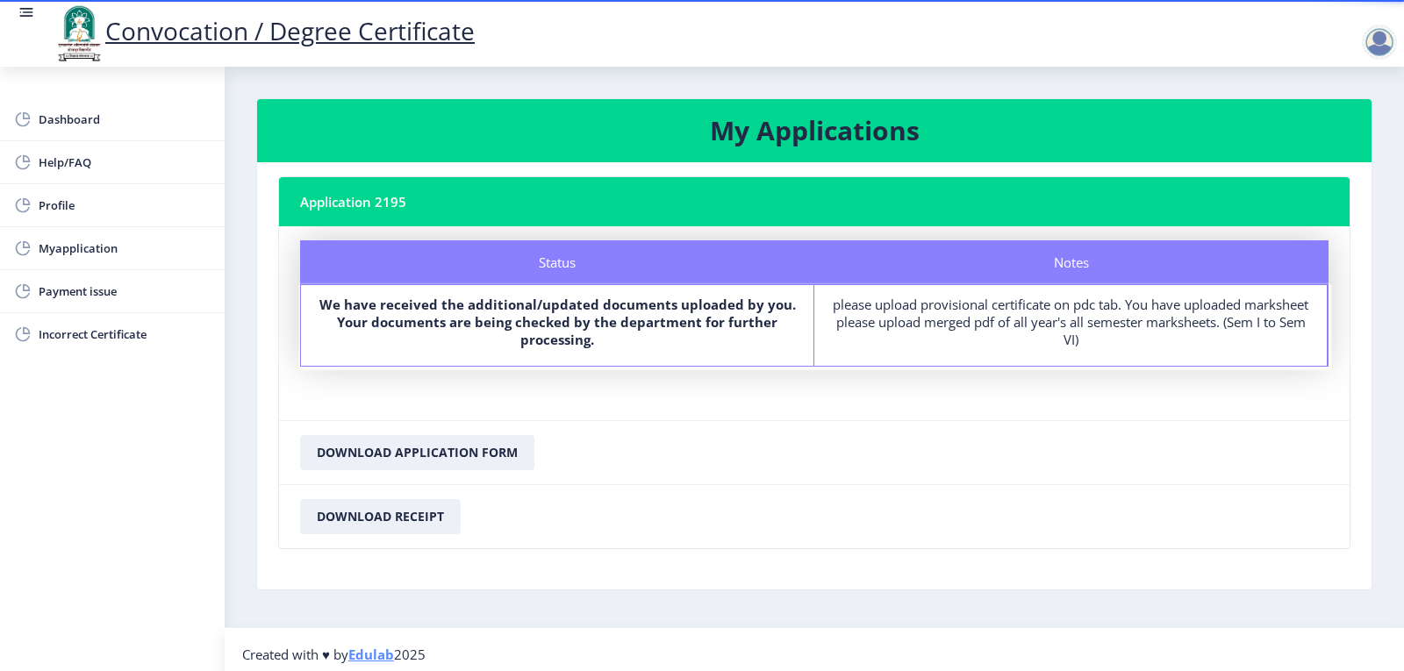
click at [410, 196] on nb-card-header "Application 2195" at bounding box center [814, 201] width 1071 height 49
click at [72, 255] on span "Myapplication" at bounding box center [125, 248] width 172 height 21
click at [79, 245] on span "Myapplication" at bounding box center [125, 248] width 172 height 21
click at [72, 212] on span "Profile" at bounding box center [125, 205] width 172 height 21
select select
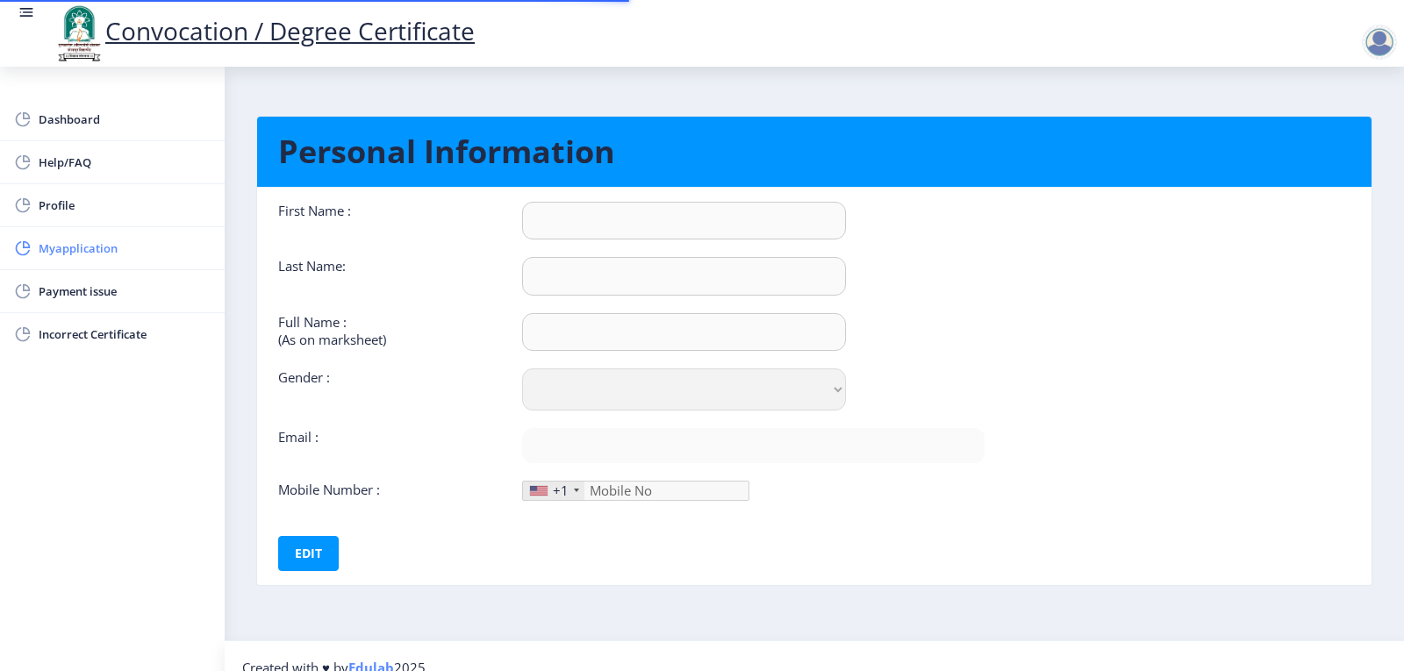
type input "PRIYANKA"
type input "[PERSON_NAME]"
type input "[PERSON_NAME] [PERSON_NAME]"
select select "[DEMOGRAPHIC_DATA]"
type input "[EMAIL_ADDRESS][DOMAIN_NAME]"
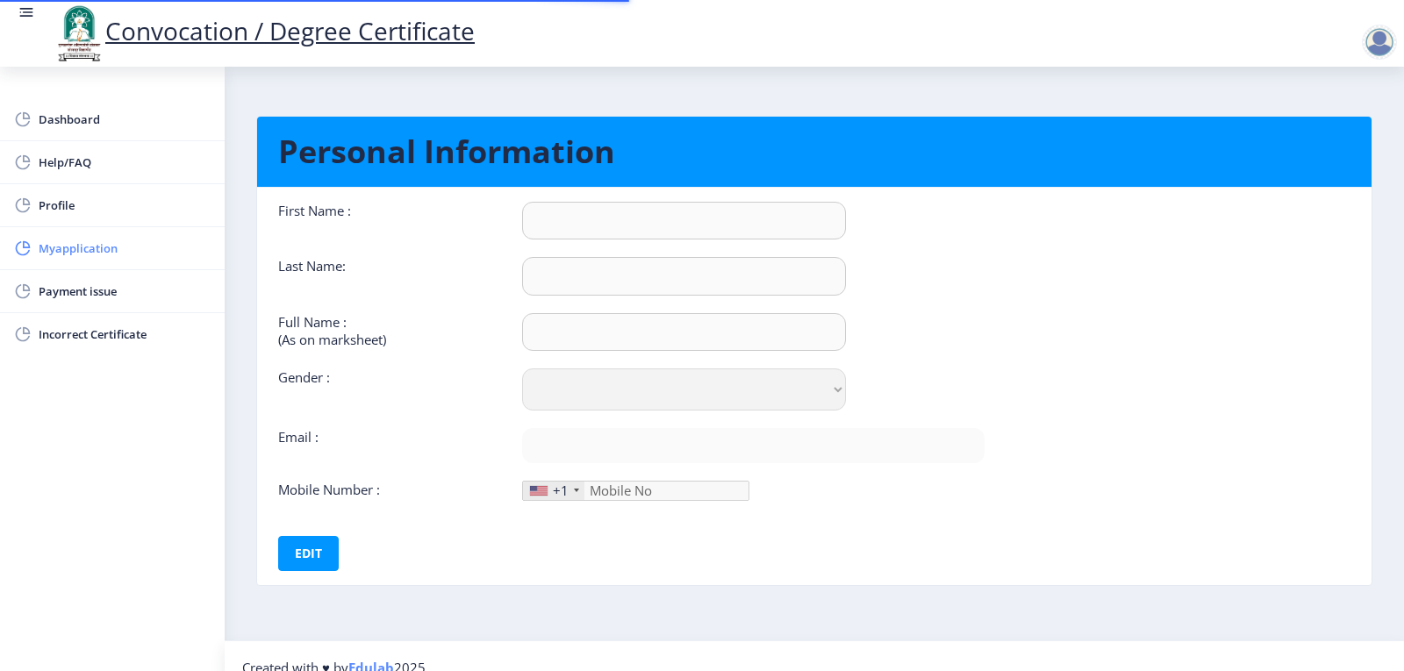
type input "8605676856"
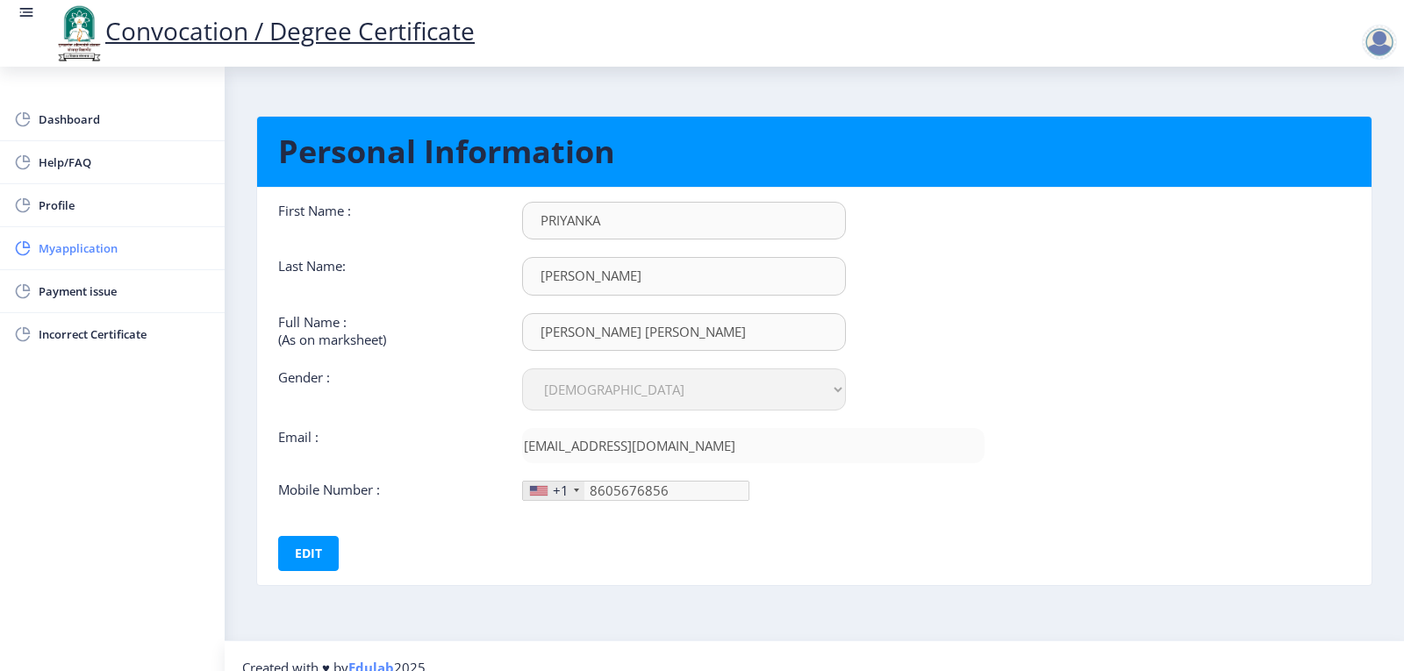
click at [89, 252] on span "Myapplication" at bounding box center [125, 248] width 172 height 21
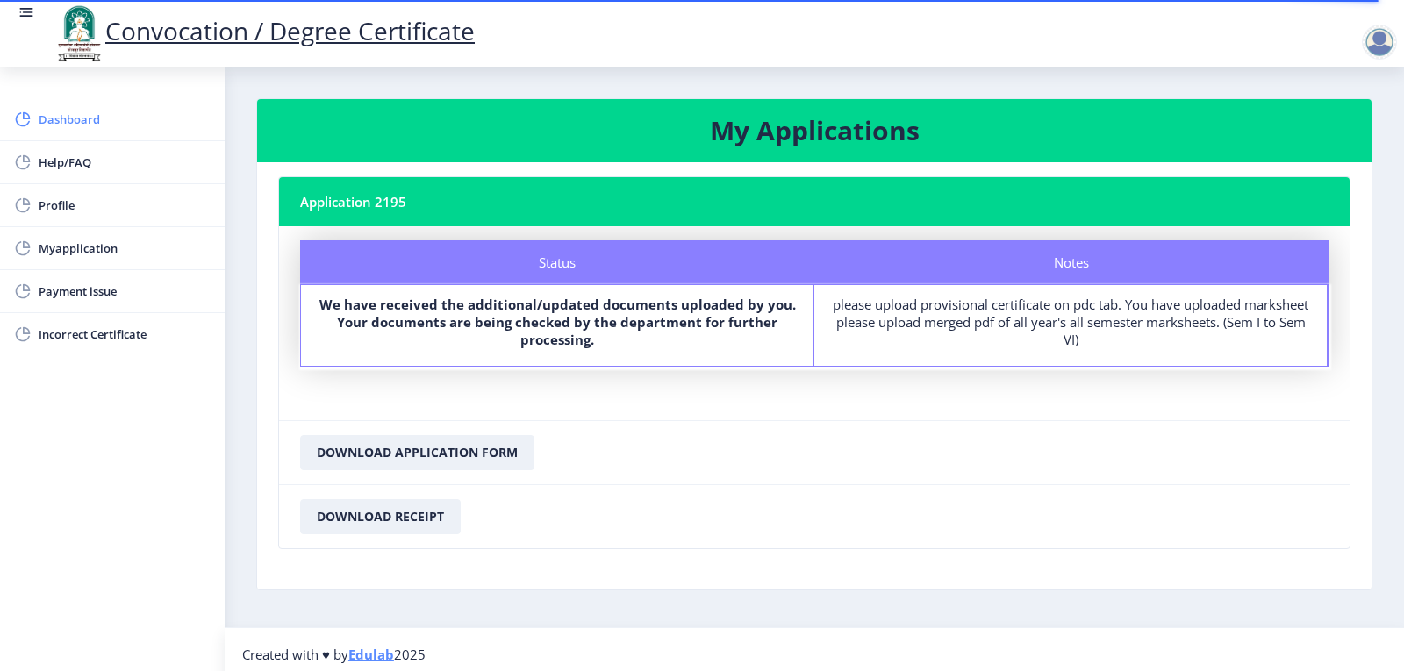
click at [77, 113] on span "Dashboard" at bounding box center [125, 119] width 172 height 21
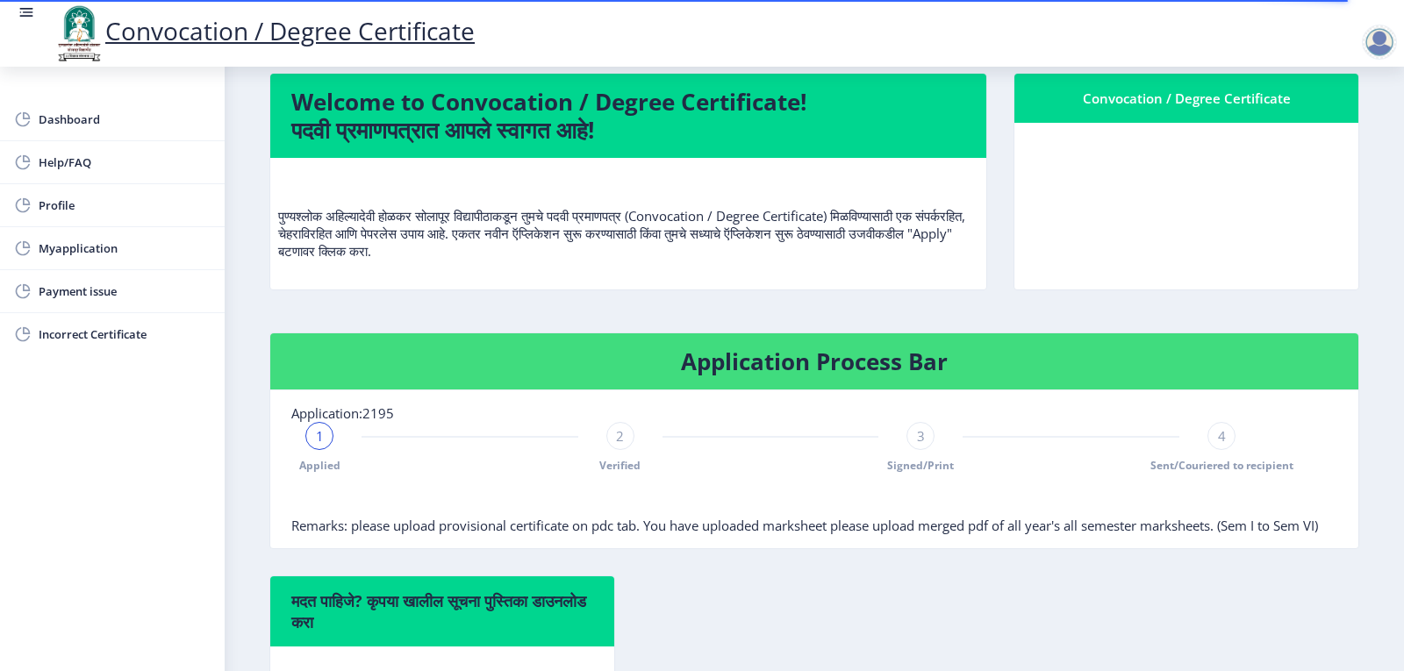
scroll to position [88, 0]
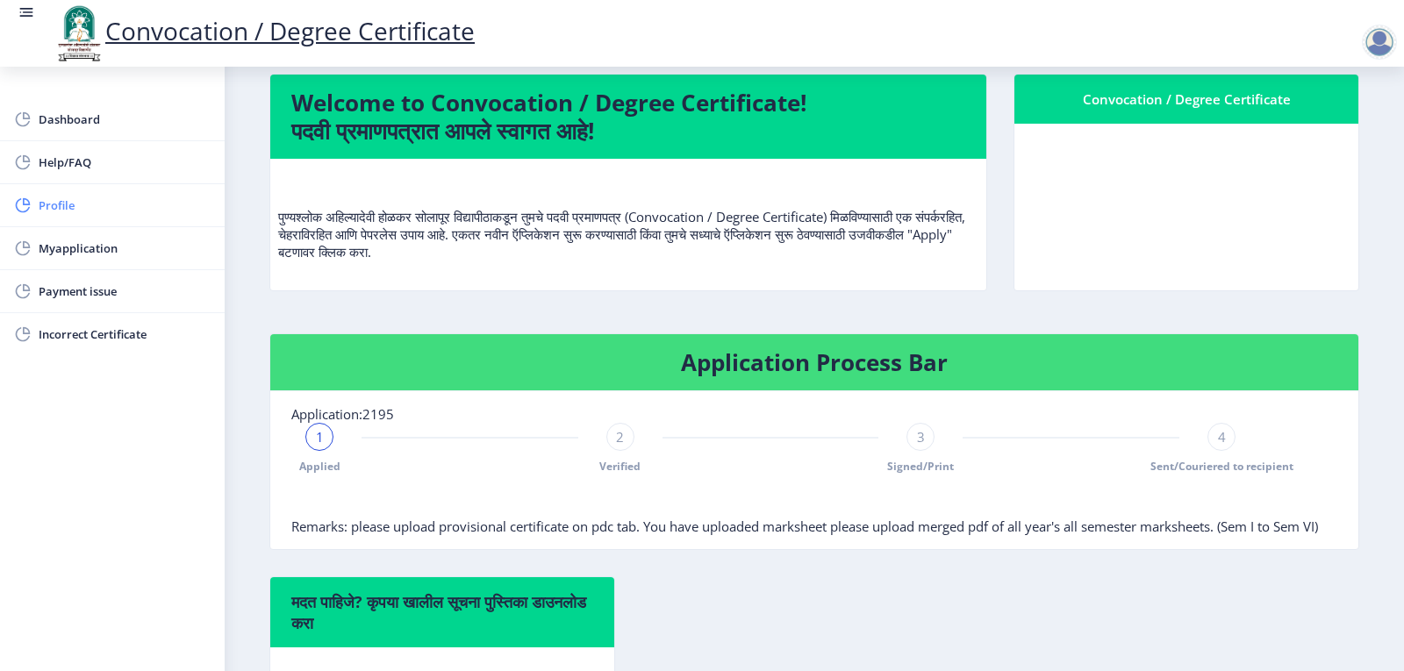
click at [60, 202] on span "Profile" at bounding box center [125, 205] width 172 height 21
select select
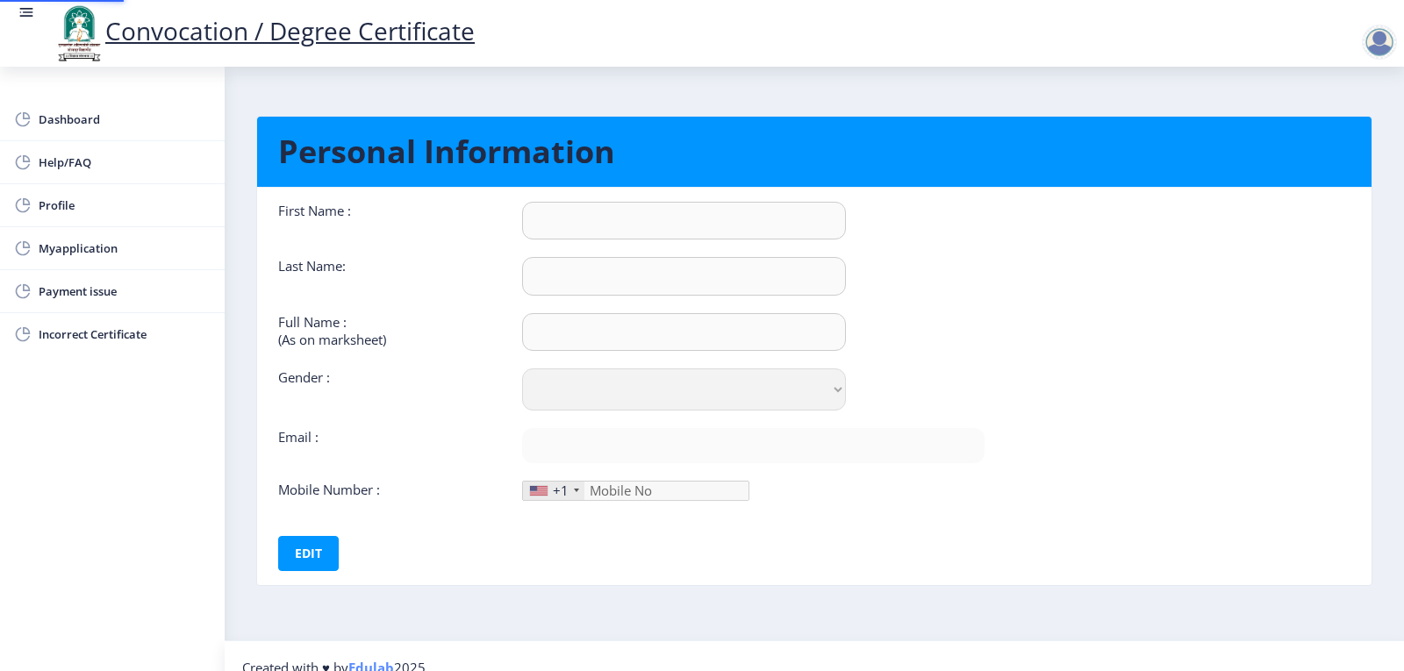
type input "PRIYANKA"
type input "[PERSON_NAME]"
type input "[PERSON_NAME] [PERSON_NAME]"
select select "[DEMOGRAPHIC_DATA]"
type input "[EMAIL_ADDRESS][DOMAIN_NAME]"
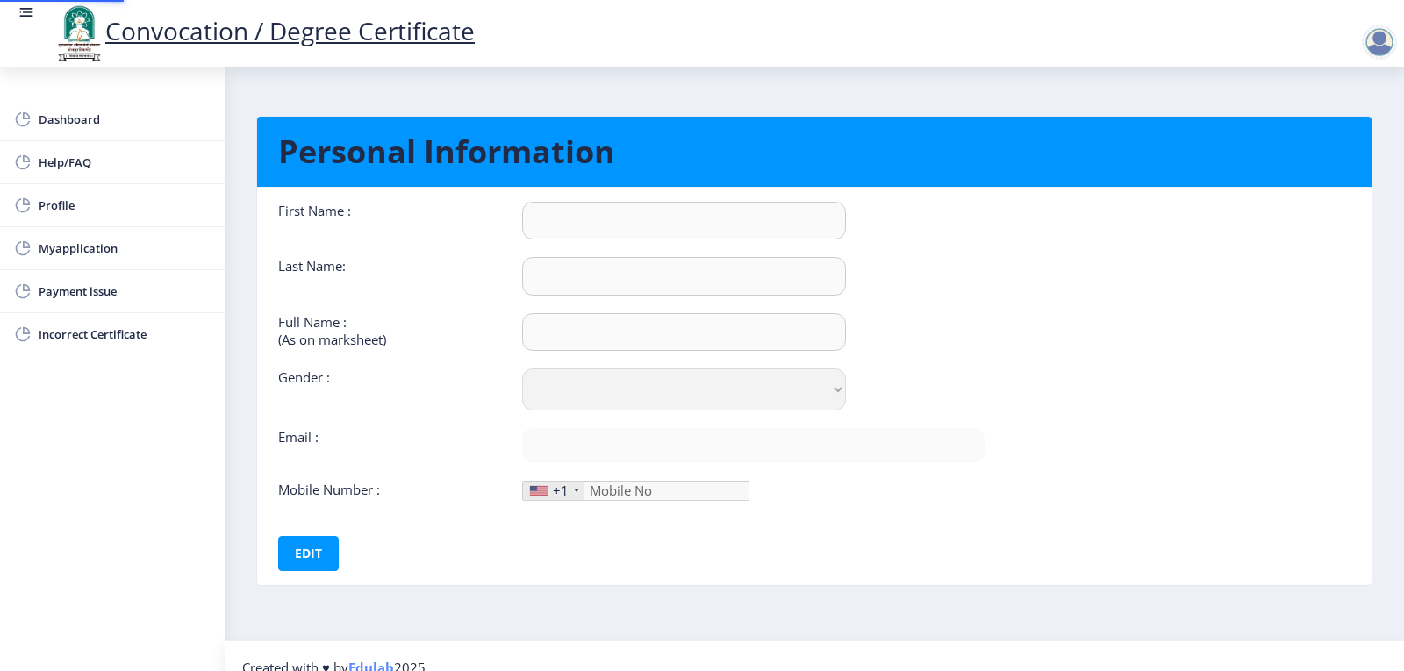
type input "8605676856"
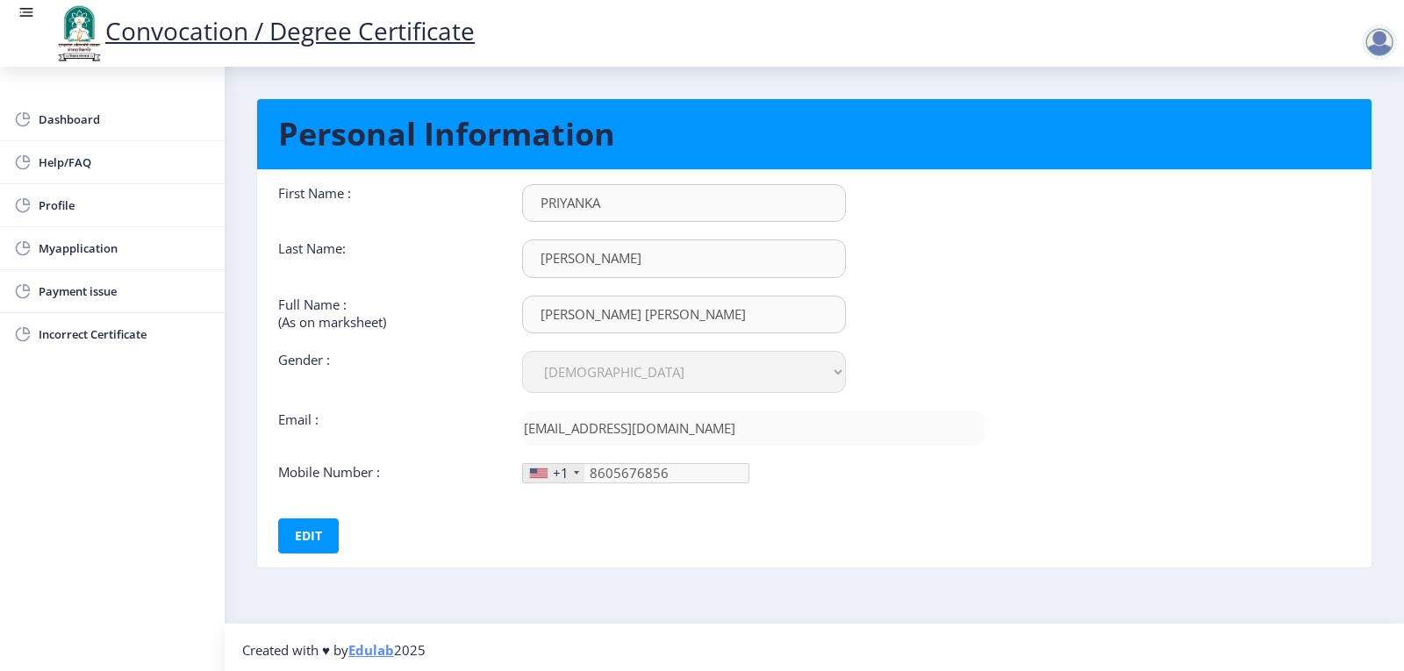
scroll to position [23, 0]
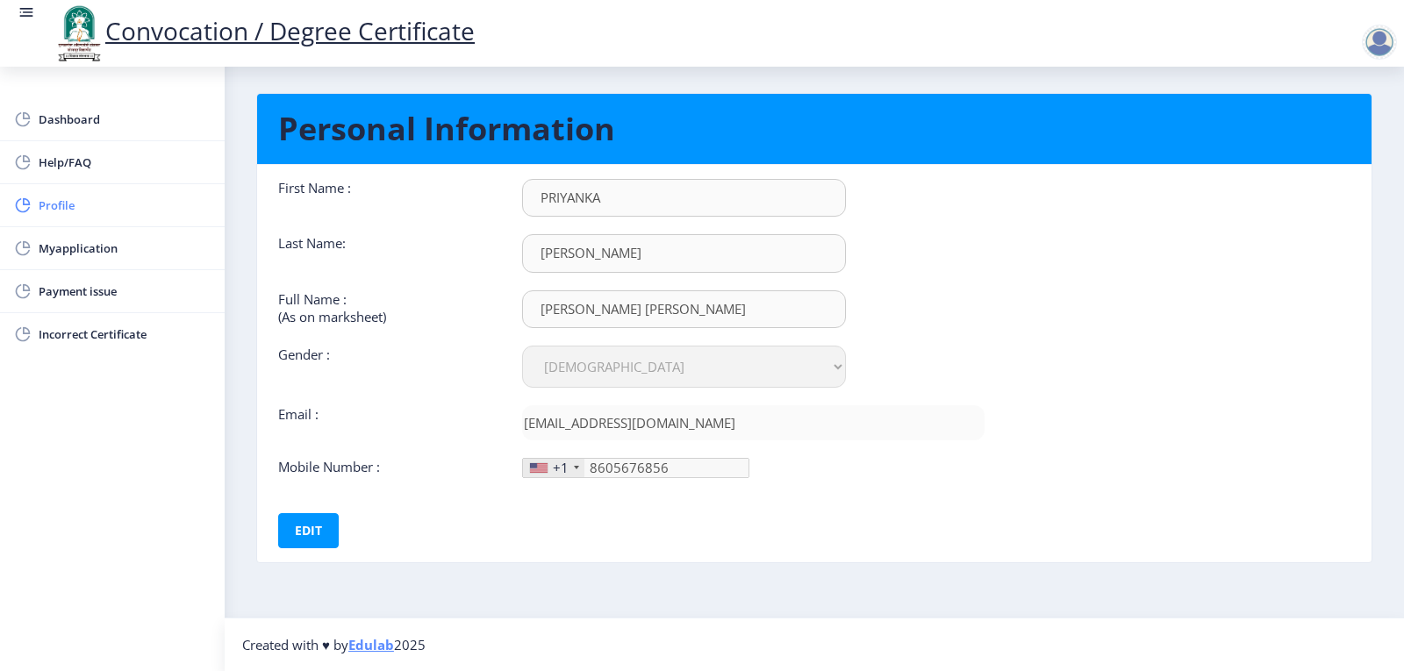
click at [58, 210] on span "Profile" at bounding box center [125, 205] width 172 height 21
click at [100, 255] on span "Myapplication" at bounding box center [125, 248] width 172 height 21
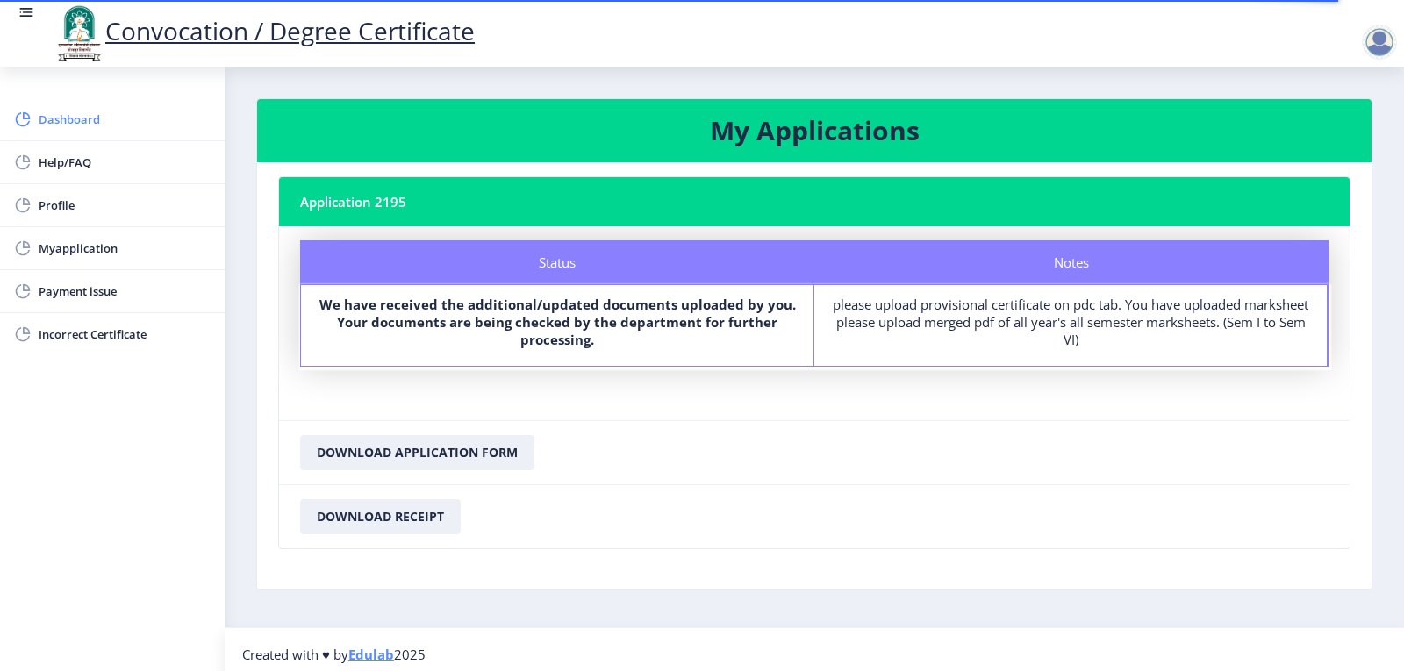
click at [53, 115] on span "Dashboard" at bounding box center [125, 119] width 172 height 21
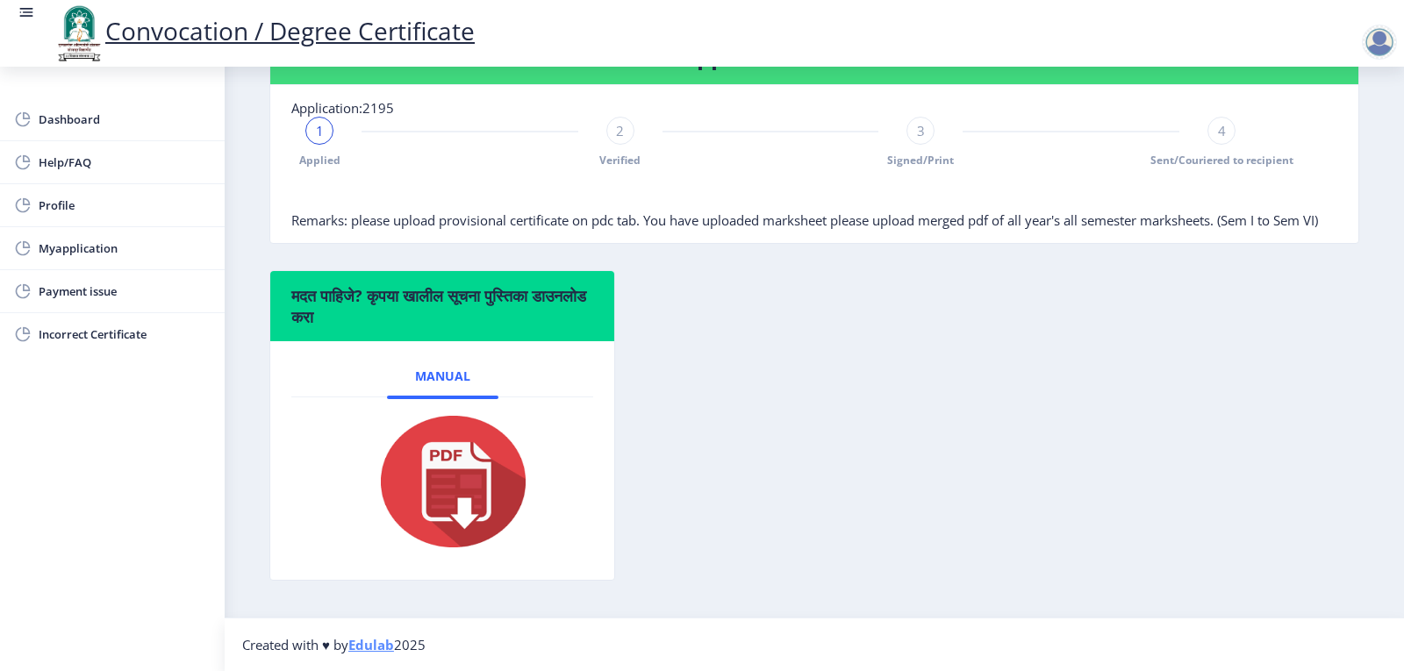
scroll to position [440, 0]
click at [81, 245] on span "Myapplication" at bounding box center [125, 248] width 172 height 21
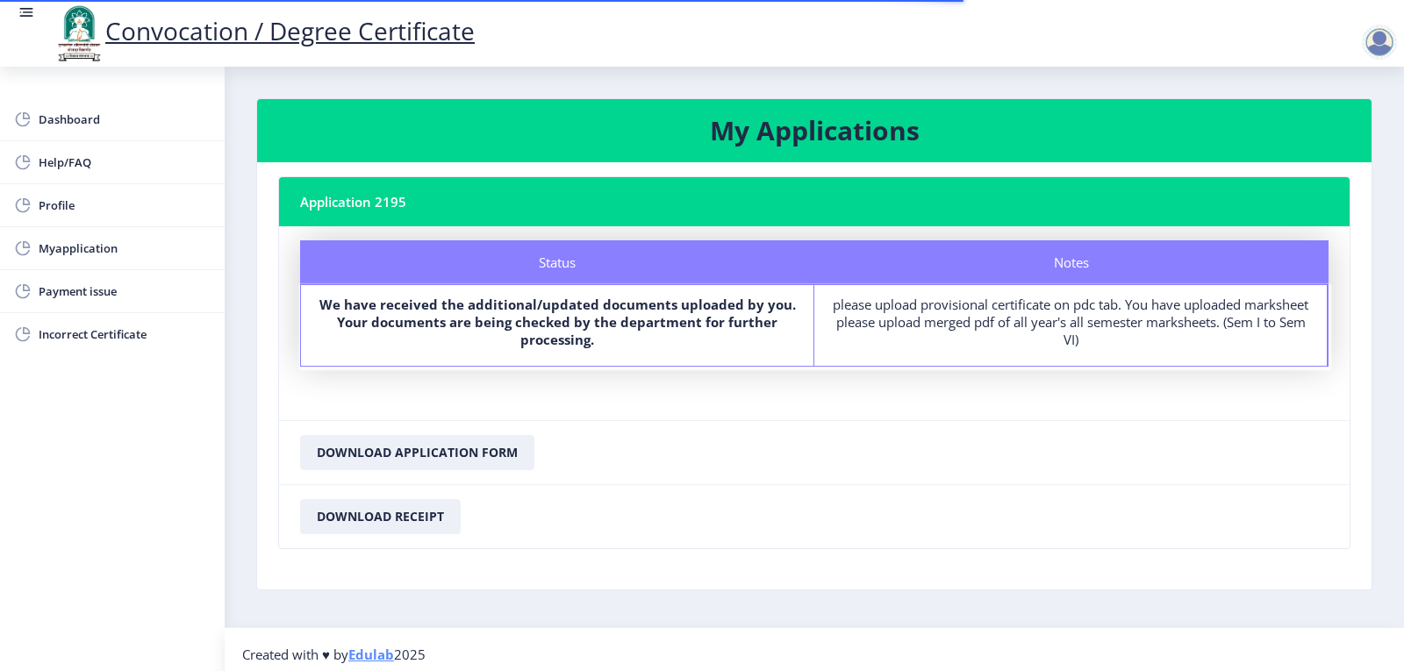
click at [499, 201] on nb-card-header "Application 2195" at bounding box center [814, 201] width 1071 height 49
click at [838, 138] on h3 "My Applications" at bounding box center [814, 130] width 1073 height 35
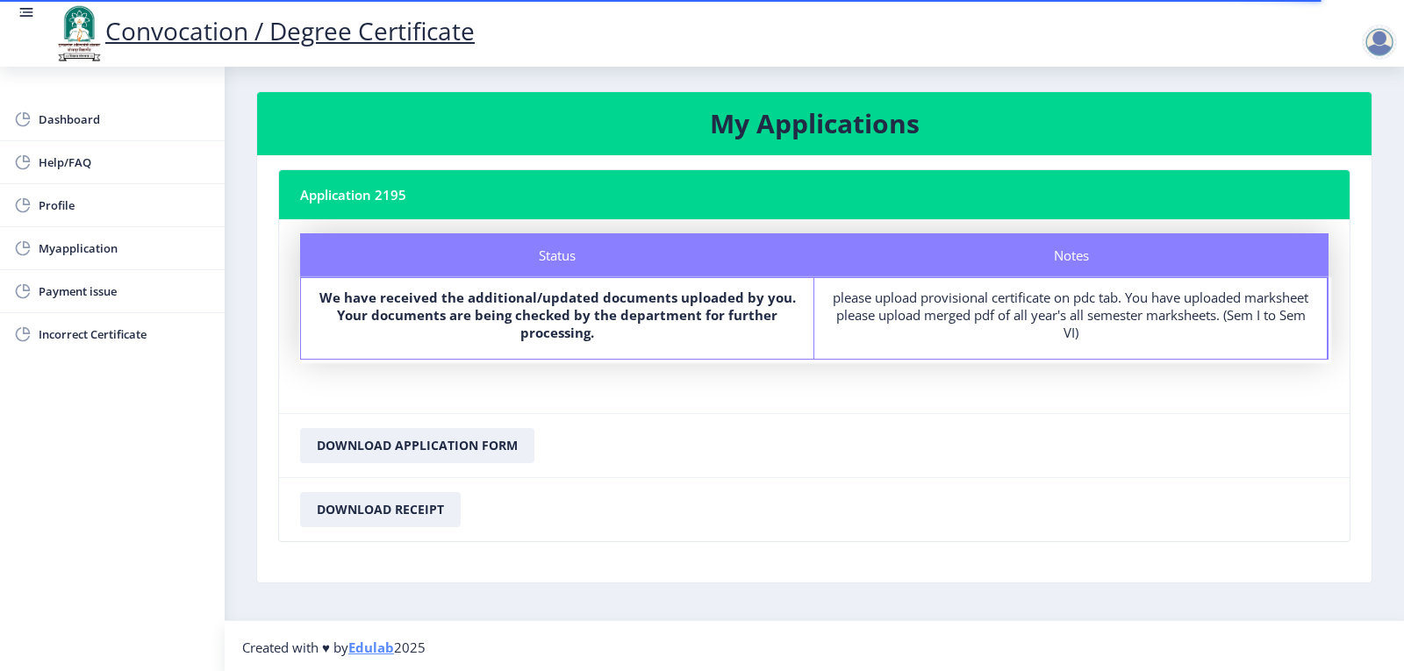
scroll to position [10, 0]
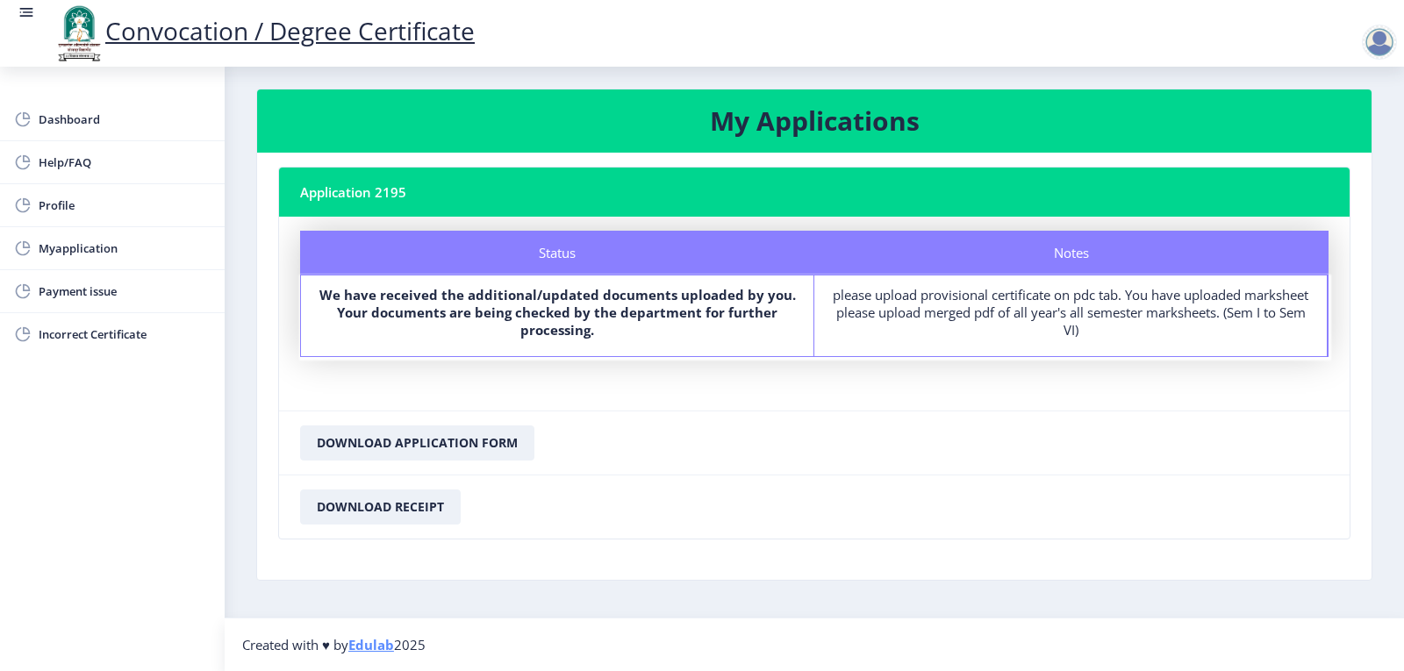
click at [1383, 35] on div at bounding box center [1379, 42] width 35 height 35
click at [1339, 142] on span "Log out" at bounding box center [1334, 136] width 112 height 21
